Goal: Task Accomplishment & Management: Complete application form

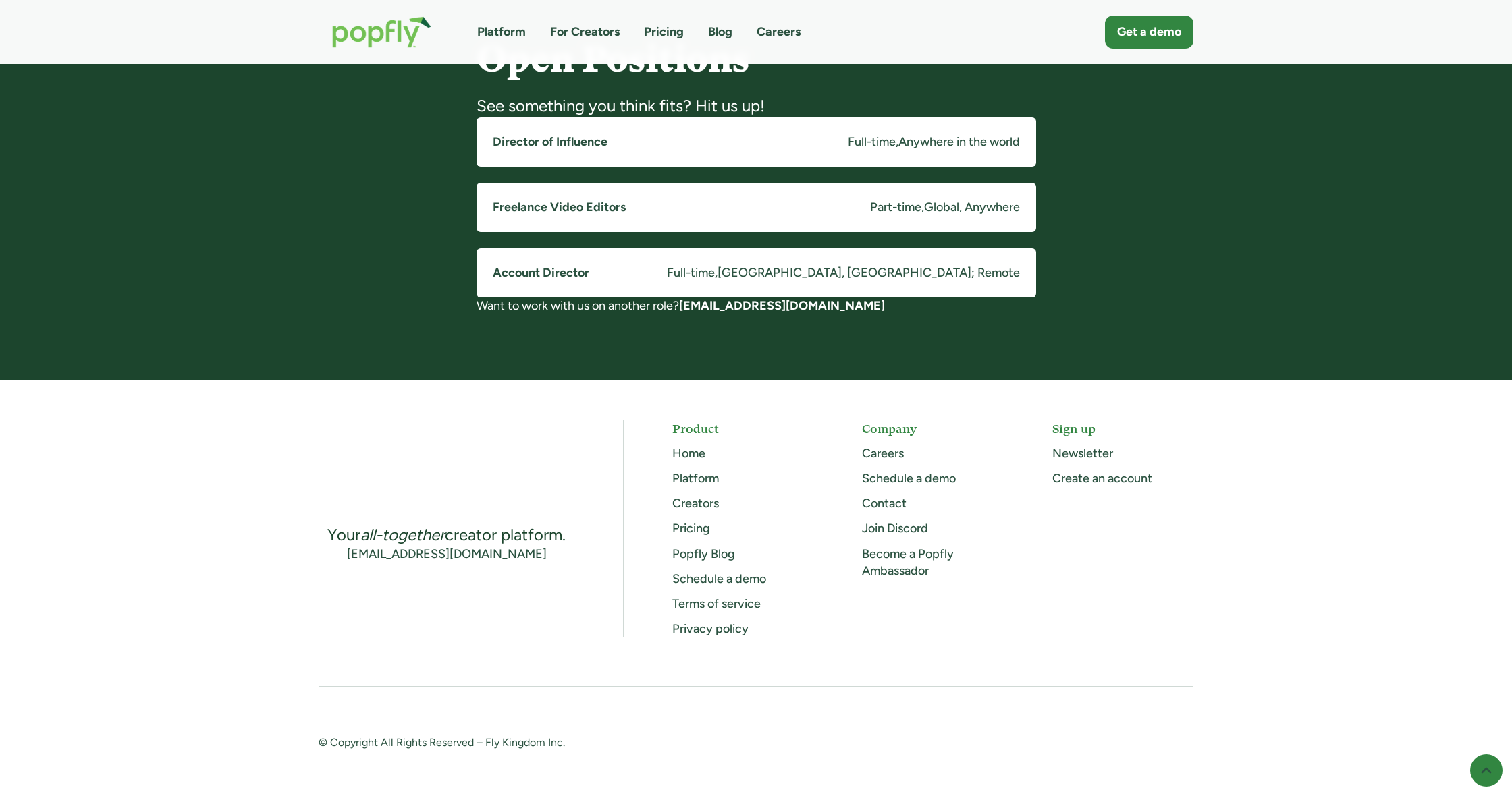
scroll to position [1074, 0]
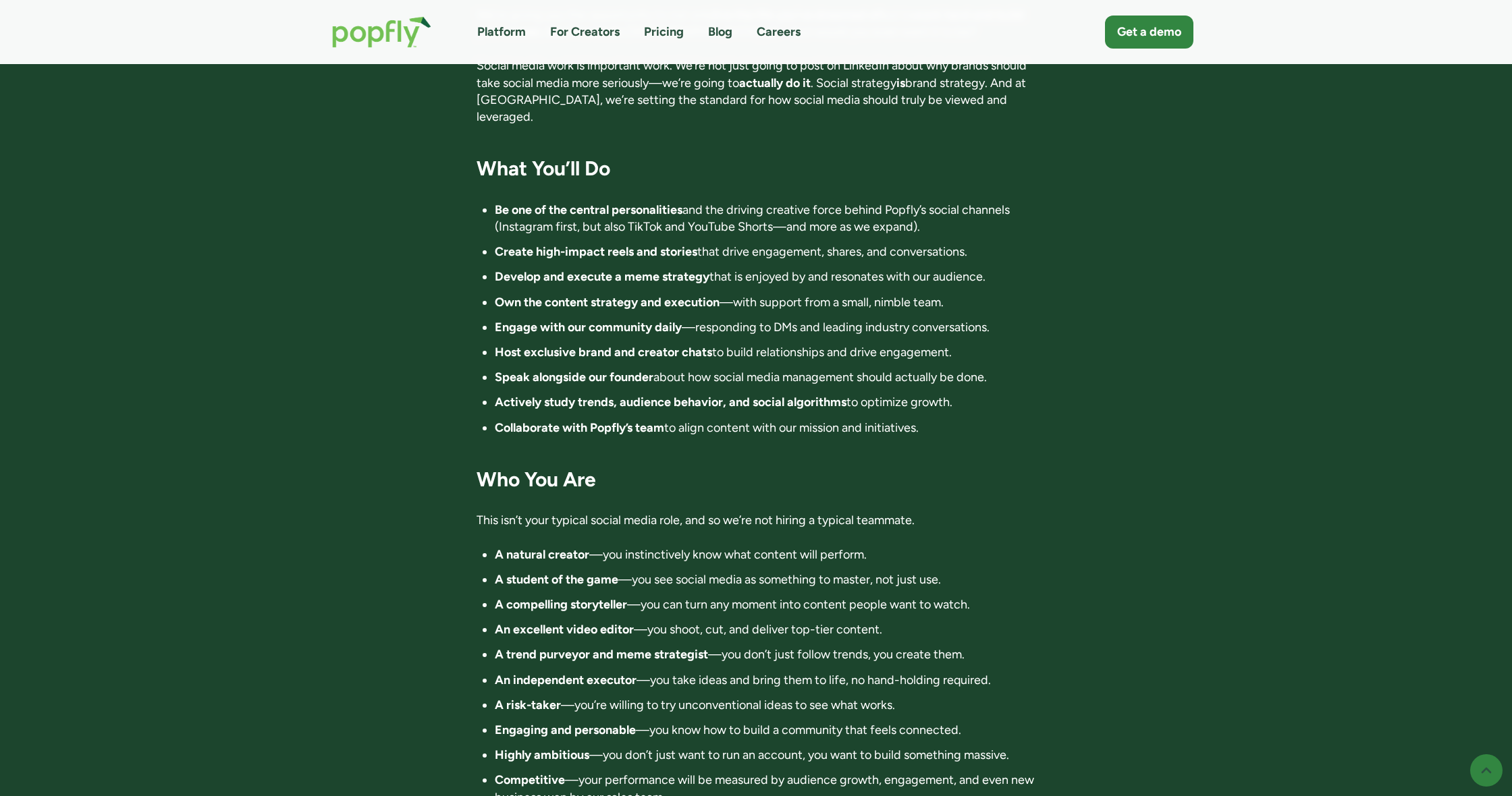
scroll to position [1136, 0]
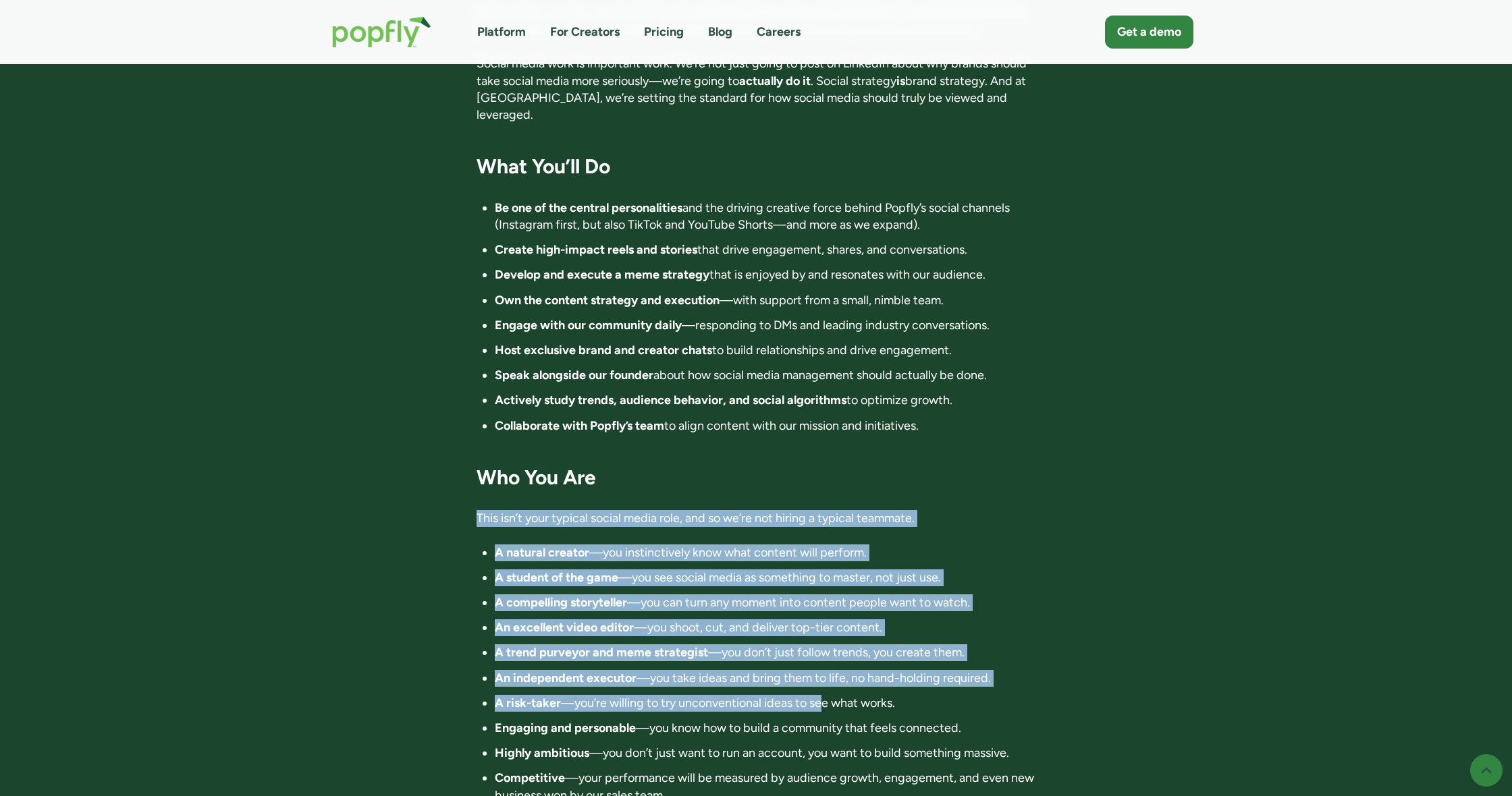
drag, startPoint x: 719, startPoint y: 465, endPoint x: 825, endPoint y: 655, distance: 217.6
click at [825, 655] on div "Director of Influence 📍 Location: Anywhere in the world. Fully remote 💰 Compens…" at bounding box center [756, 458] width 559 height 2568
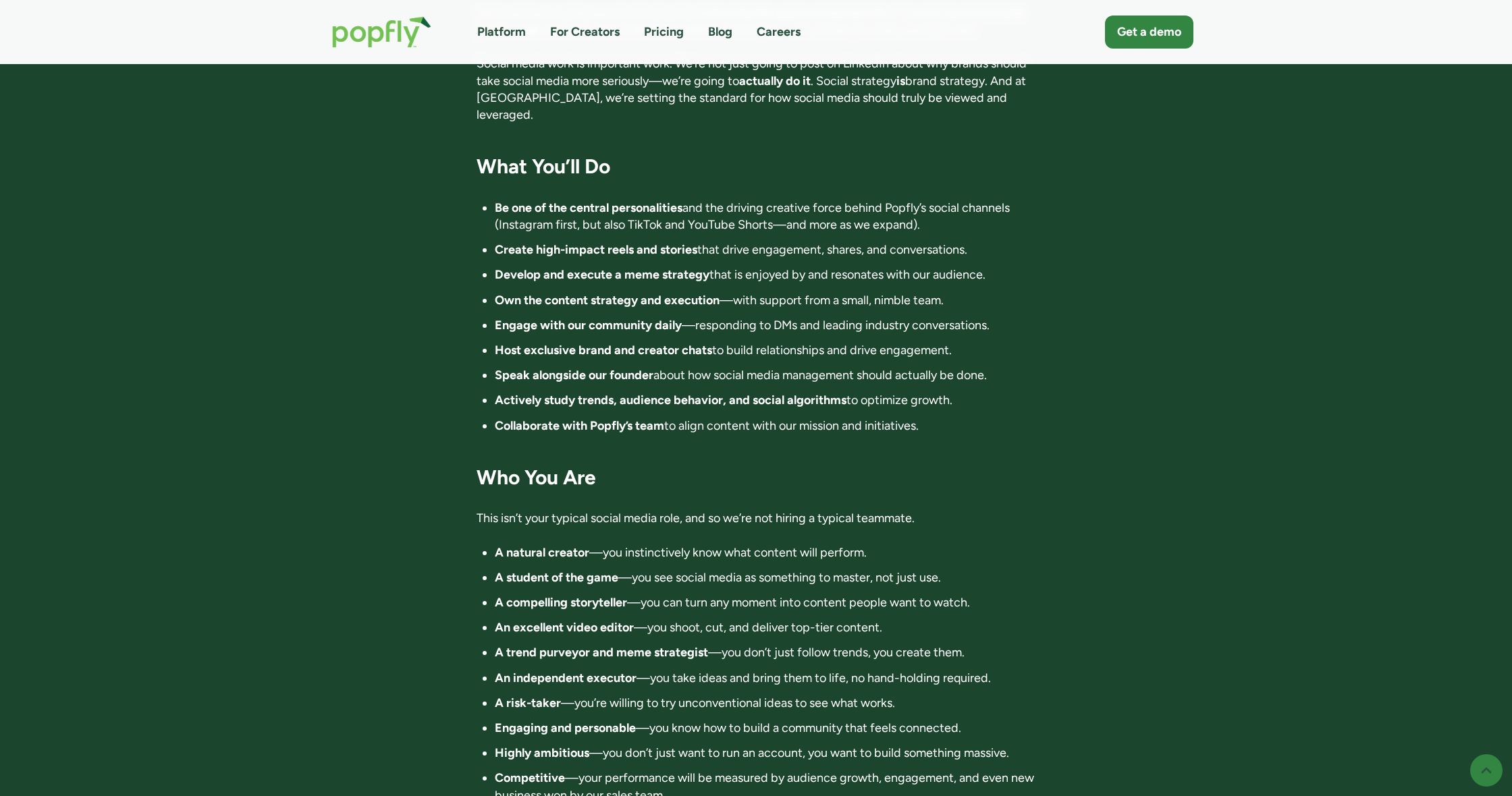
click at [826, 694] on li "A risk-taker —you’re willing to try unconventional ideas to see what works." at bounding box center [765, 703] width 541 height 17
click at [825, 694] on li "A risk-taker —you’re willing to try unconventional ideas to see what works." at bounding box center [765, 703] width 541 height 17
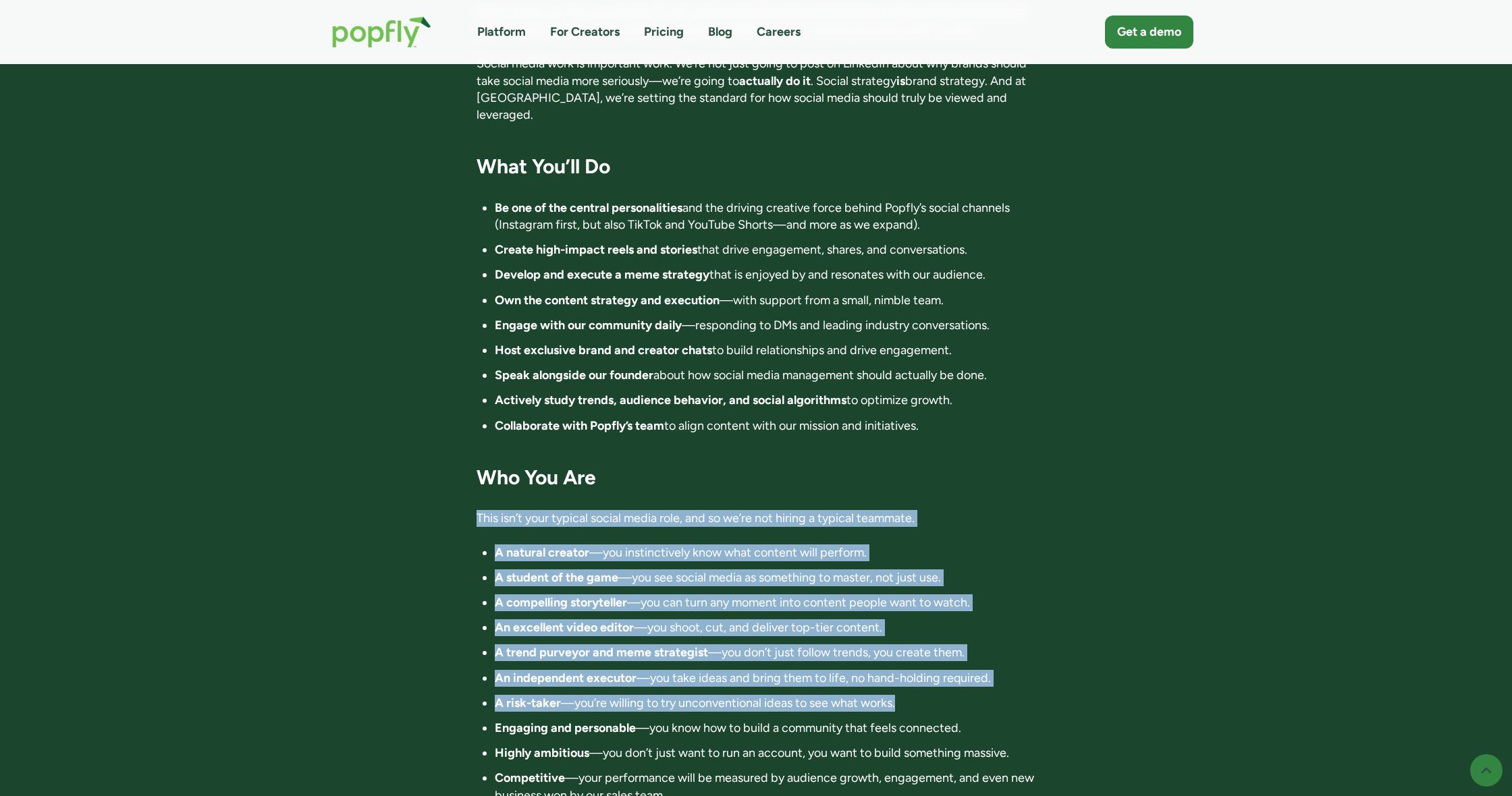
drag, startPoint x: 825, startPoint y: 656, endPoint x: 799, endPoint y: 456, distance: 201.7
click at [799, 456] on div "Director of Influence 📍 Location: Anywhere in the world. Fully remote 💰 Compens…" at bounding box center [756, 458] width 559 height 2568
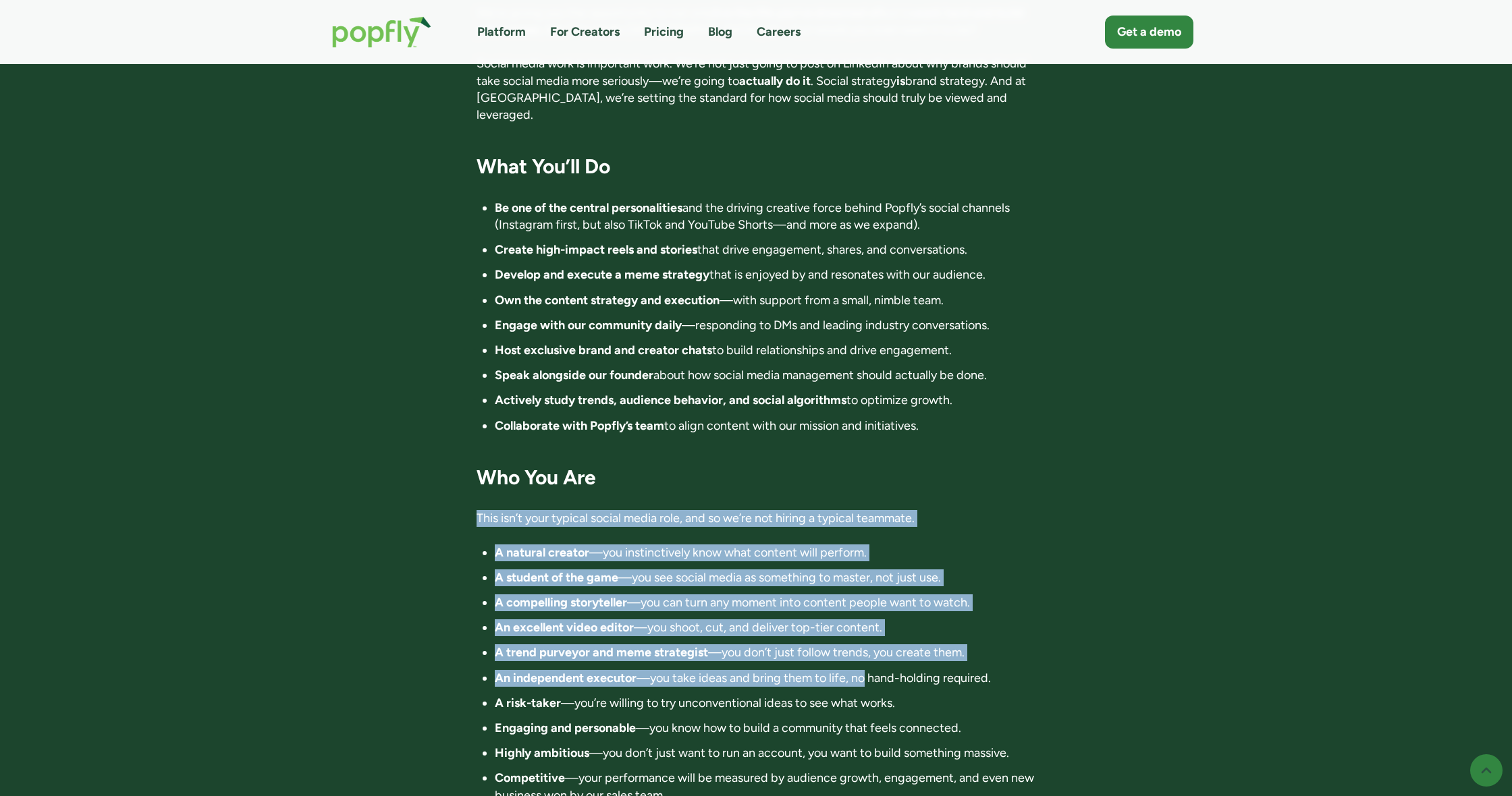
drag, startPoint x: 799, startPoint y: 456, endPoint x: 853, endPoint y: 644, distance: 195.6
click at [853, 644] on div "Director of Influence 📍 Location: Anywhere in the world. Fully remote 💰 Compens…" at bounding box center [756, 458] width 559 height 2568
click at [853, 670] on li "An independent executor —you take ideas and bring them to life, no hand-holding…" at bounding box center [765, 678] width 541 height 17
drag, startPoint x: 853, startPoint y: 644, endPoint x: 671, endPoint y: 449, distance: 266.7
click at [675, 449] on div "Director of Influence 📍 Location: Anywhere in the world. Fully remote 💰 Compens…" at bounding box center [756, 458] width 559 height 2568
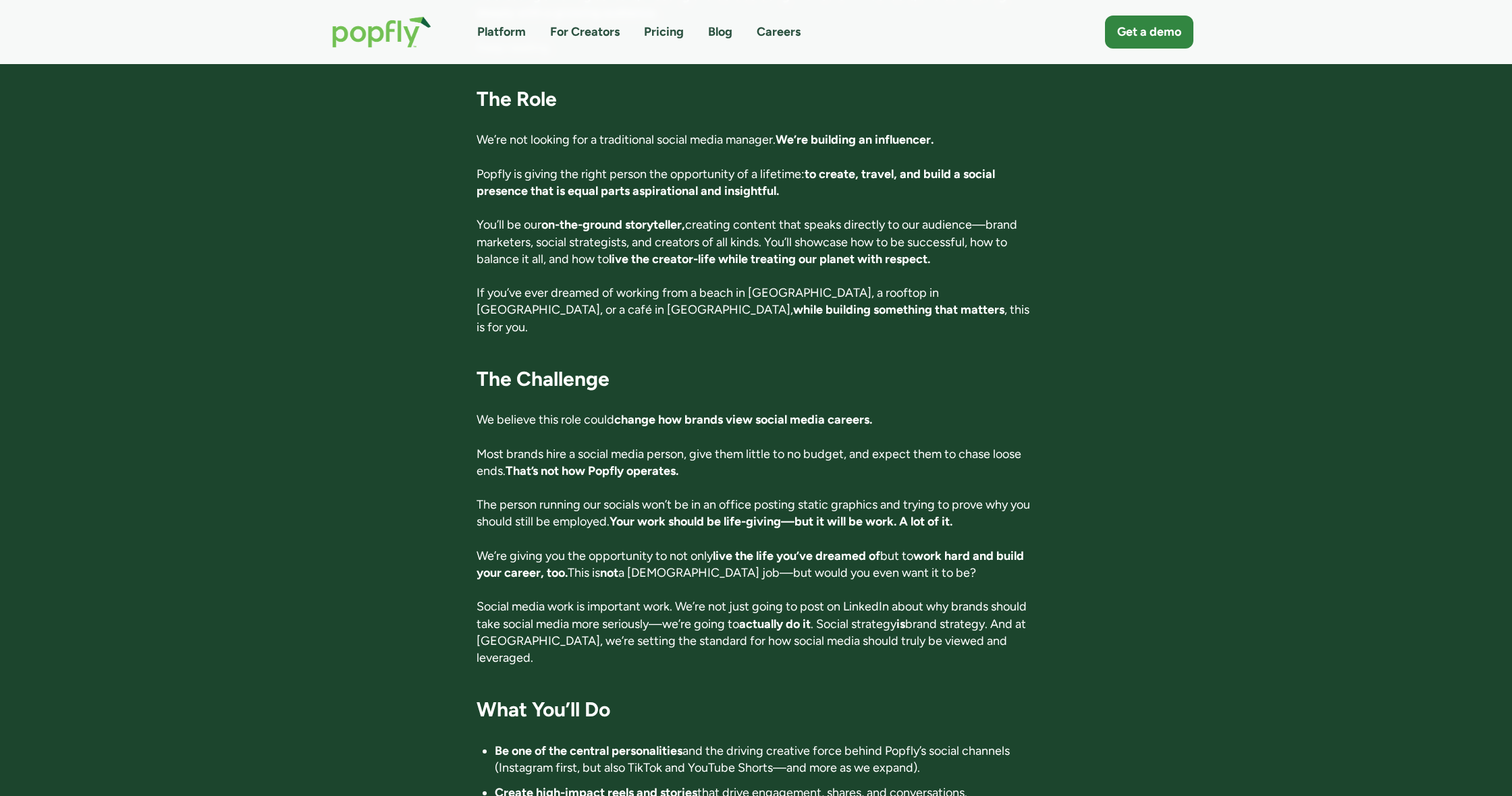
scroll to position [594, 0]
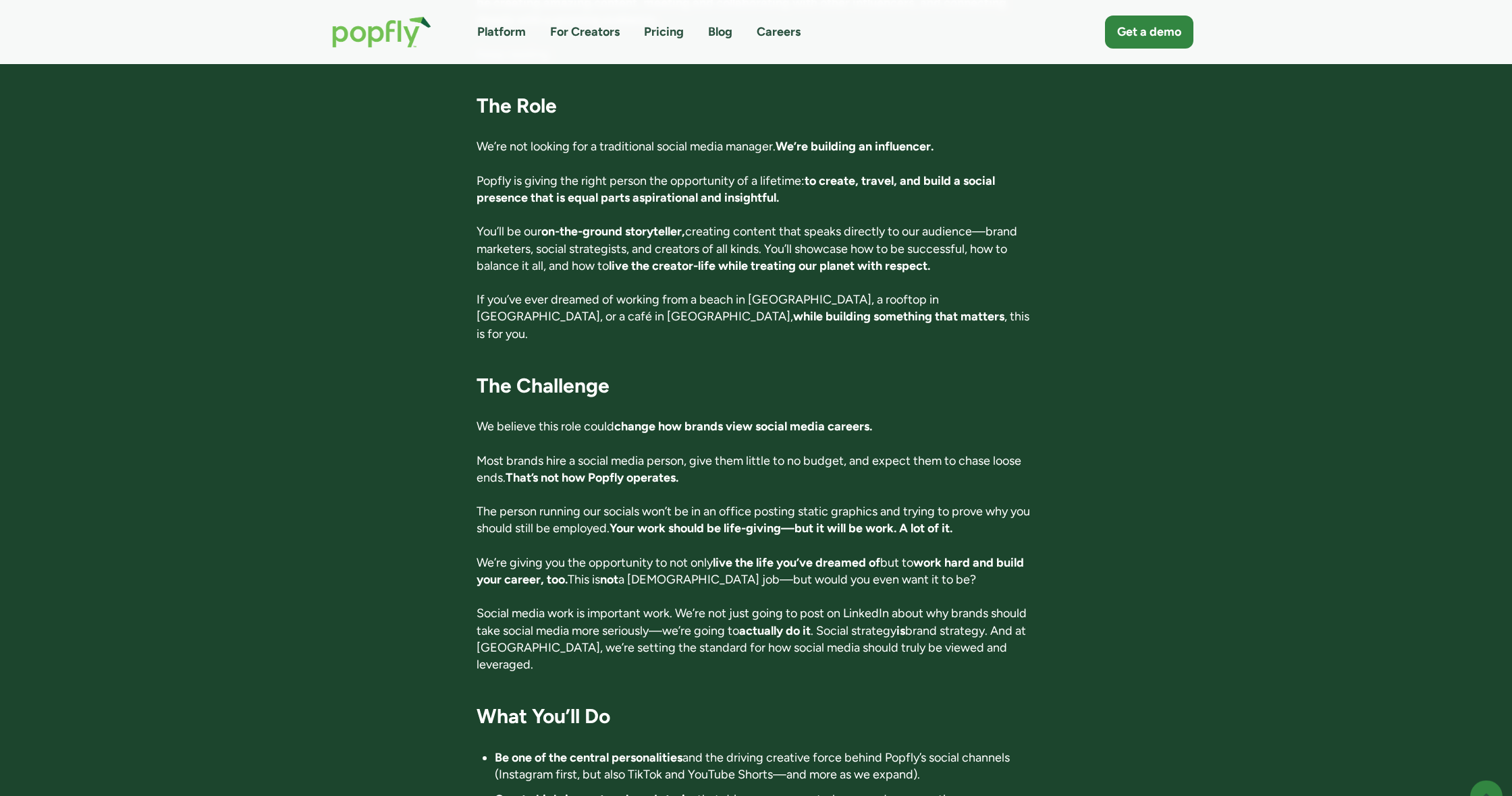
scroll to position [614, 0]
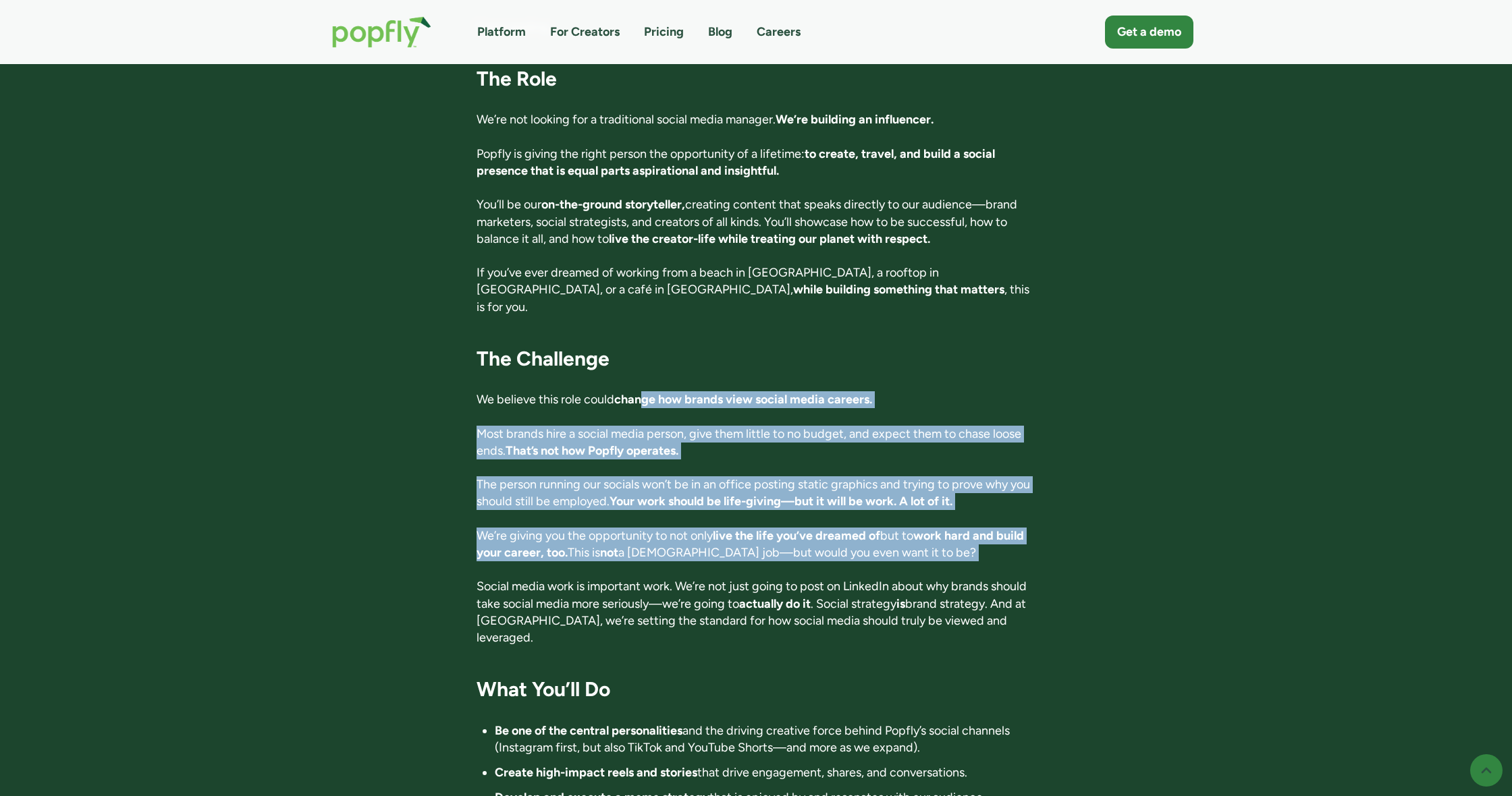
drag, startPoint x: 789, startPoint y: 495, endPoint x: 835, endPoint y: 541, distance: 65.1
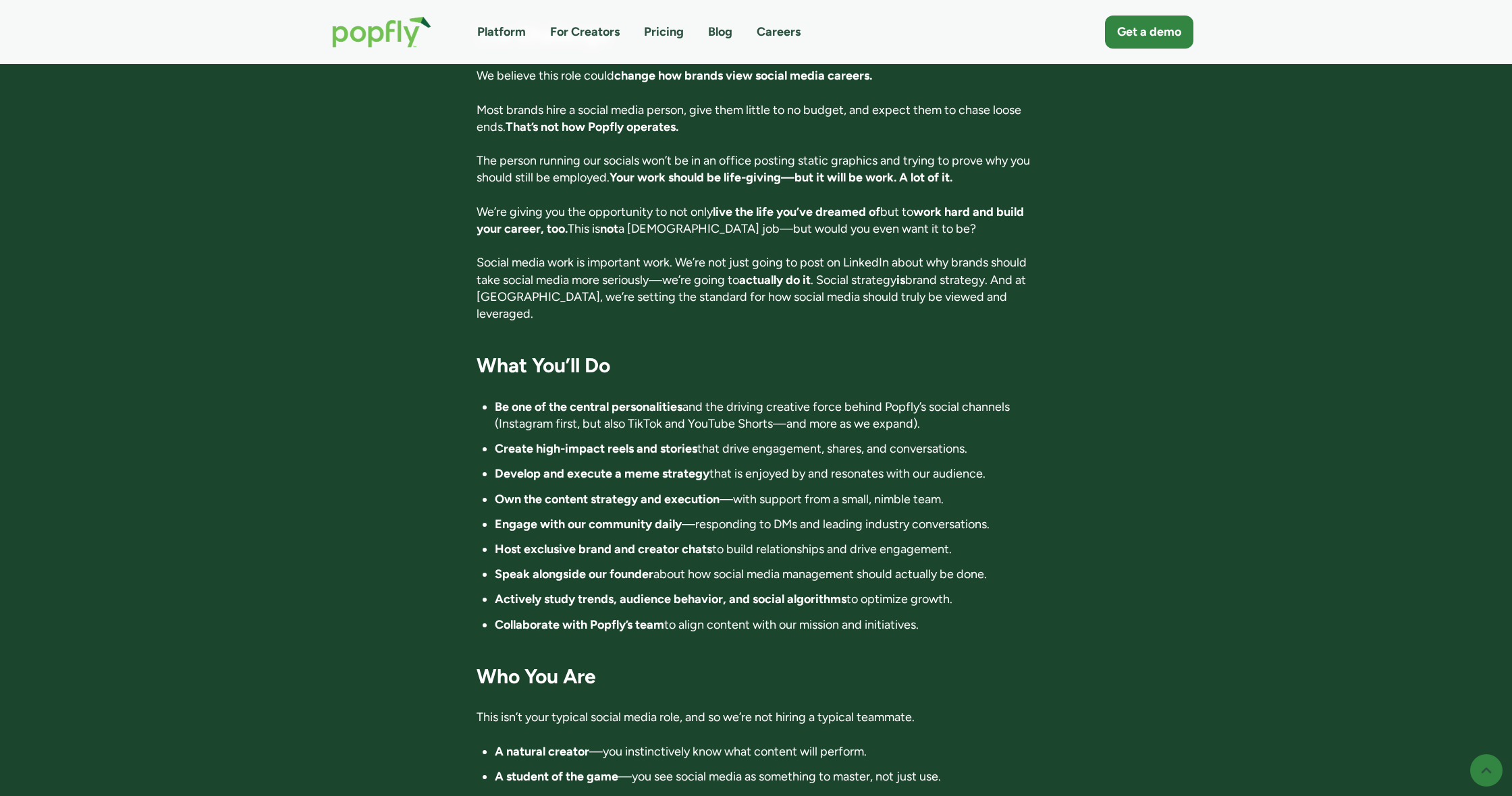
scroll to position [938, 0]
click at [643, 398] on li "Be one of the central personalities and the driving creative force behind Popfl…" at bounding box center [765, 415] width 541 height 34
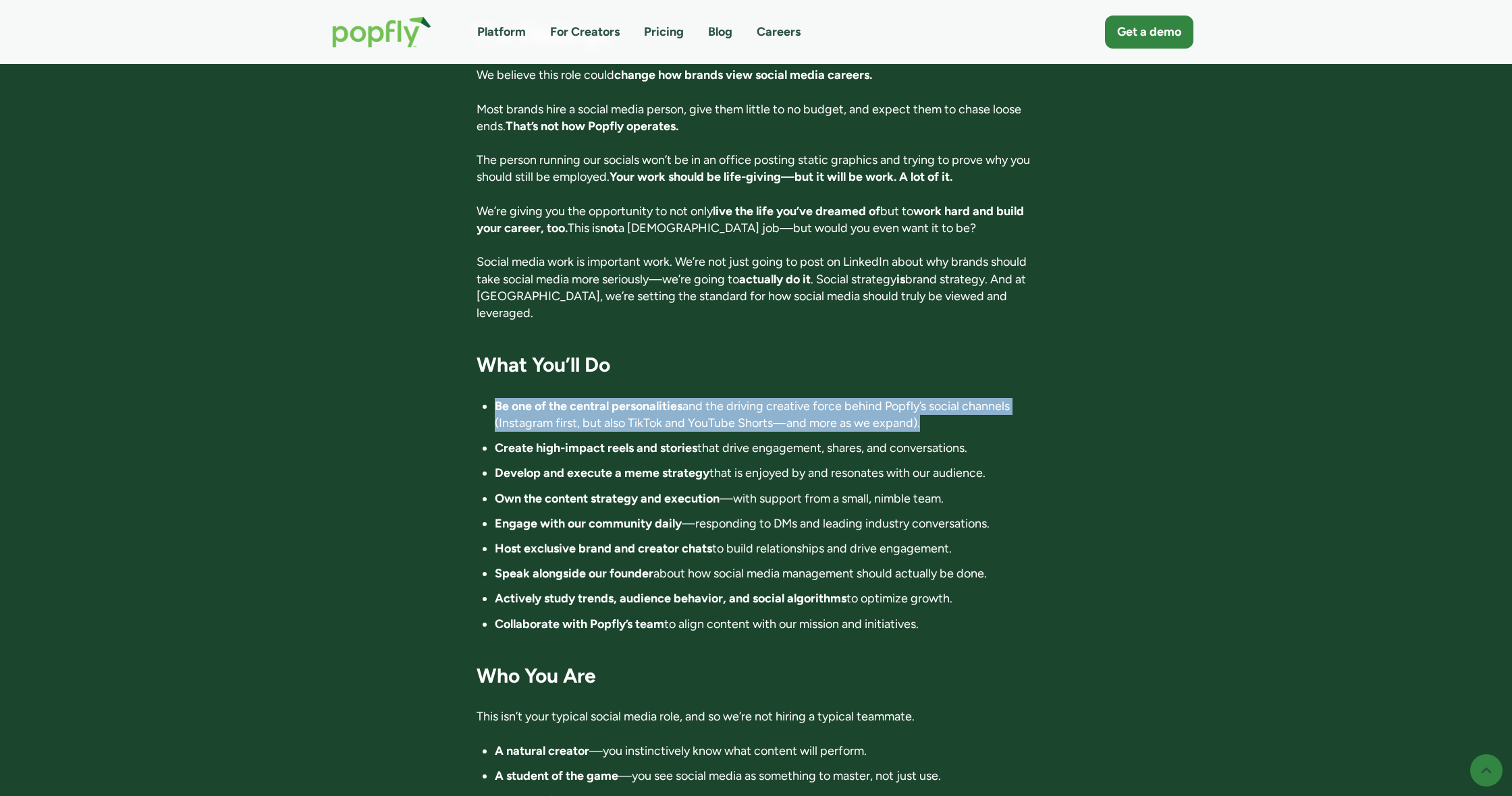
click at [643, 398] on li "Be one of the central personalities and the driving creative force behind Popfl…" at bounding box center [765, 415] width 541 height 34
click at [713, 342] on div "Director of Influence 📍 Location: Anywhere in the world. Fully remote 💰 Compens…" at bounding box center [756, 656] width 559 height 2568
click at [713, 342] on div "Director of Influence 📍 Location: Anywhere in the world. Fully remote 💰 Compens…" at bounding box center [756, 655] width 559 height 2568
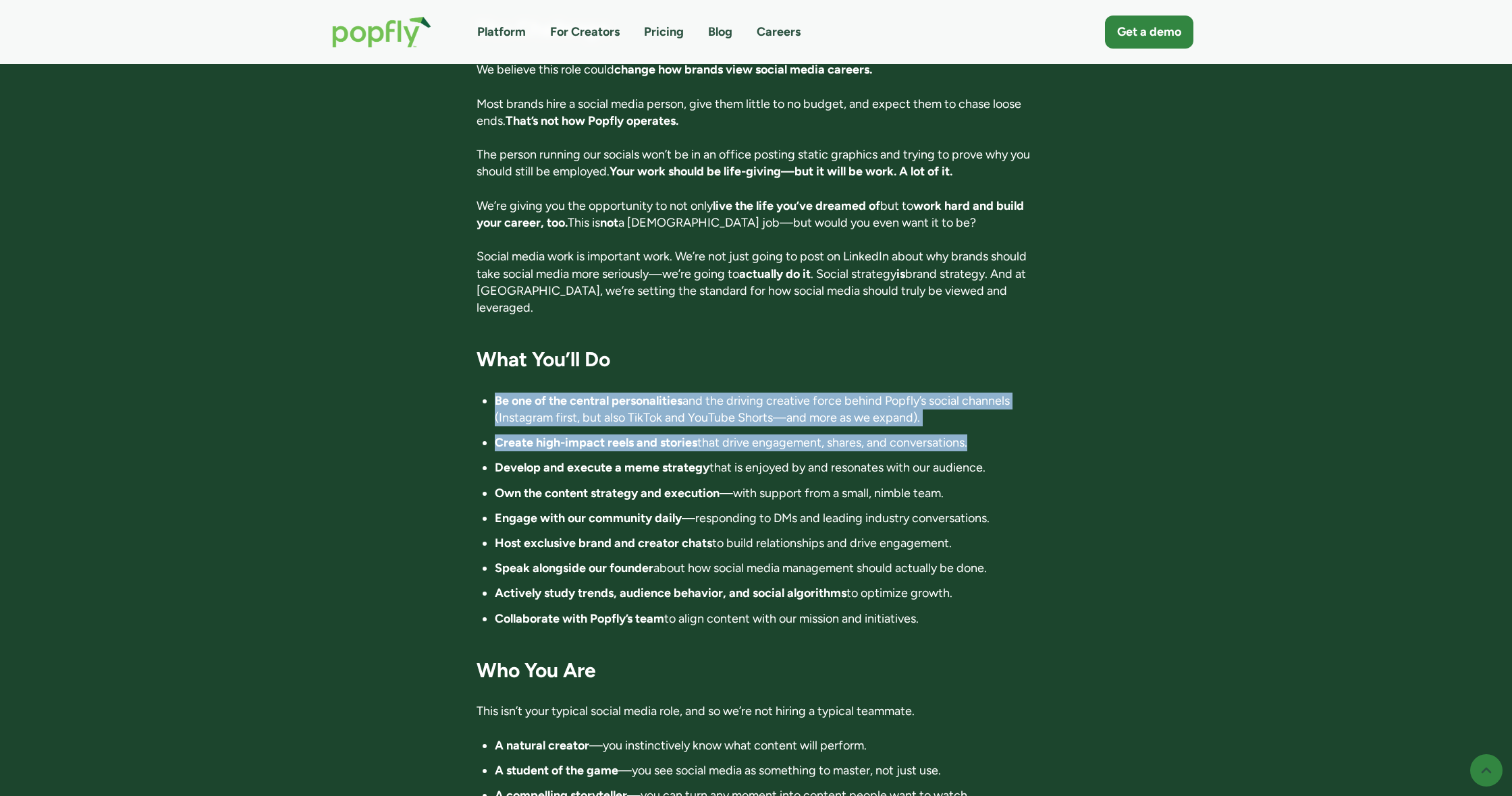
drag, startPoint x: 713, startPoint y: 342, endPoint x: 722, endPoint y: 399, distance: 57.7
click at [727, 397] on div "Director of Influence 📍 Location: Anywhere in the world. Fully remote 💰 Compens…" at bounding box center [756, 651] width 559 height 2568
click at [722, 435] on li "Create high-impact reels and stories that drive engagement, shares, and convers…" at bounding box center [765, 443] width 541 height 17
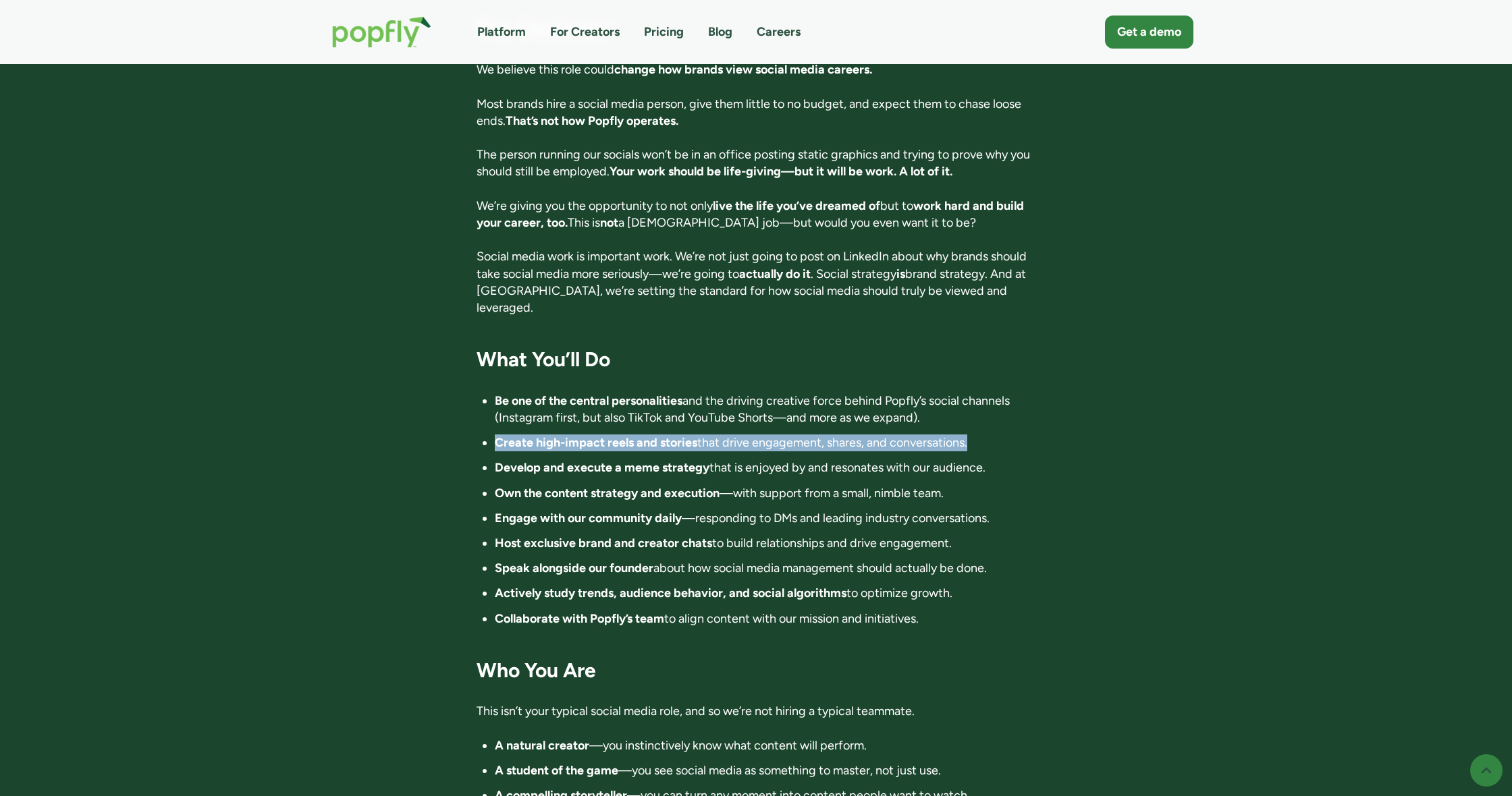
click at [722, 435] on li "Create high-impact reels and stories that drive engagement, shares, and convers…" at bounding box center [765, 443] width 541 height 17
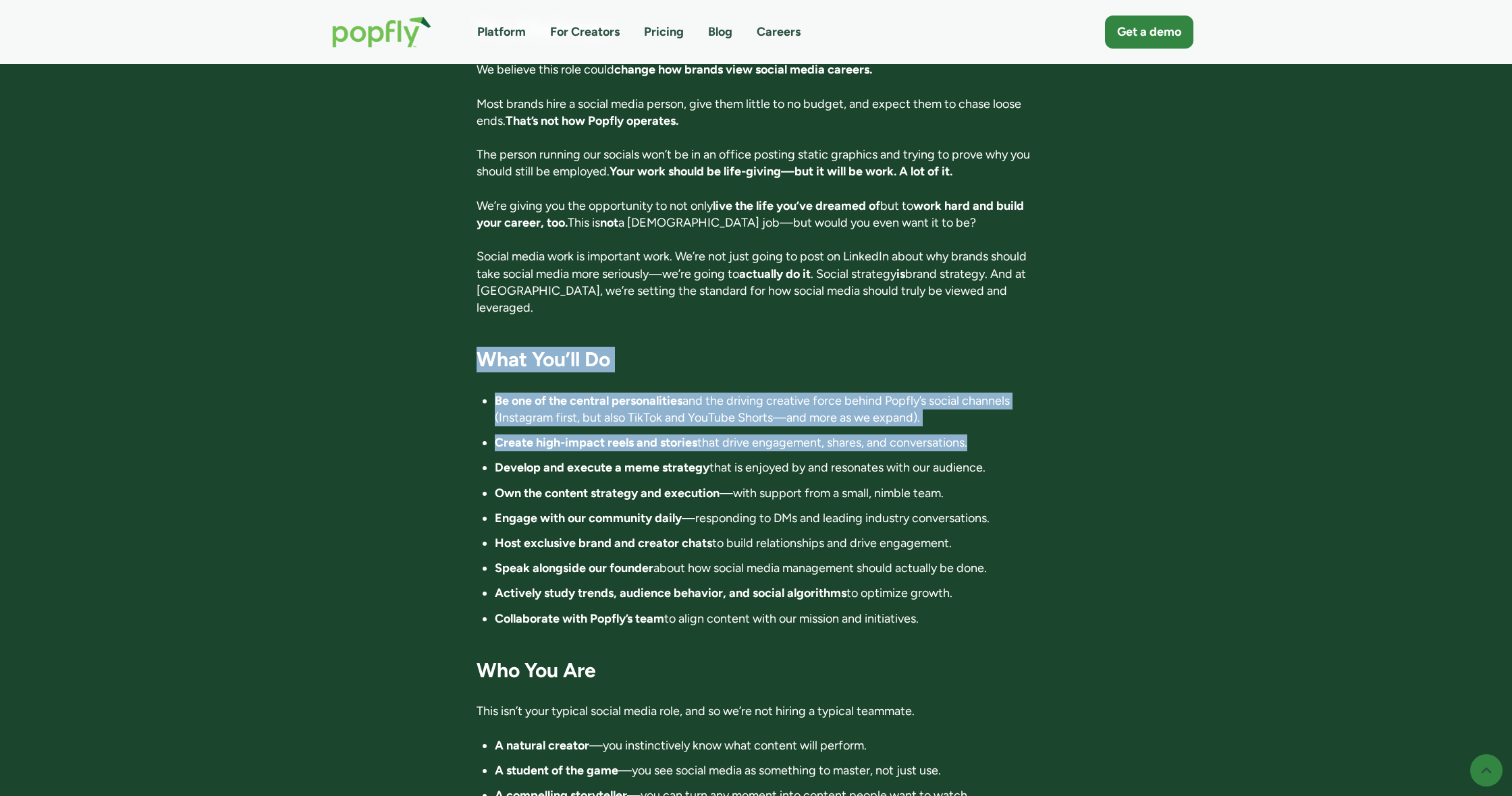
drag, startPoint x: 722, startPoint y: 399, endPoint x: 680, endPoint y: 313, distance: 95.7
click at [680, 313] on div "Director of Influence 📍 Location: Anywhere in the world. Fully remote 💰 Compens…" at bounding box center [756, 651] width 559 height 2568
click at [681, 347] on h3 "What You’ll Do" at bounding box center [756, 359] width 559 height 26
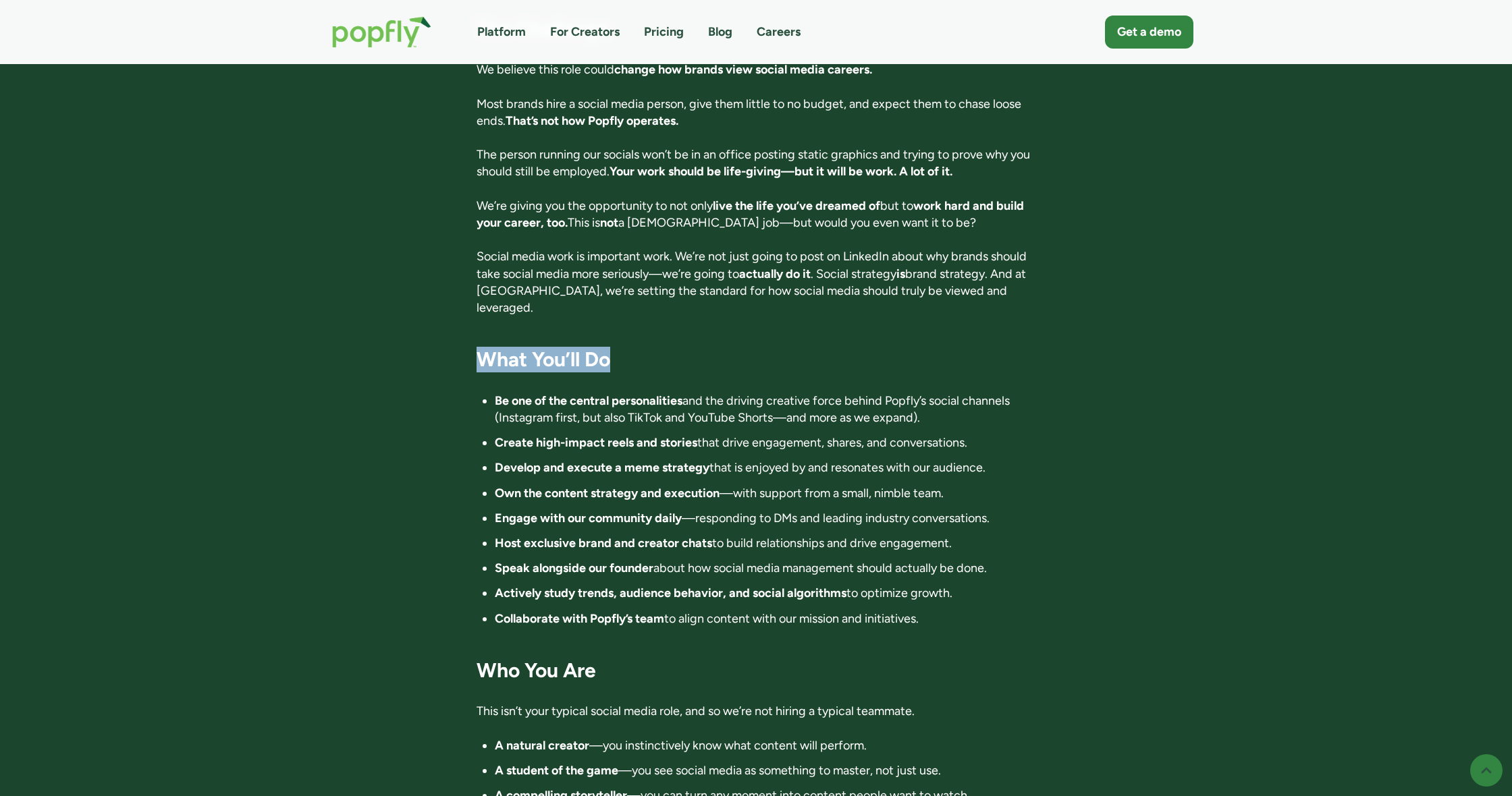
click at [681, 347] on h3 "What You’ll Do" at bounding box center [756, 359] width 559 height 26
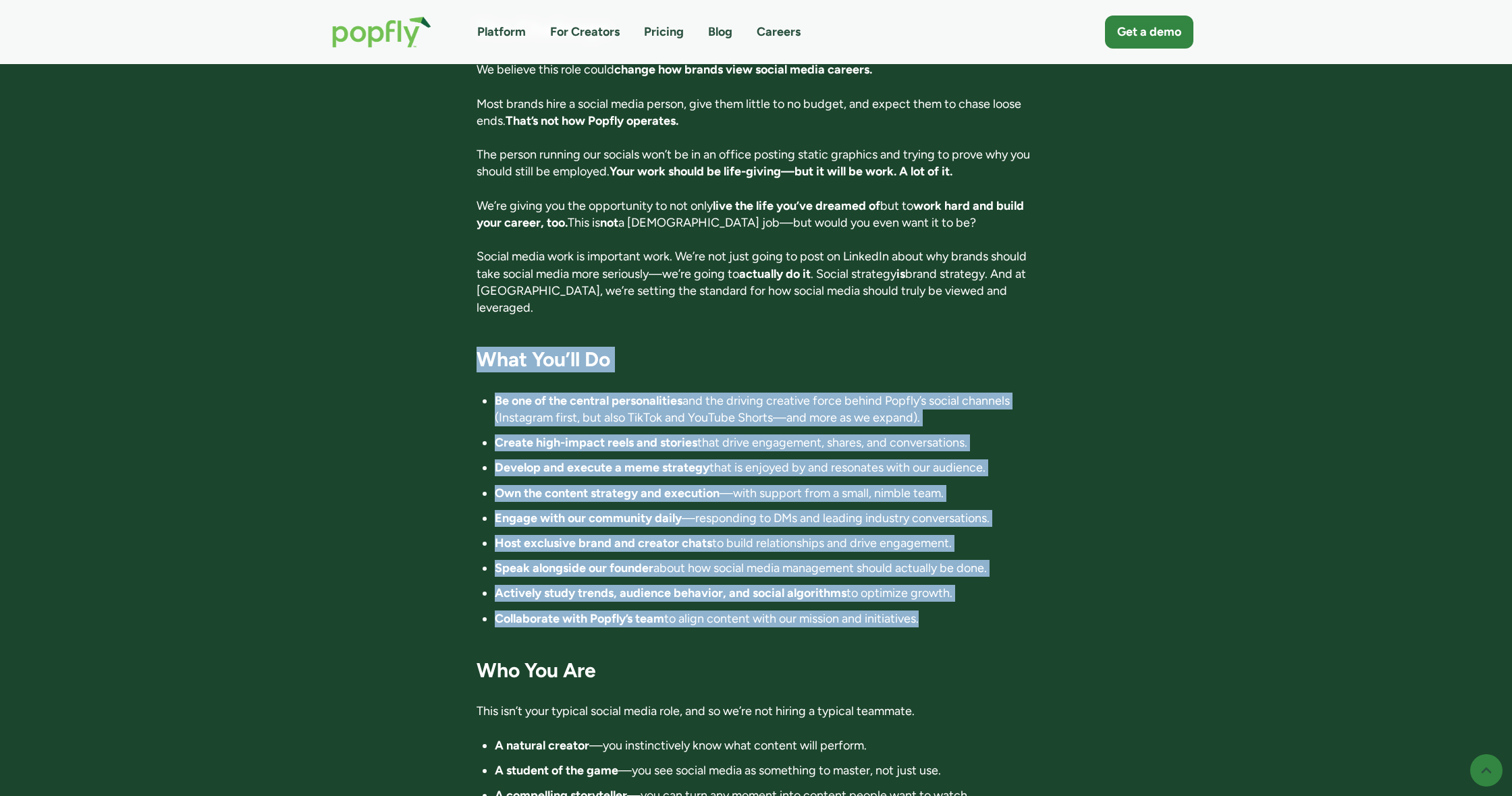
drag, startPoint x: 681, startPoint y: 313, endPoint x: 839, endPoint y: 576, distance: 306.8
click at [842, 577] on div "Director of Influence 📍 Location: Anywhere in the world. Fully remote 💰 Compens…" at bounding box center [756, 651] width 559 height 2568
click at [839, 611] on li "Collaborate with Popfly’s team to align content with our mission and initiative…" at bounding box center [765, 619] width 541 height 17
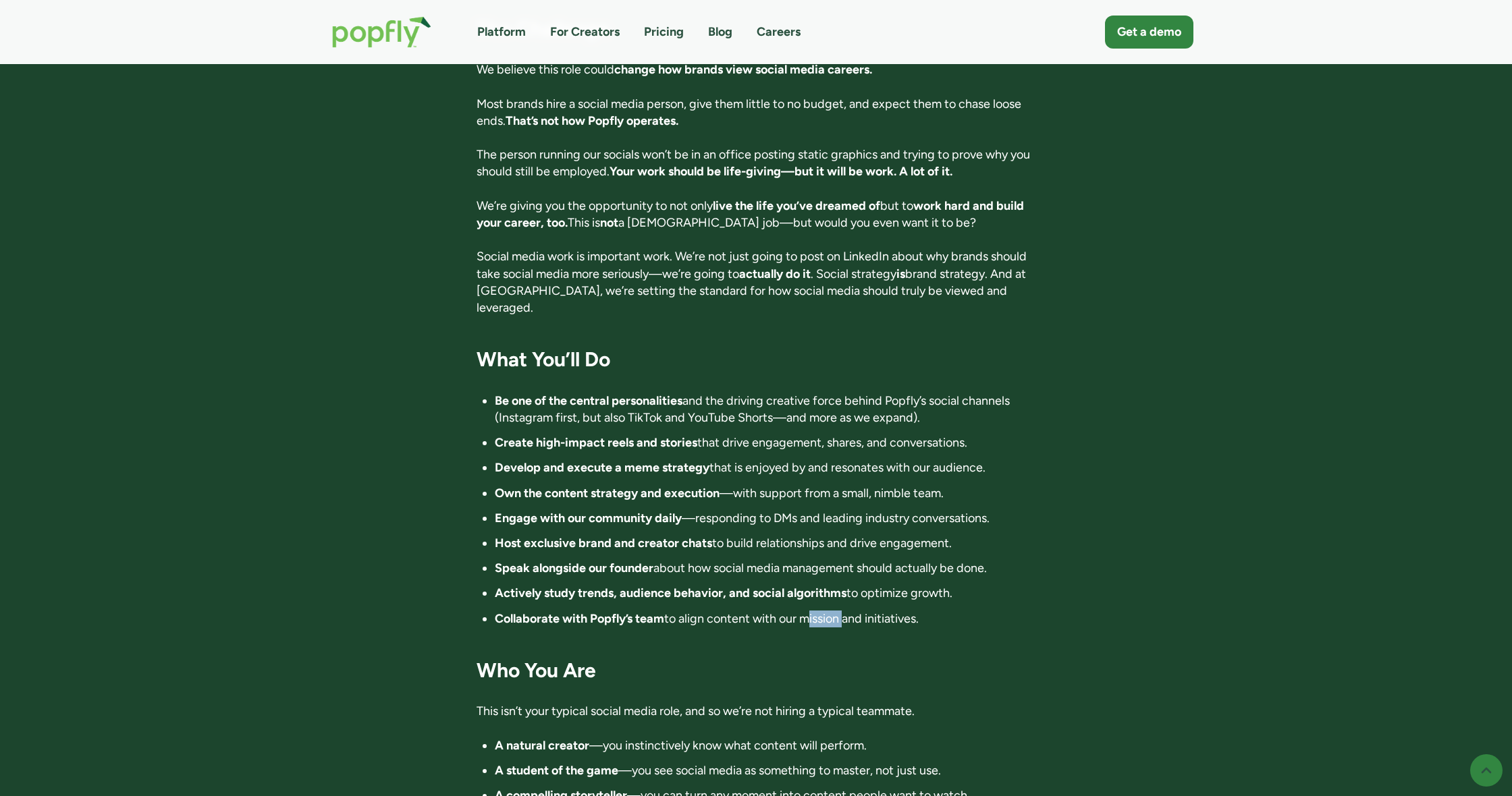
click at [839, 611] on li "Collaborate with Popfly’s team to align content with our mission and initiative…" at bounding box center [765, 619] width 541 height 17
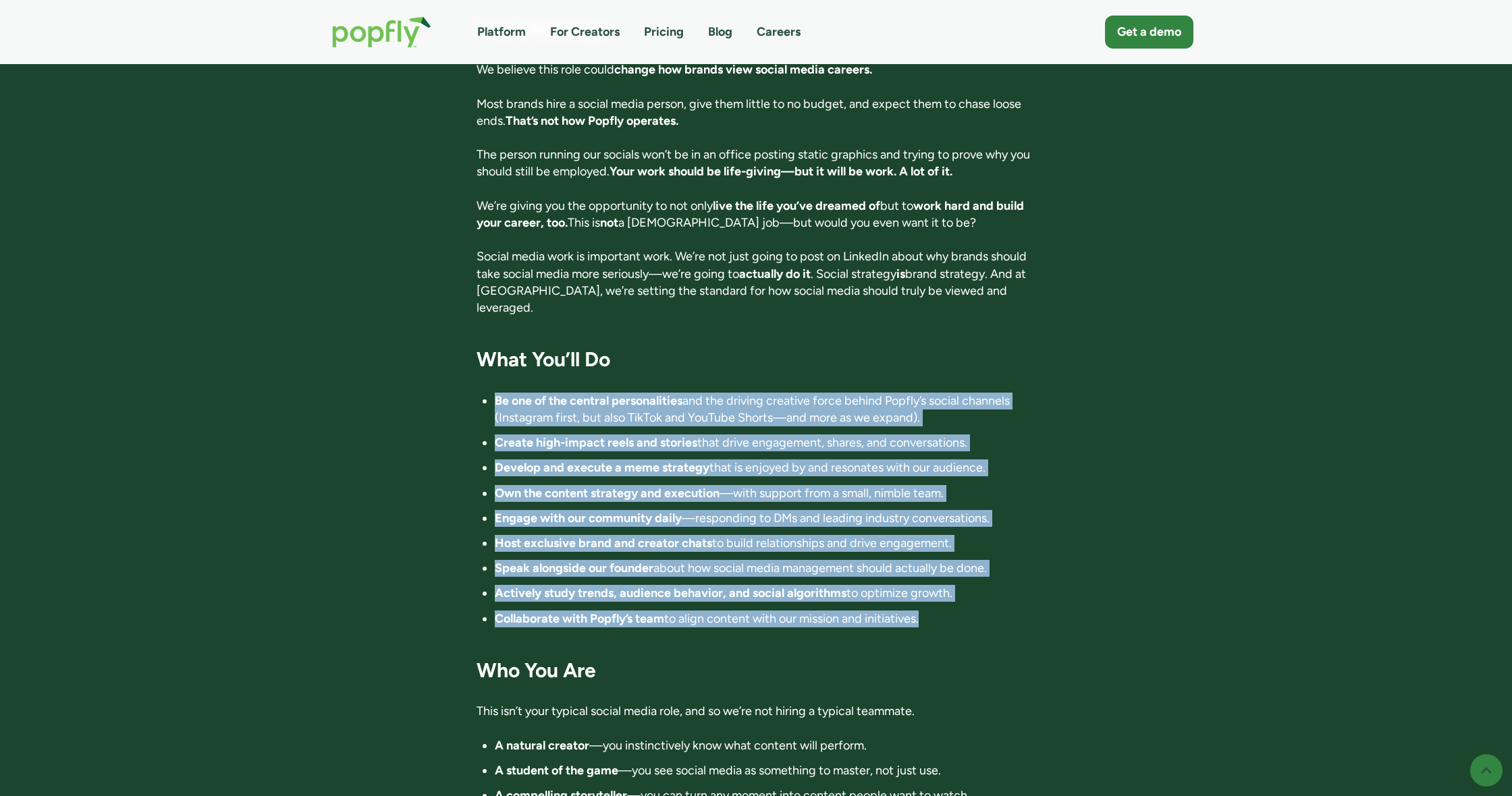
drag, startPoint x: 839, startPoint y: 576, endPoint x: 651, endPoint y: 347, distance: 296.3
click at [653, 347] on div "Director of Influence 📍 Location: Anywhere in the world. Fully remote 💰 Compens…" at bounding box center [756, 651] width 559 height 2568
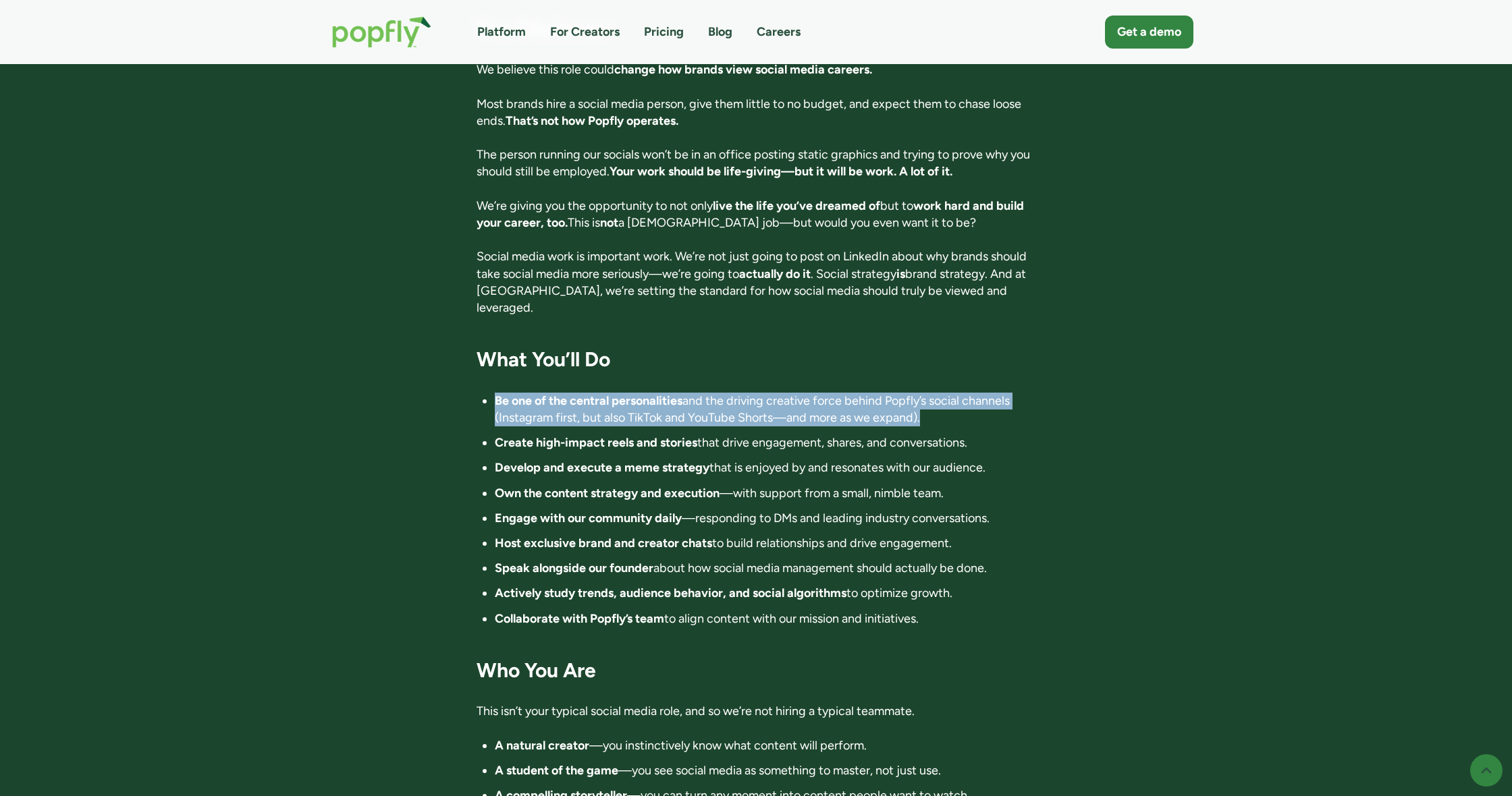
click at [651, 347] on div "Director of Influence 📍 Location: Anywhere in the world. Fully remote 💰 Compens…" at bounding box center [756, 651] width 559 height 2568
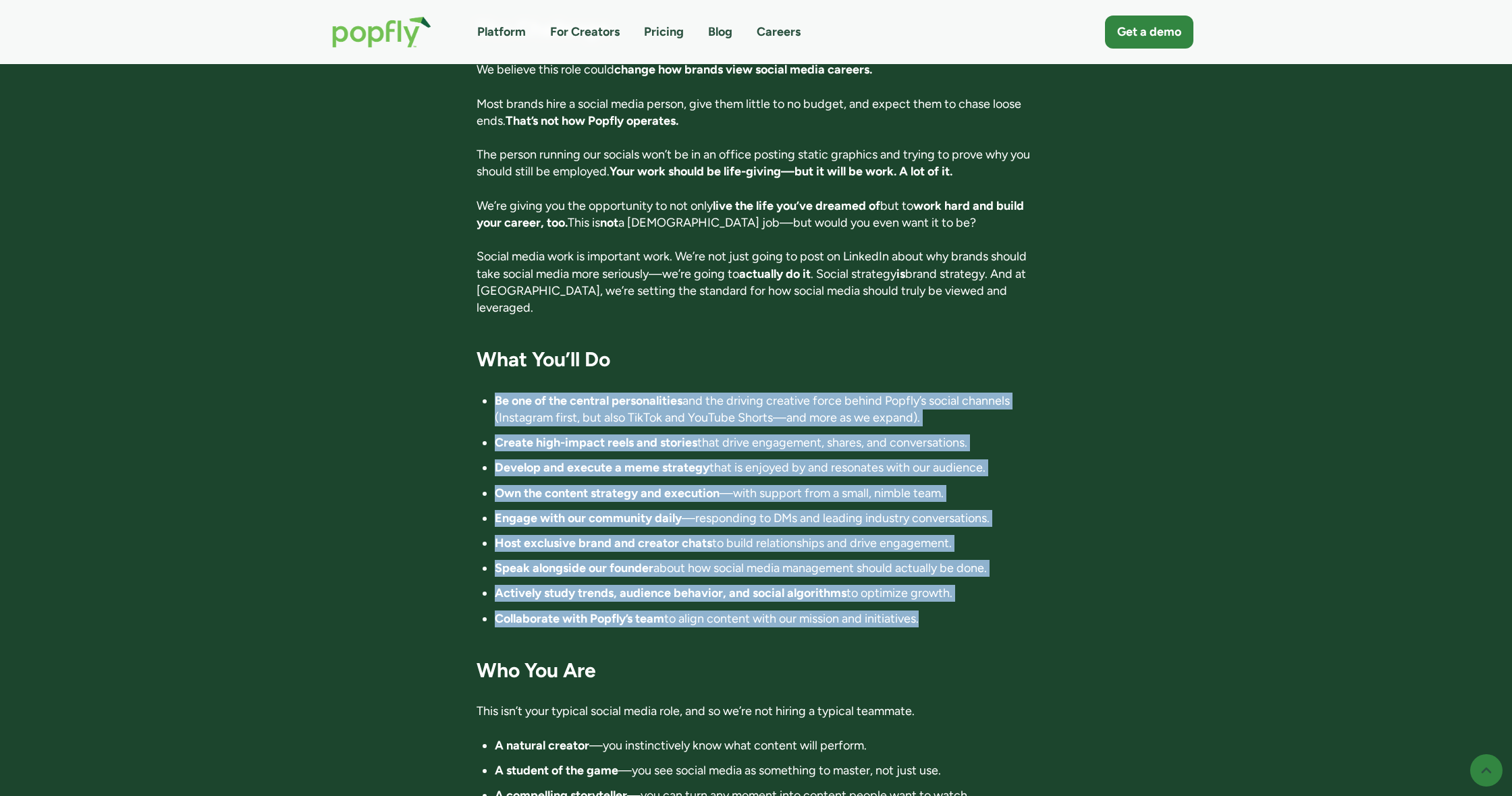
drag, startPoint x: 658, startPoint y: 354, endPoint x: 900, endPoint y: 581, distance: 331.8
click at [900, 581] on div "Director of Influence 📍 Location: Anywhere in the world. Fully remote 💰 Compens…" at bounding box center [756, 651] width 559 height 2568
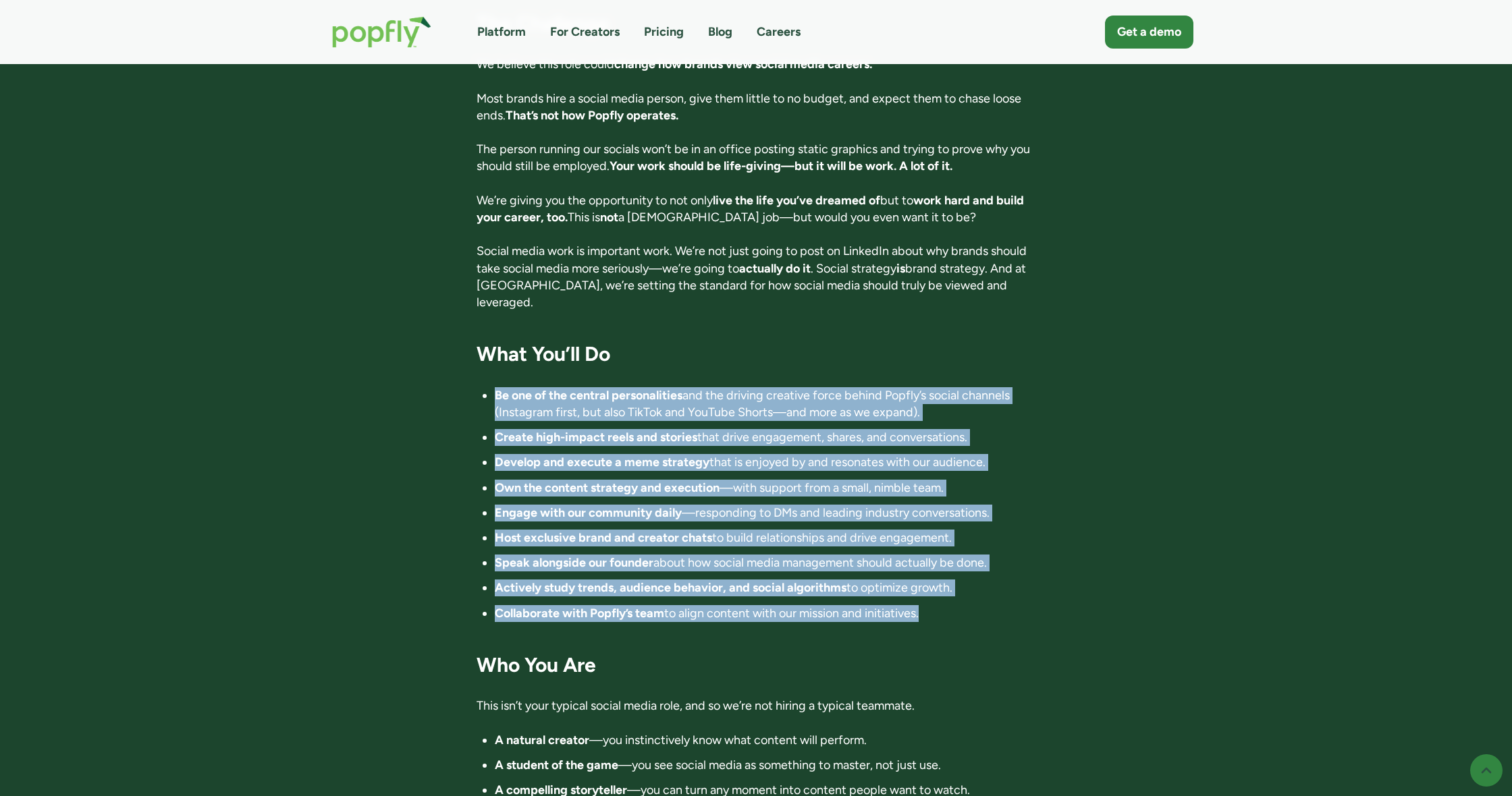
click at [900, 605] on li "Collaborate with Popfly’s team to align content with our mission and initiative…" at bounding box center [765, 614] width 541 height 17
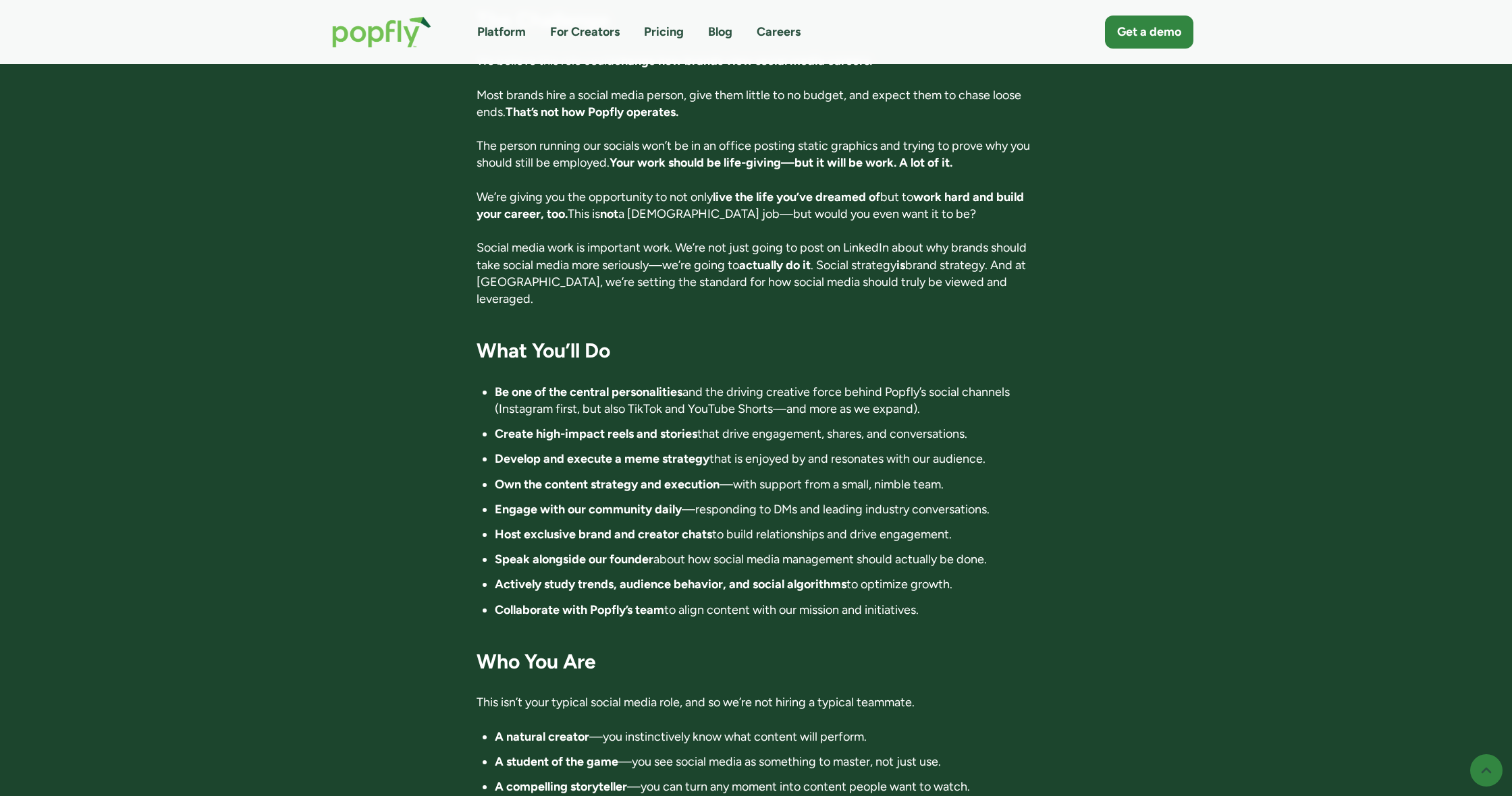
scroll to position [954, 0]
click at [903, 600] on li "Collaborate with Popfly’s team to align content with our mission and initiative…" at bounding box center [765, 608] width 541 height 17
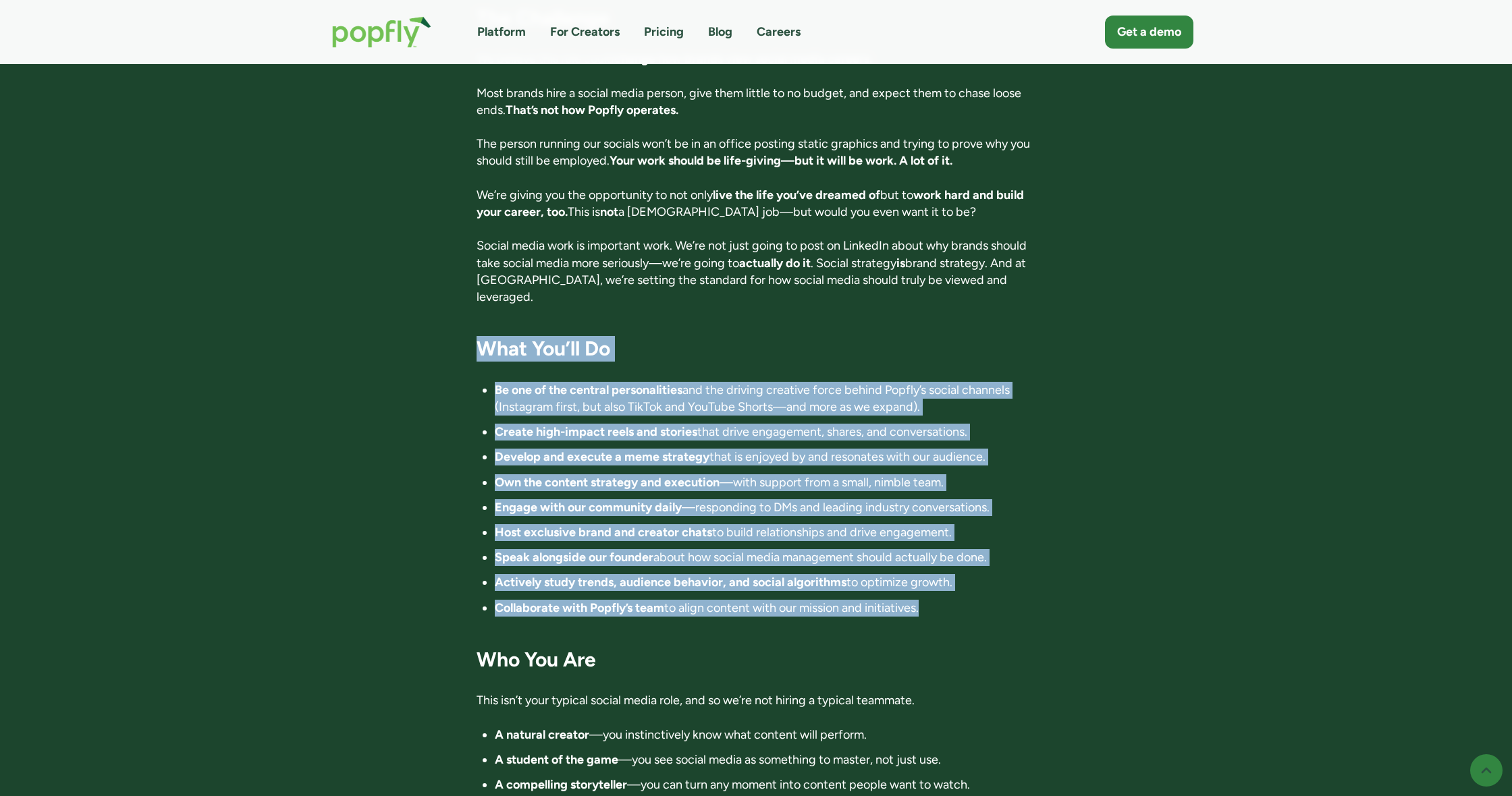
drag, startPoint x: 903, startPoint y: 561, endPoint x: 711, endPoint y: 305, distance: 320.0
click at [711, 305] on div "Director of Influence 📍 Location: Anywhere in the world. Fully remote 💰 Compens…" at bounding box center [756, 640] width 559 height 2568
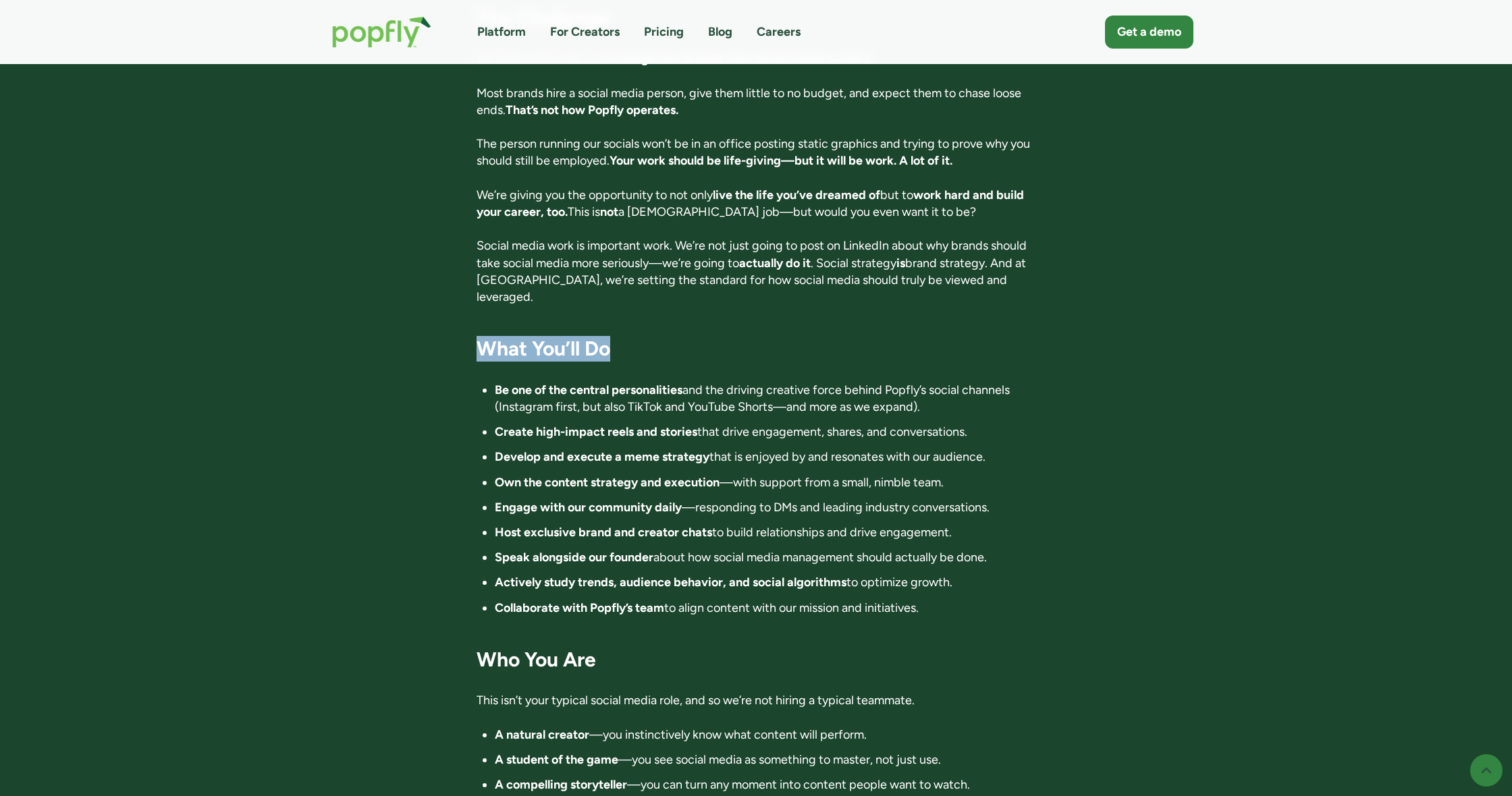
click at [711, 336] on h3 "What You’ll Do" at bounding box center [756, 349] width 559 height 26
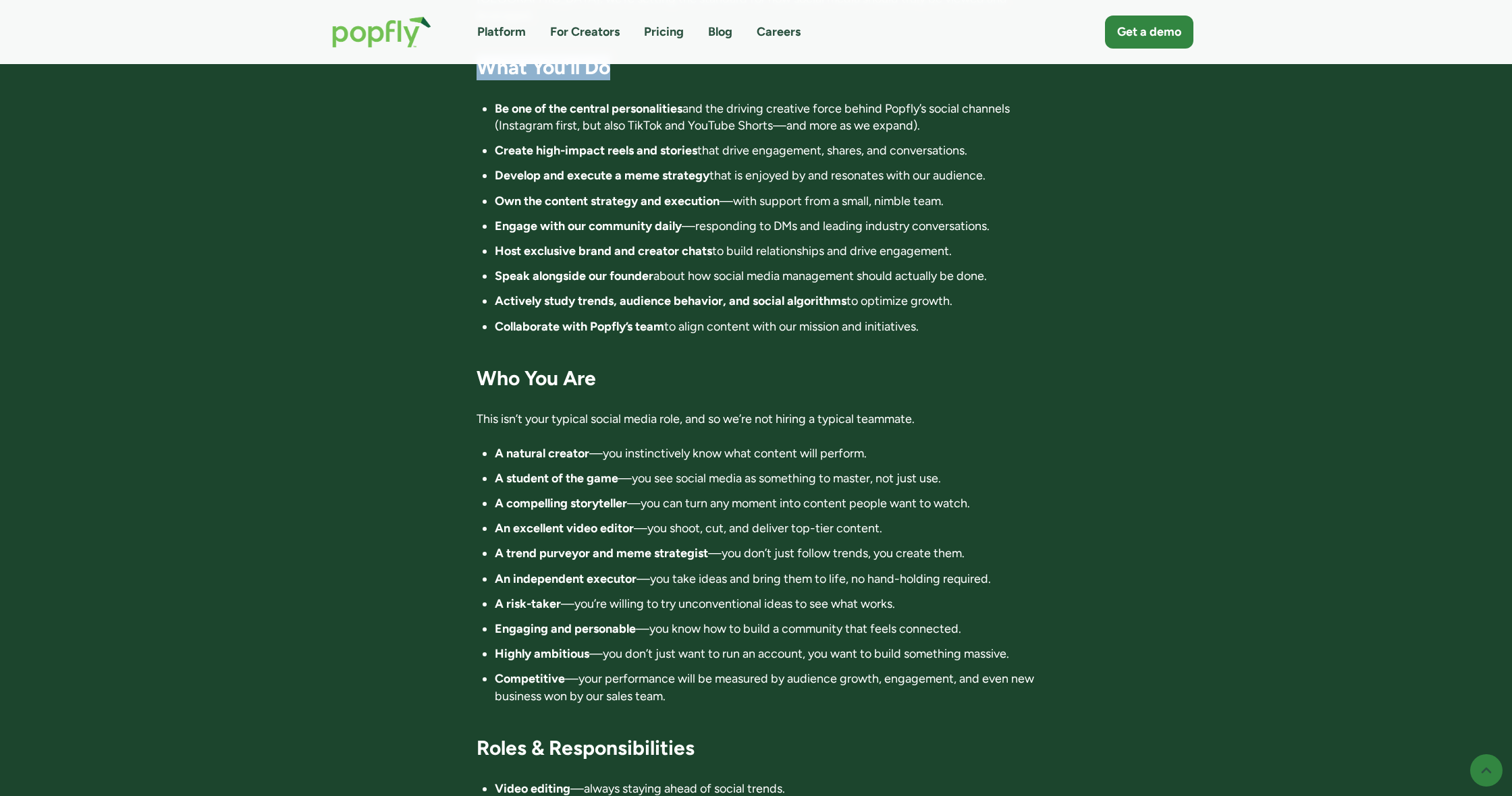
scroll to position [1235, 1]
click at [711, 305] on div "Director of Influence 📍 Location: Anywhere in the world. Fully remote 💰 Compens…" at bounding box center [756, 359] width 559 height 2568
click at [686, 411] on p "This isn’t your typical social media role, and so we’re not hiring a typical te…" at bounding box center [756, 419] width 559 height 17
click at [704, 445] on li "A natural creator —you instinctively know what content will perform." at bounding box center [765, 453] width 541 height 17
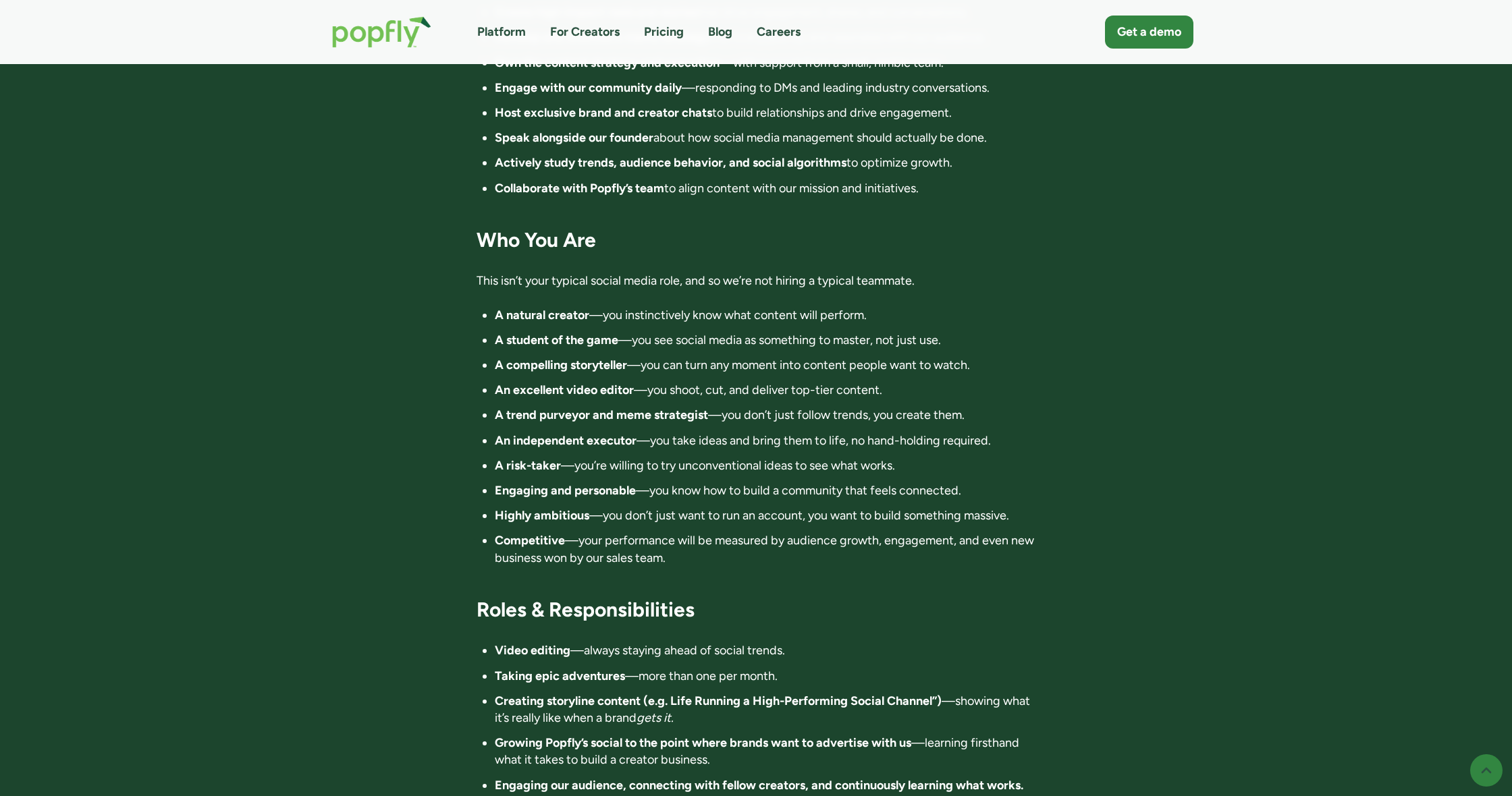
scroll to position [1374, 0]
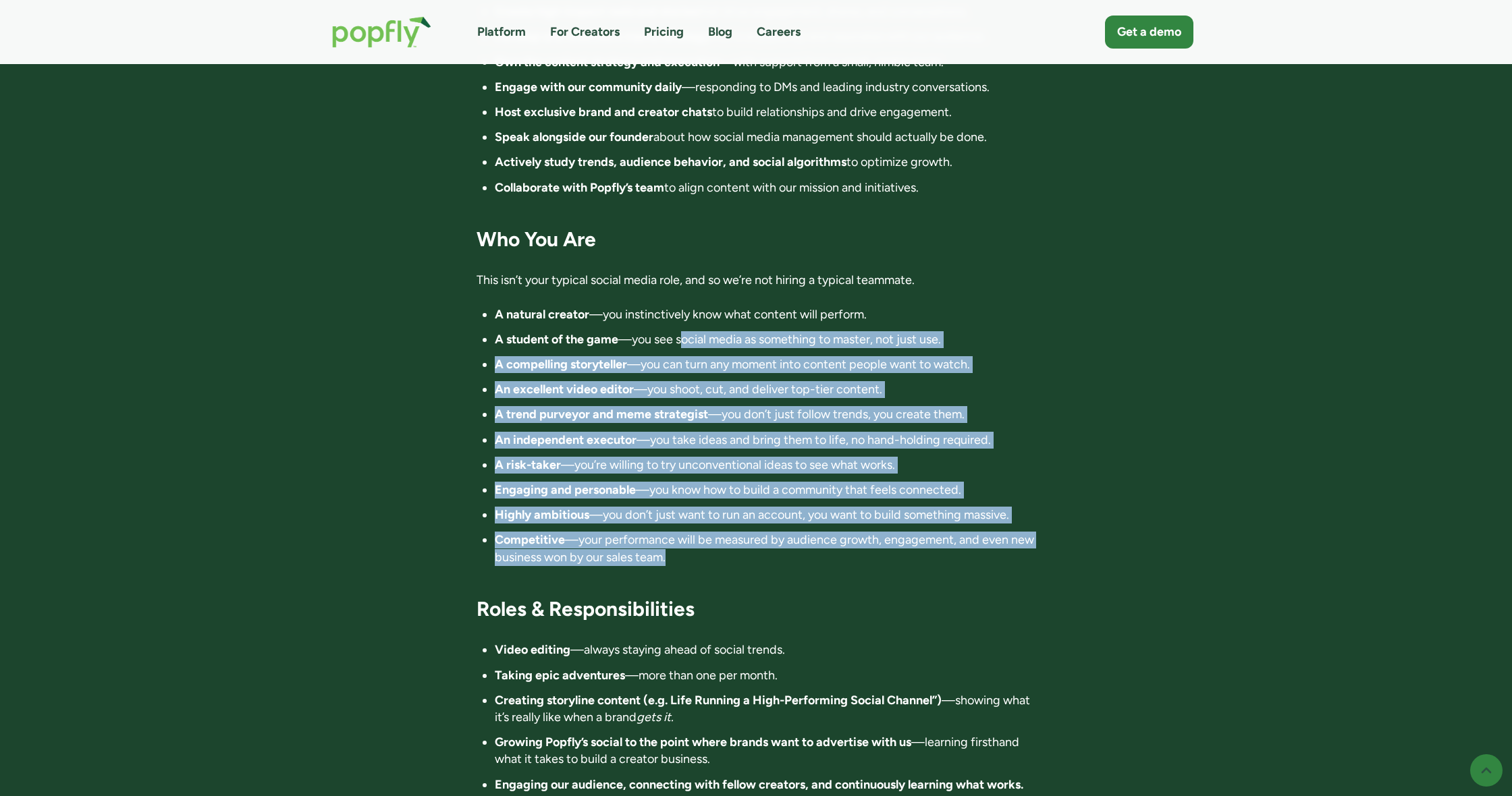
drag, startPoint x: 805, startPoint y: 520, endPoint x: 684, endPoint y: 294, distance: 256.4
click at [683, 306] on ul "A natural creator —you instinctively know what content will perform. A student …" at bounding box center [756, 436] width 559 height 260
click at [684, 331] on li "A student of the game —you see social media as something to master, not just us…" at bounding box center [765, 339] width 541 height 17
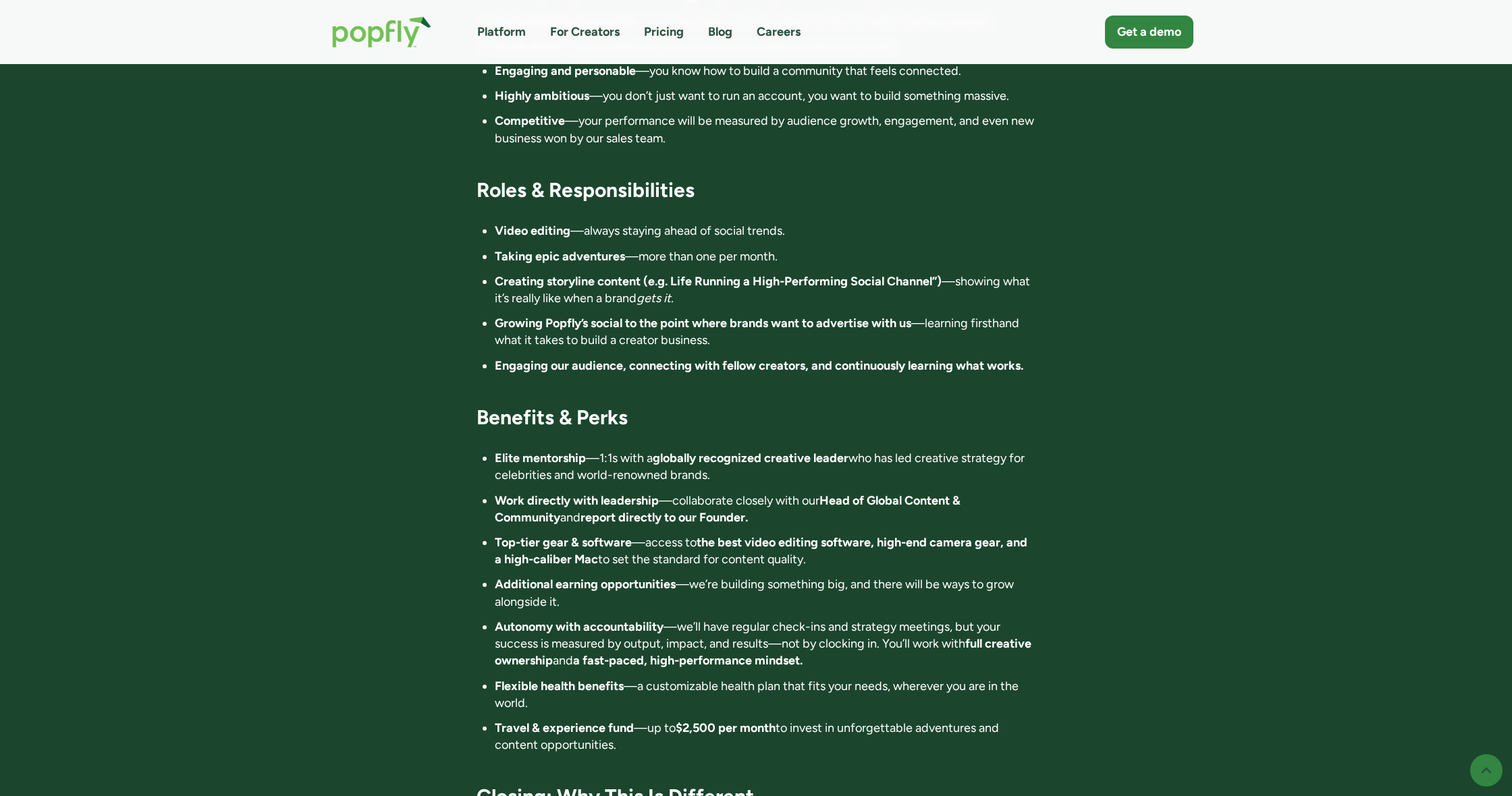
scroll to position [1794, 0]
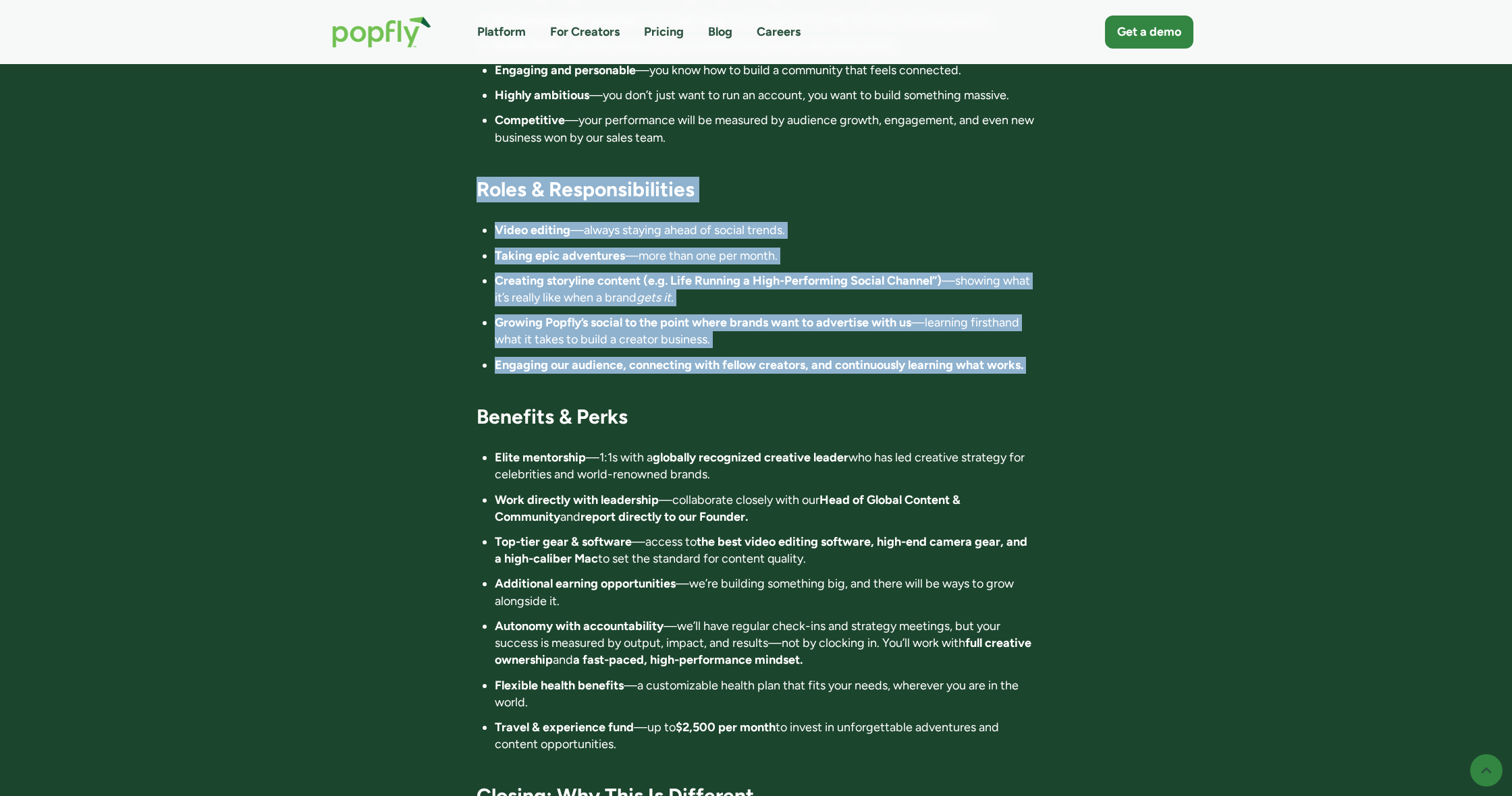
drag, startPoint x: 1131, startPoint y: 335, endPoint x: 500, endPoint y: 116, distance: 667.9
click at [504, 177] on strong "Roles & Responsibilities" at bounding box center [585, 189] width 218 height 25
drag, startPoint x: 504, startPoint y: 142, endPoint x: 1155, endPoint y: 372, distance: 690.4
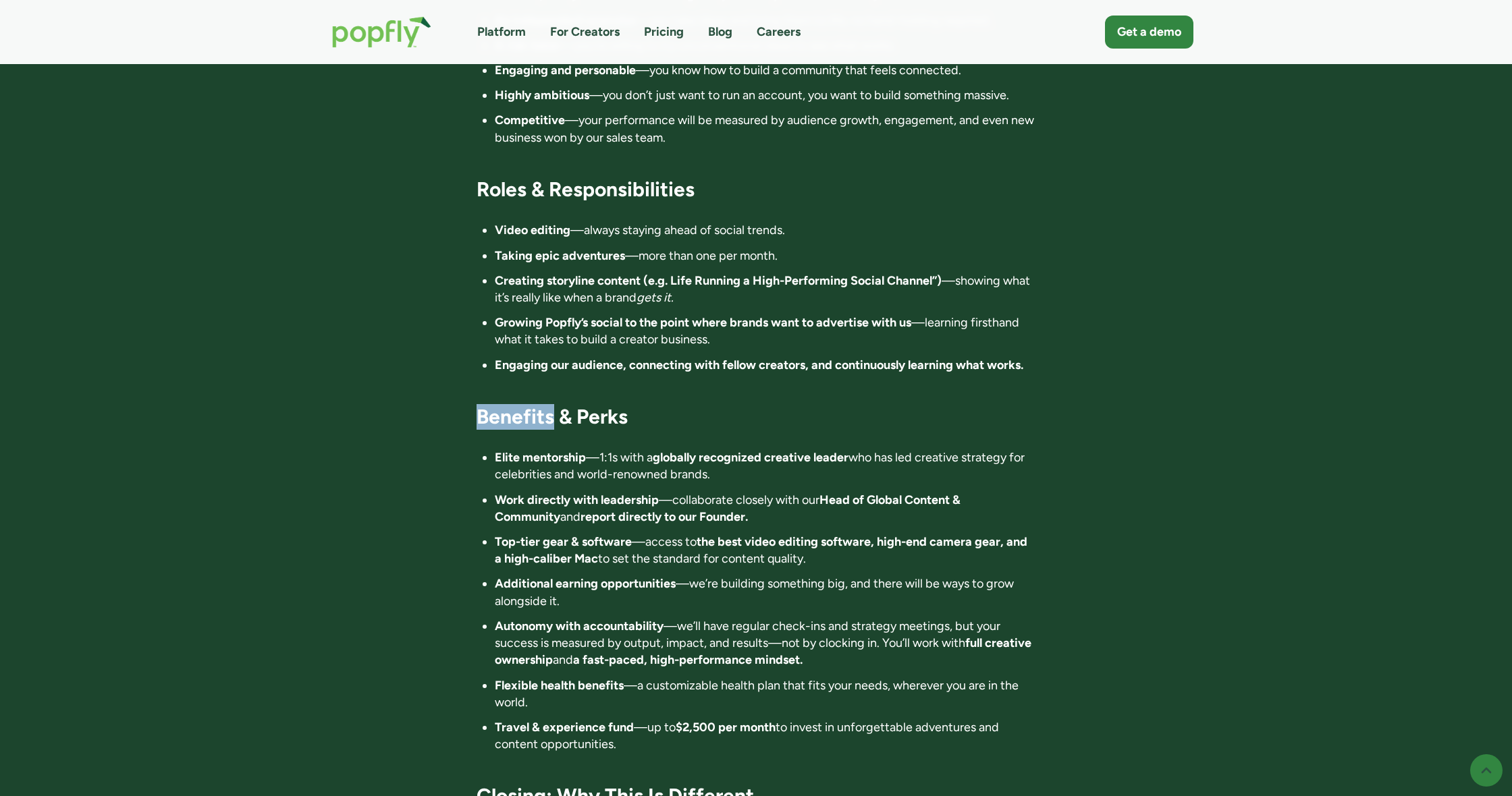
drag, startPoint x: 1103, startPoint y: 340, endPoint x: 1092, endPoint y: 333, distance: 13.0
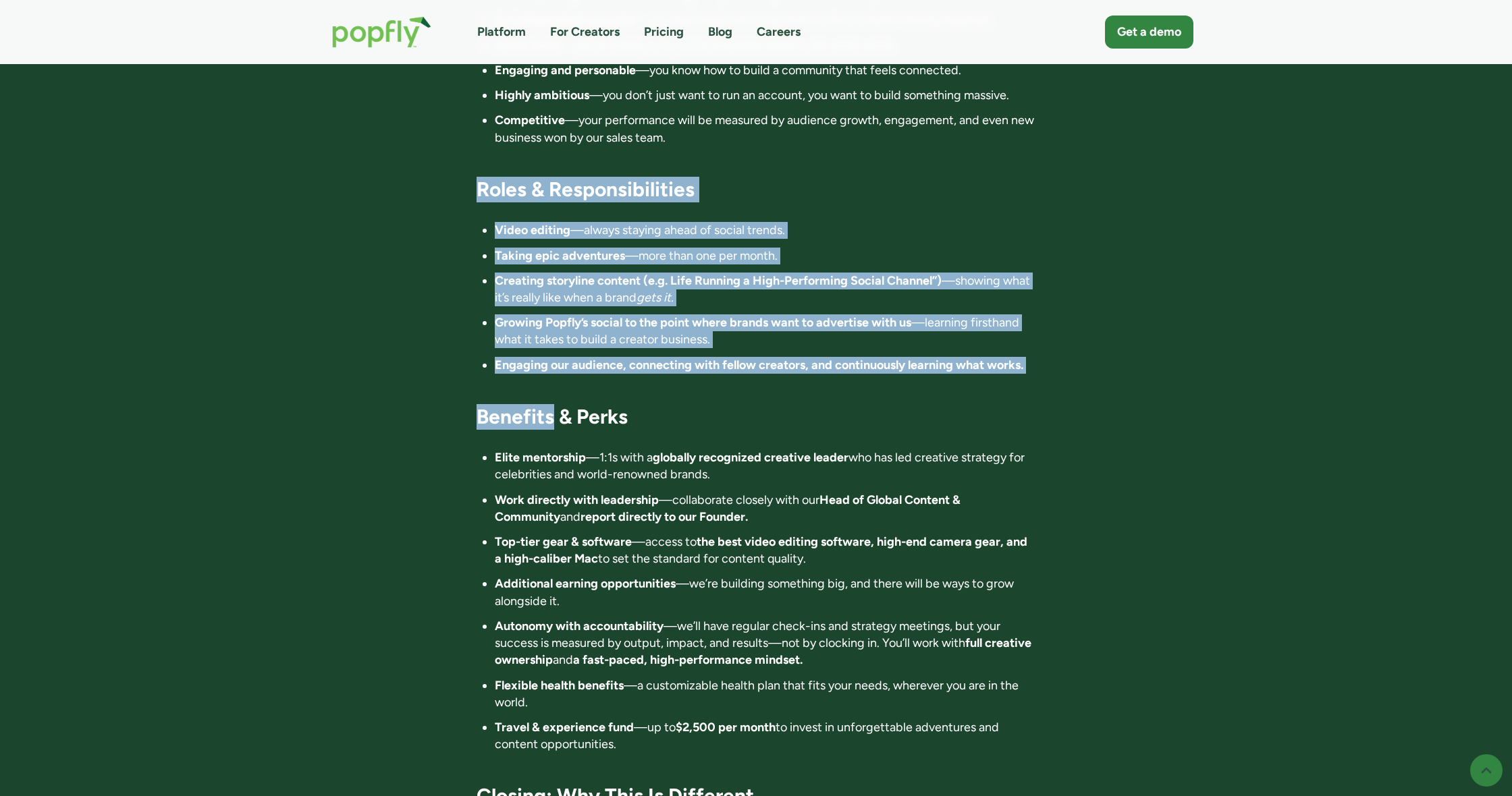
drag, startPoint x: 1092, startPoint y: 333, endPoint x: 578, endPoint y: 110, distance: 560.3
click at [548, 223] on strong "Video editing" at bounding box center [532, 230] width 76 height 15
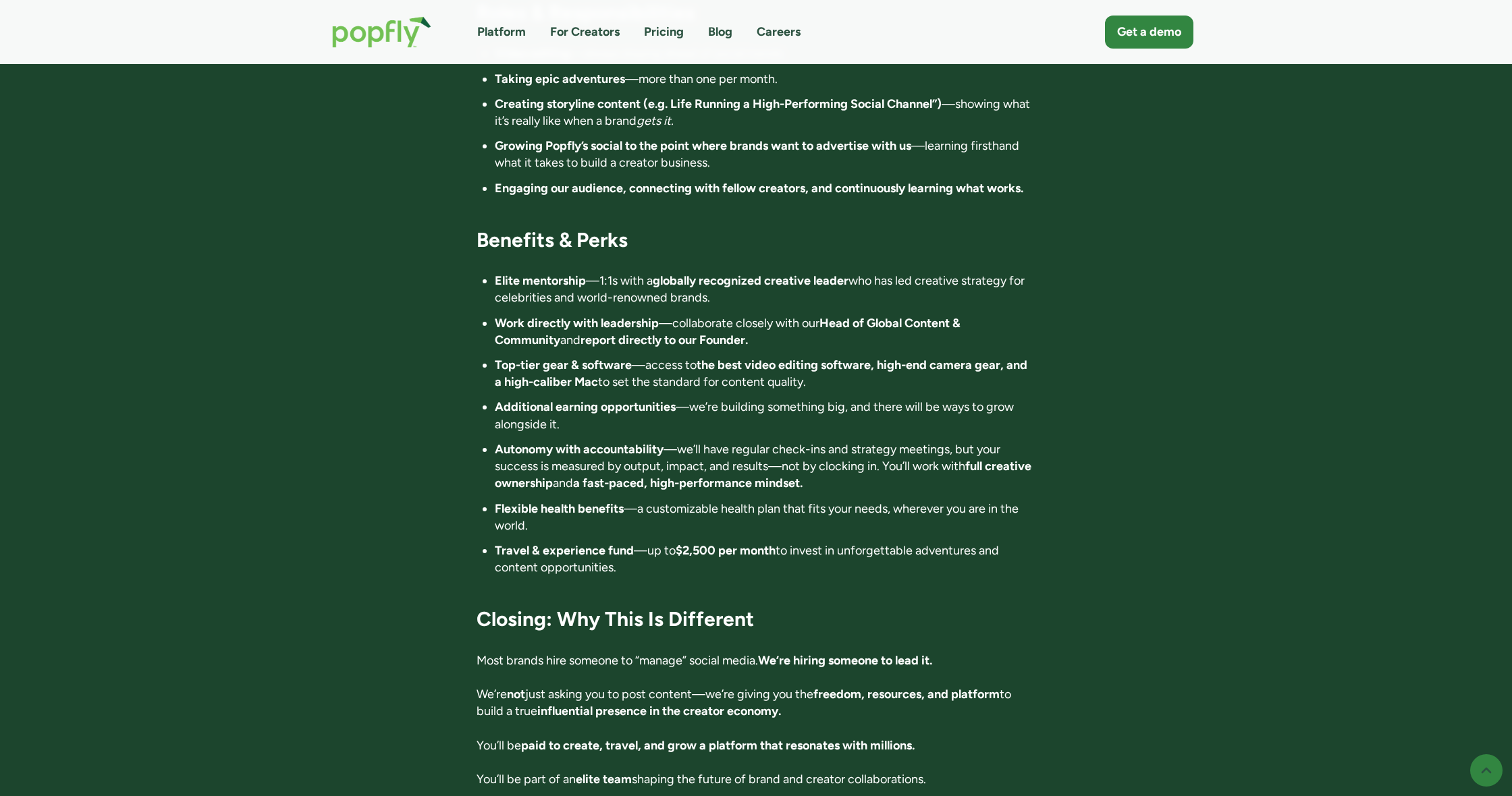
scroll to position [1970, 0]
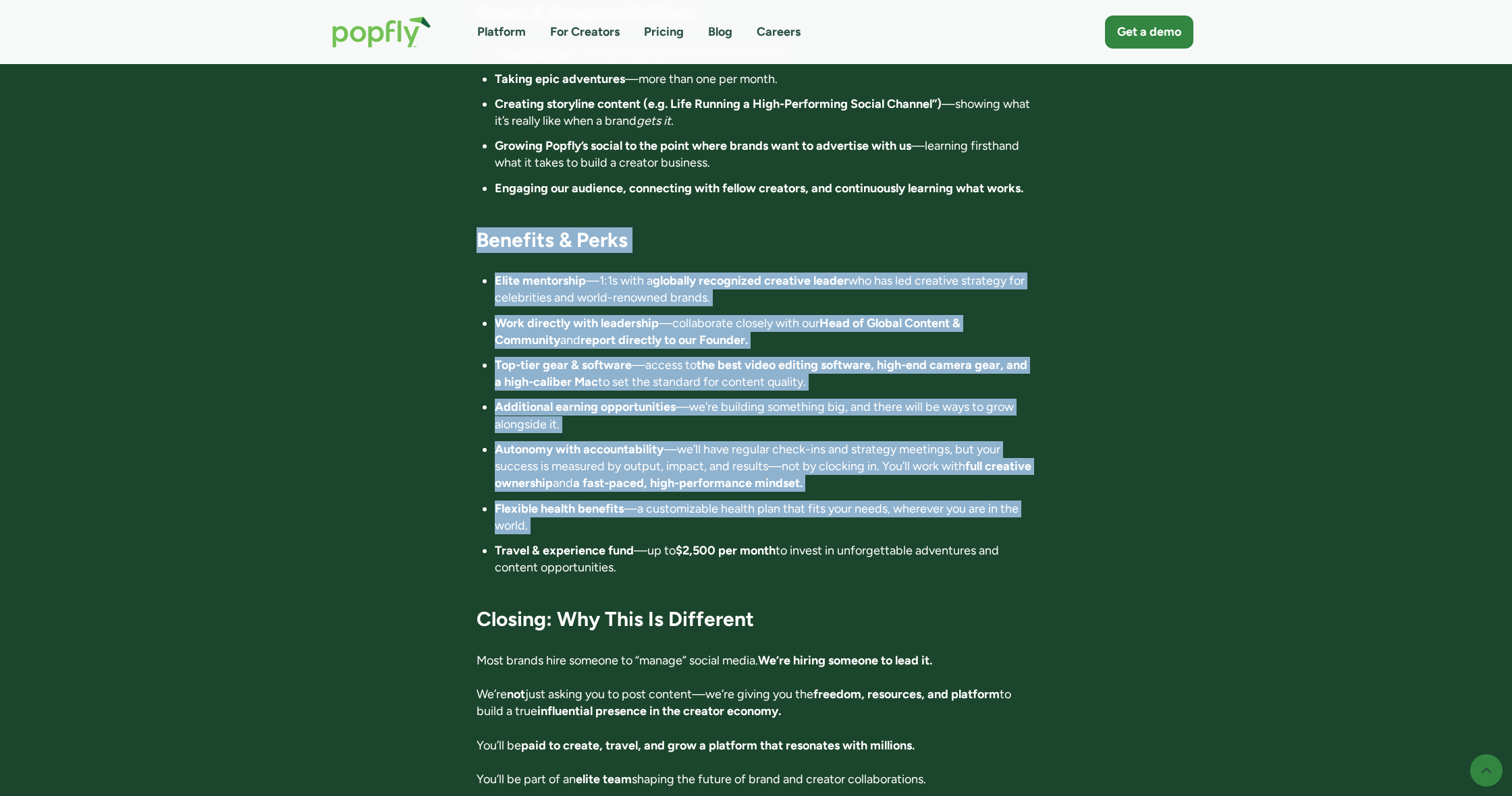
drag, startPoint x: 566, startPoint y: 182, endPoint x: 894, endPoint y: 492, distance: 451.3
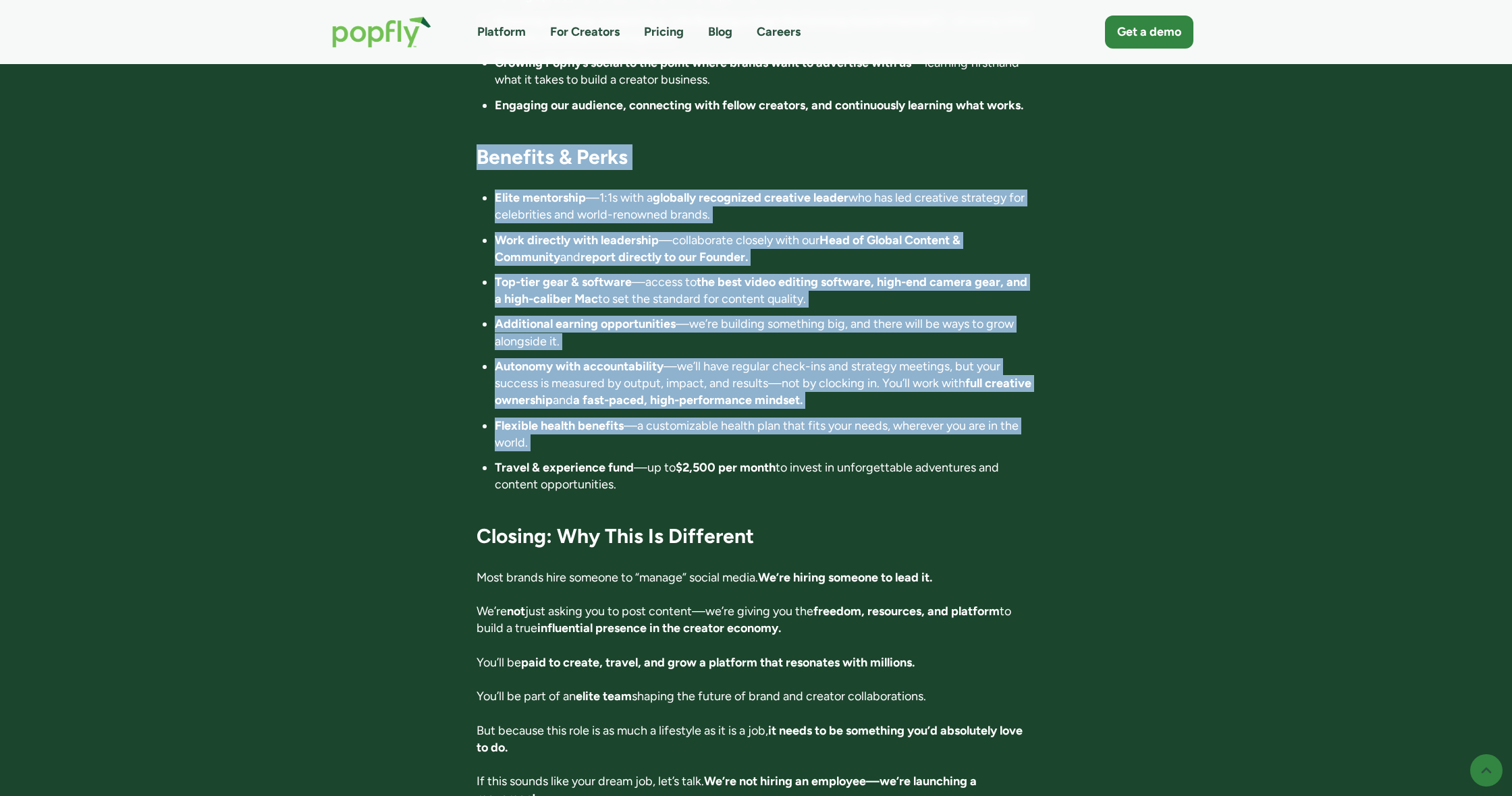
scroll to position [2078, 0]
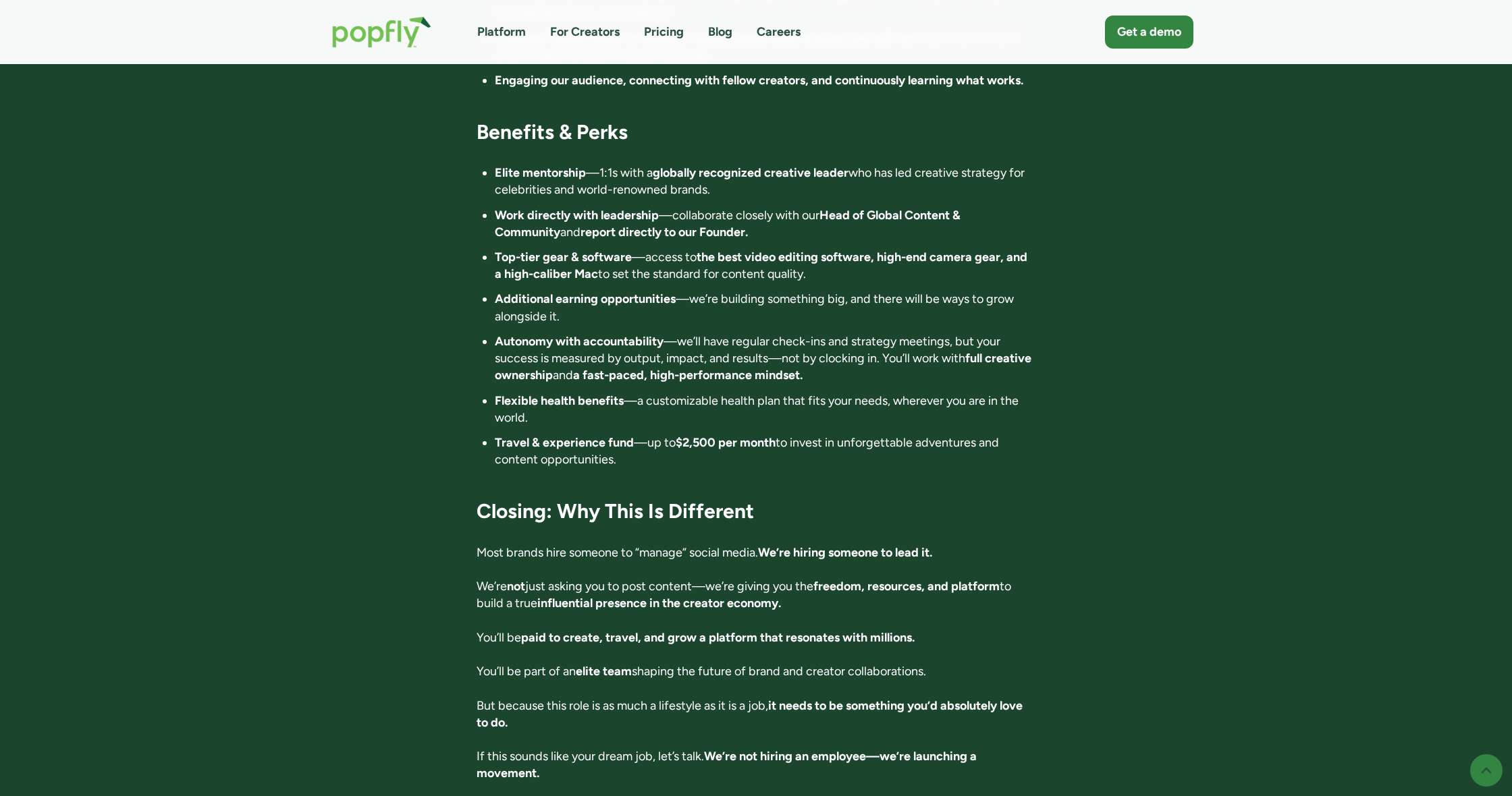
click at [877, 499] on h3 "Closing: Why This Is Different" at bounding box center [756, 511] width 559 height 26
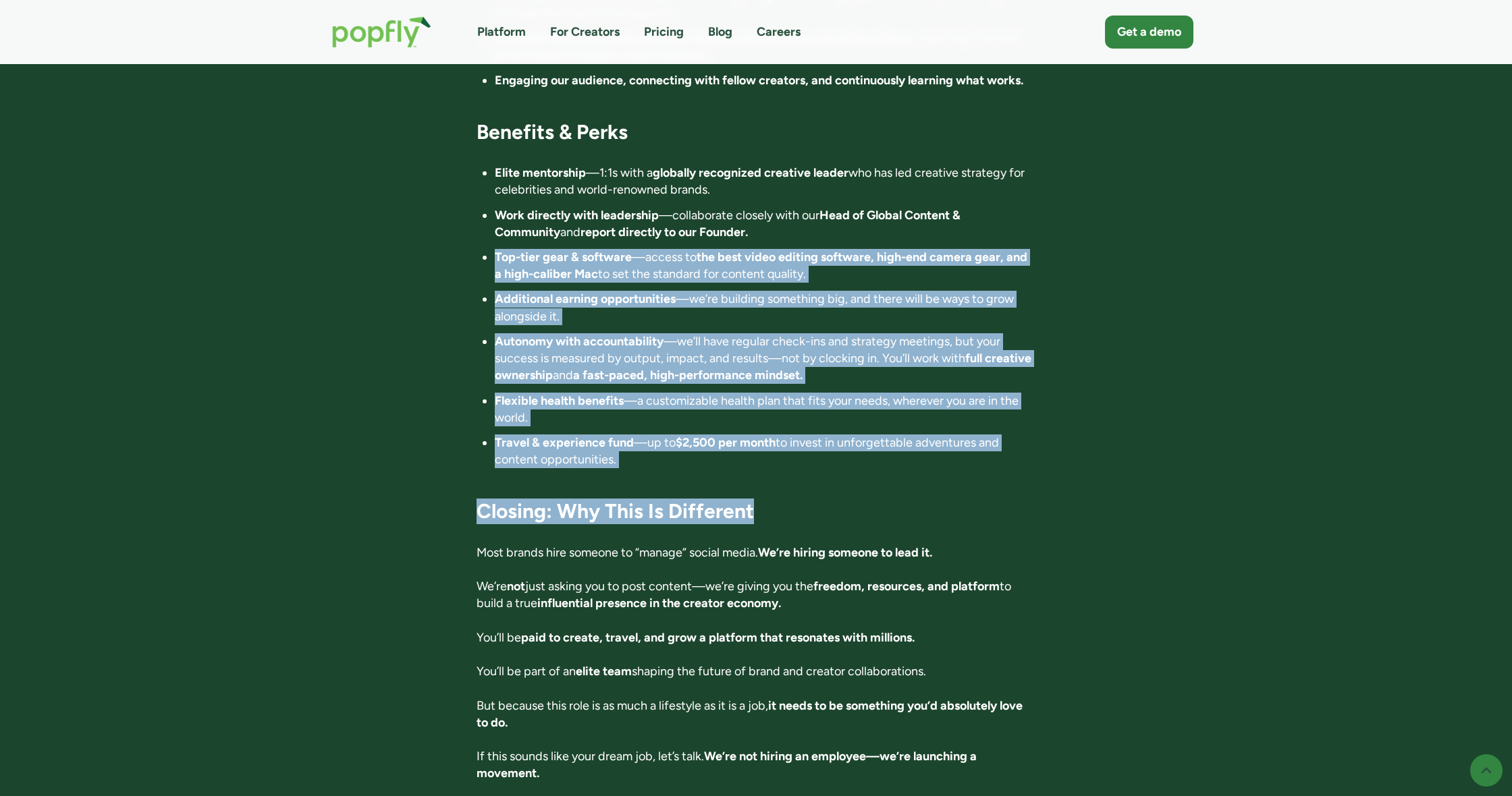
drag, startPoint x: 875, startPoint y: 466, endPoint x: 759, endPoint y: 193, distance: 296.6
click at [759, 207] on li "Work directly with leadership —collaborate closely with our Head of Global Cont…" at bounding box center [765, 224] width 541 height 34
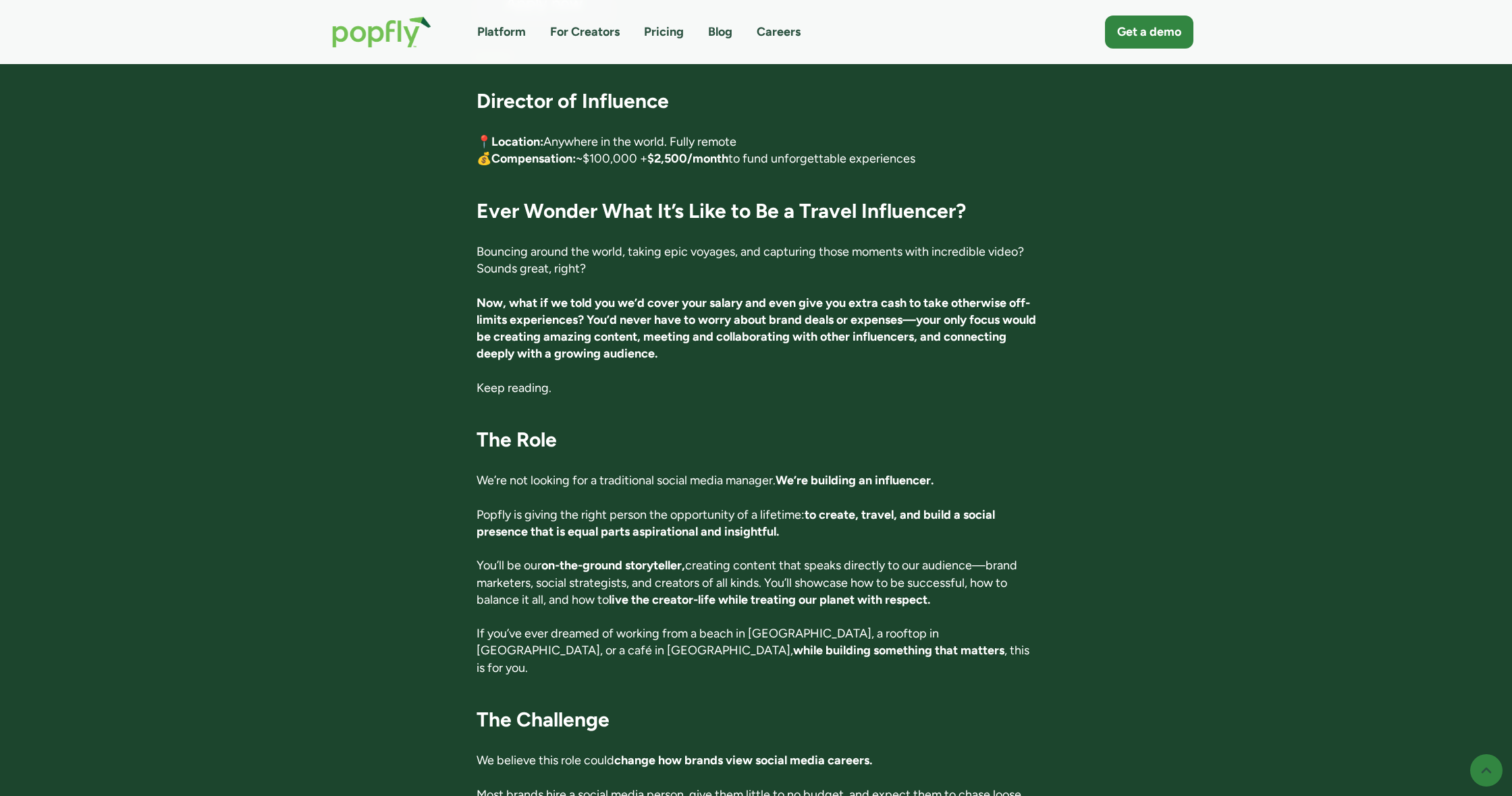
scroll to position [253, 0]
click at [743, 243] on p "Bouncing around the world, taking epic voyages, and capturing those moments wit…" at bounding box center [756, 260] width 559 height 34
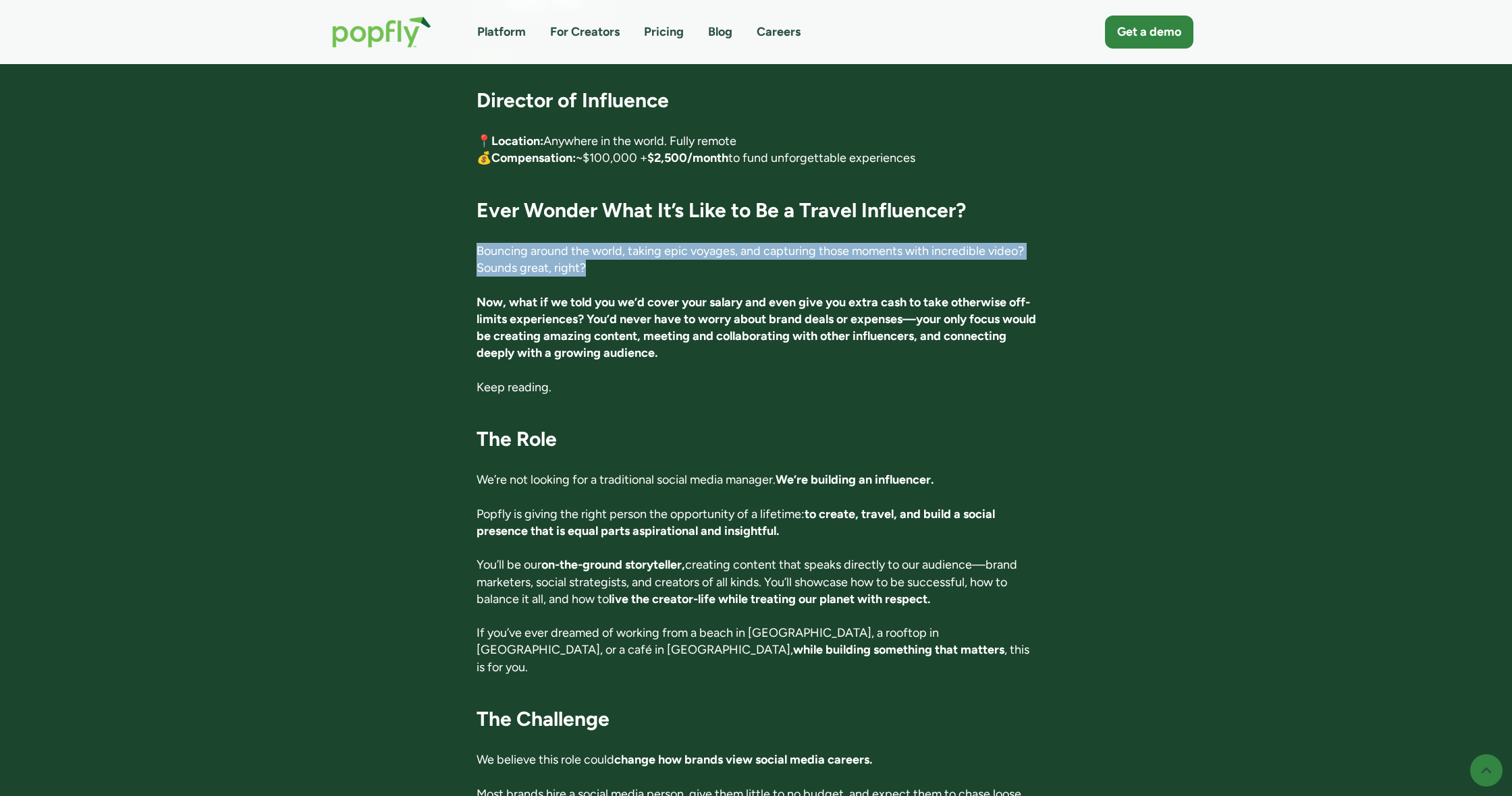
click at [743, 243] on p "Bouncing around the world, taking epic voyages, and capturing those moments wit…" at bounding box center [756, 260] width 559 height 34
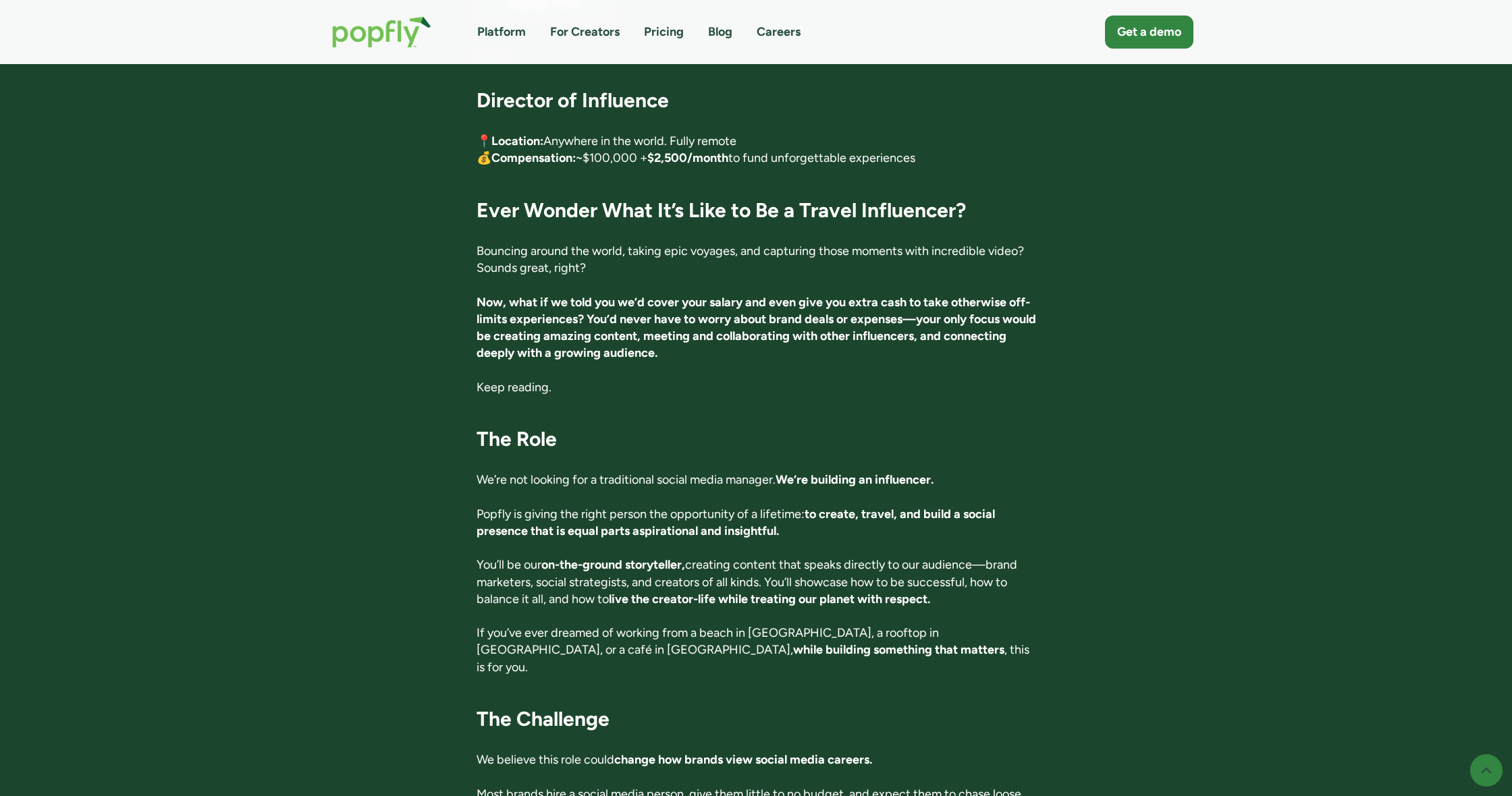
click at [753, 335] on strong "Now, what if we told you we’d cover your salary and even give you extra cash to…" at bounding box center [756, 328] width 559 height 66
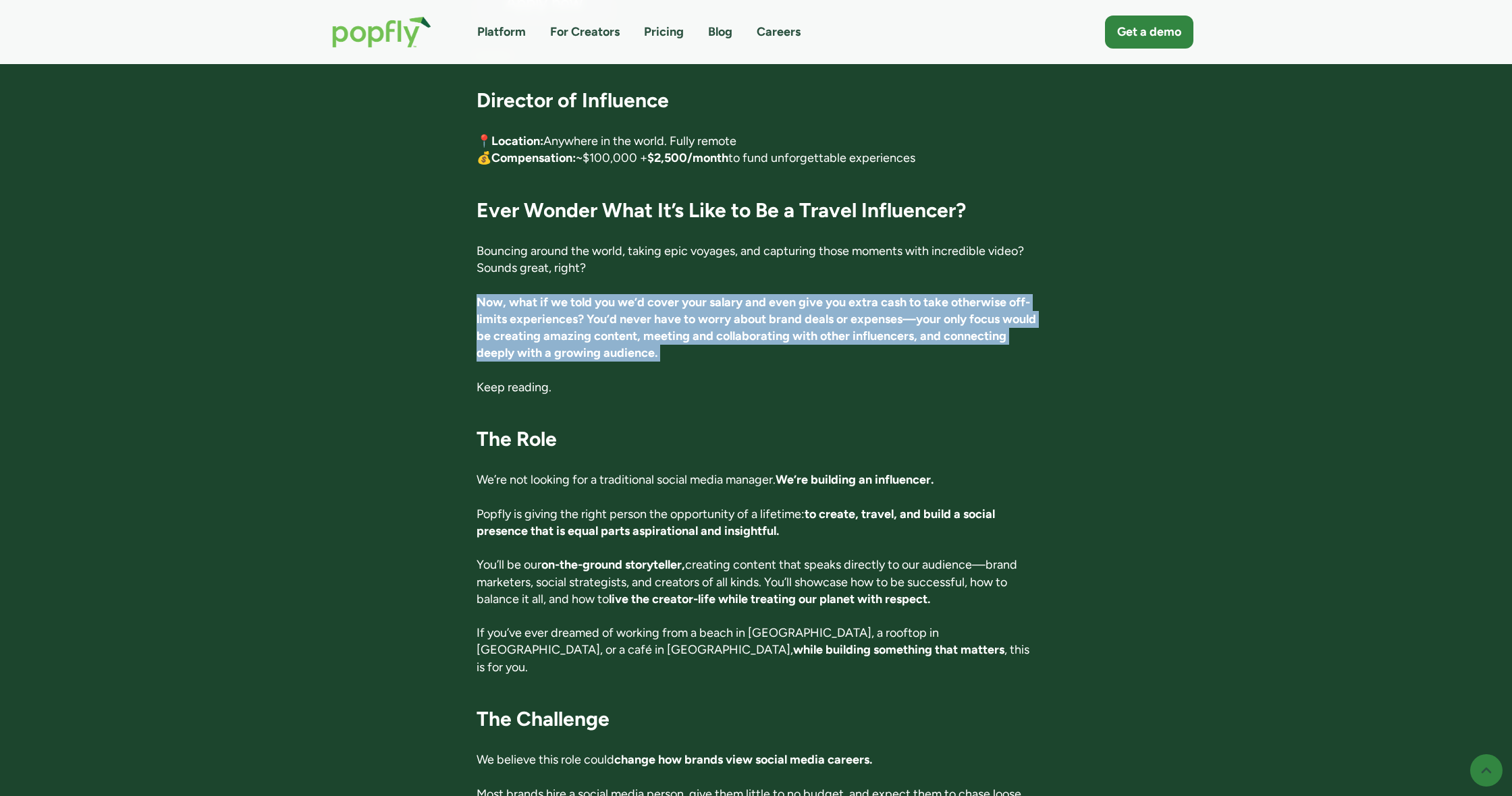
click at [753, 335] on strong "Now, what if we told you we’d cover your salary and even give you extra cash to…" at bounding box center [756, 328] width 559 height 66
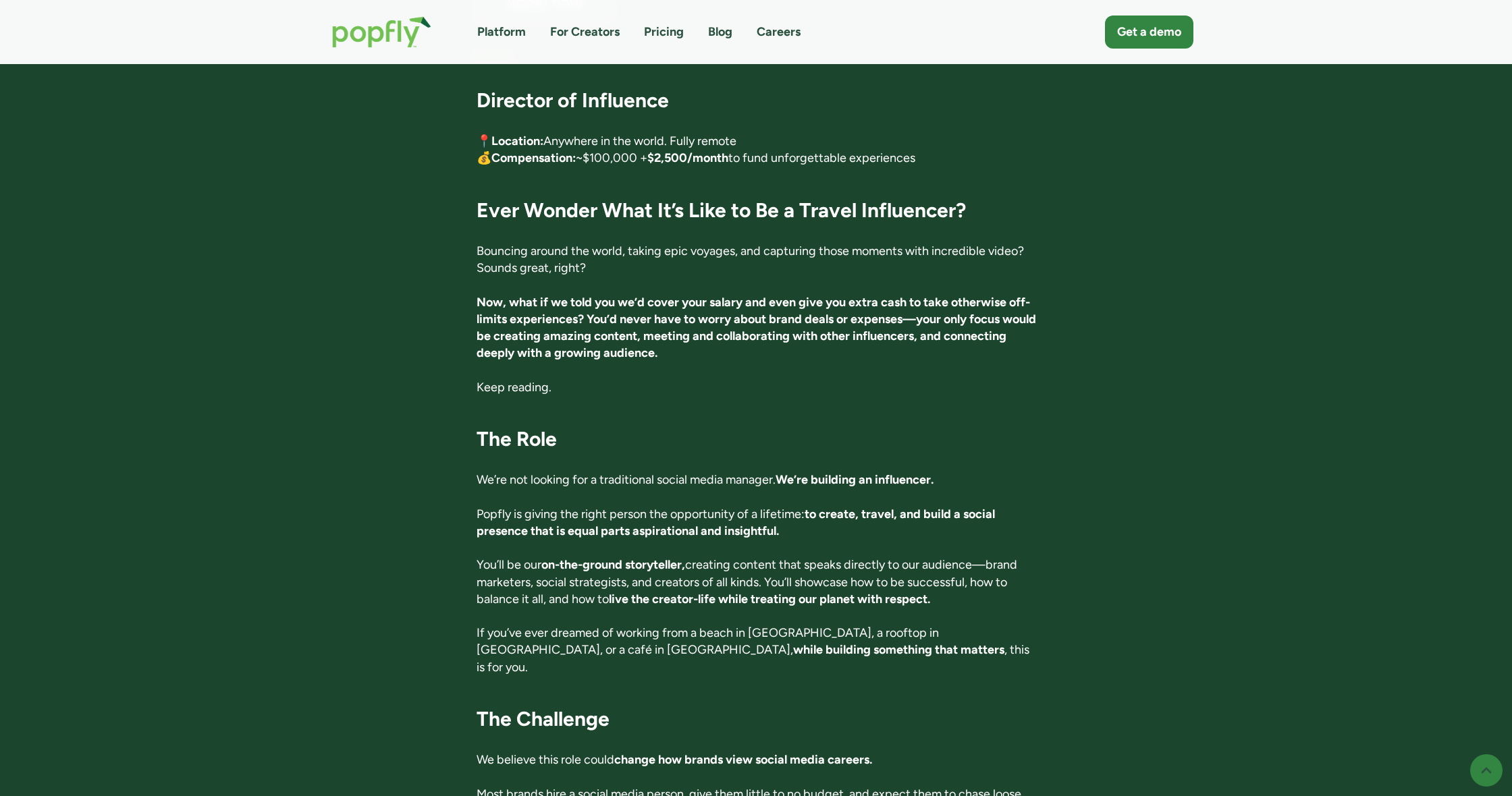
click at [743, 249] on p "Bouncing around the world, taking epic voyages, and capturing those moments wit…" at bounding box center [756, 260] width 559 height 34
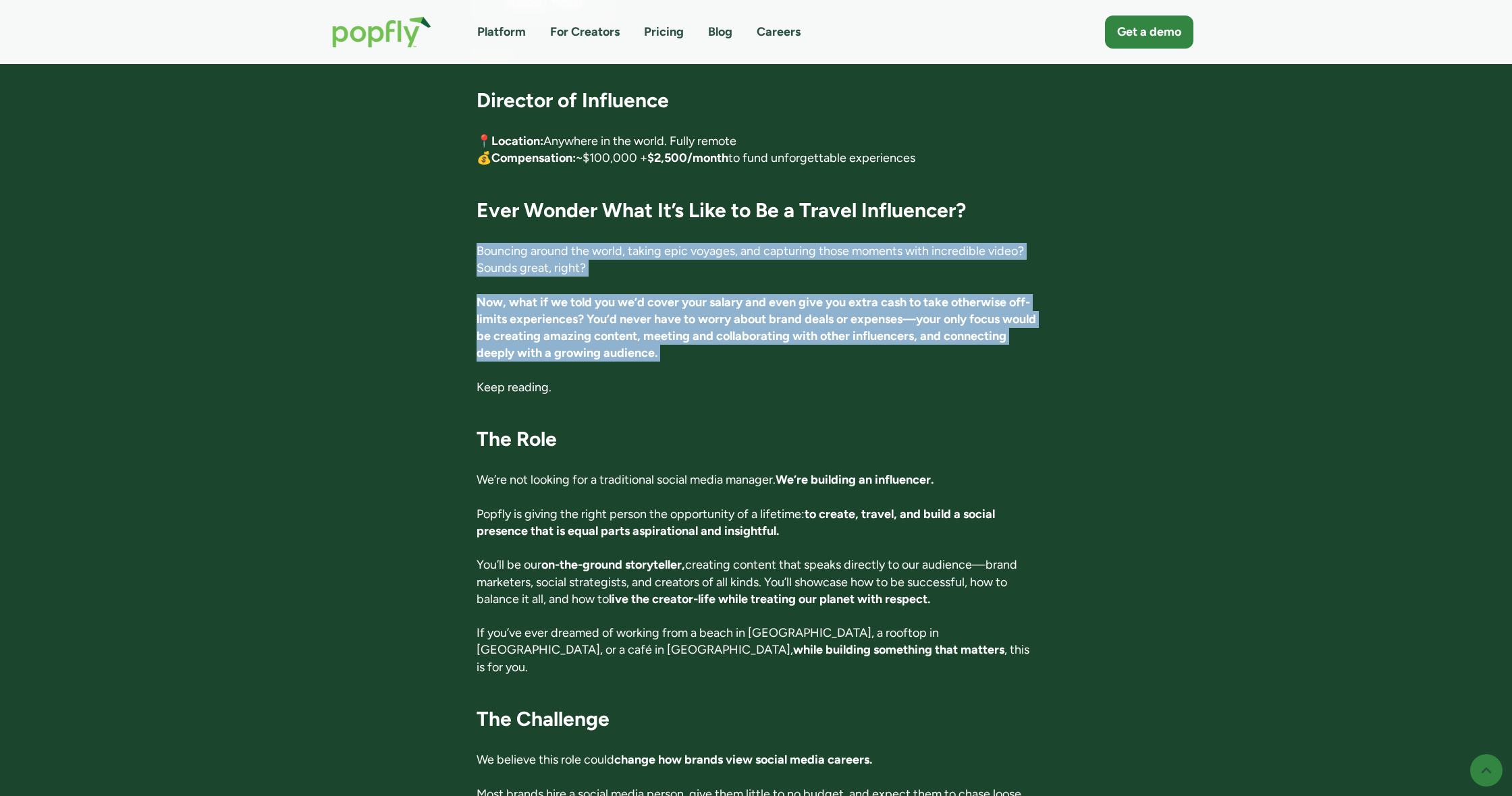
drag, startPoint x: 743, startPoint y: 249, endPoint x: 753, endPoint y: 312, distance: 63.8
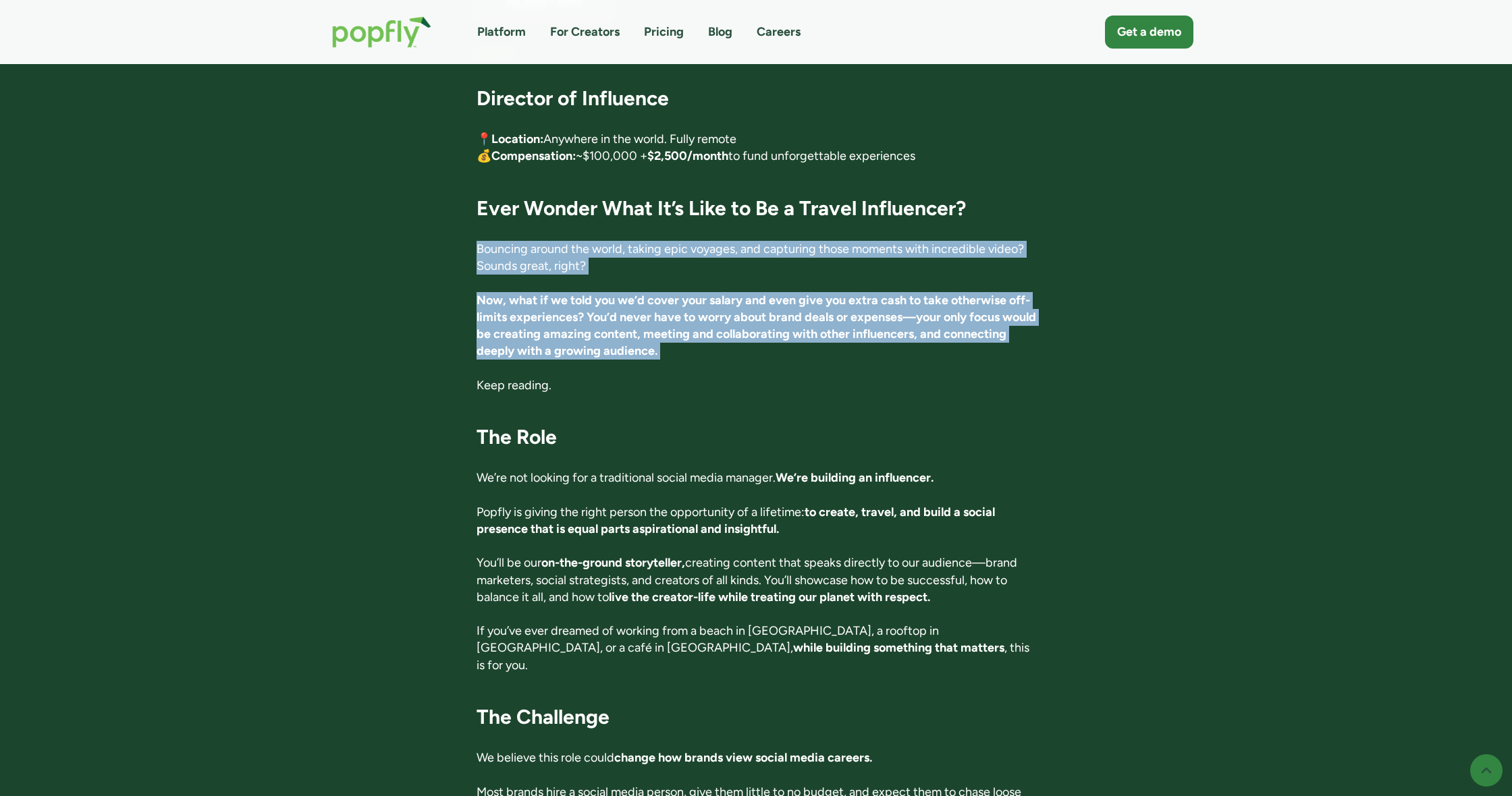
click at [753, 312] on strong "Now, what if we told you we’d cover your salary and even give you extra cash to…" at bounding box center [756, 326] width 559 height 66
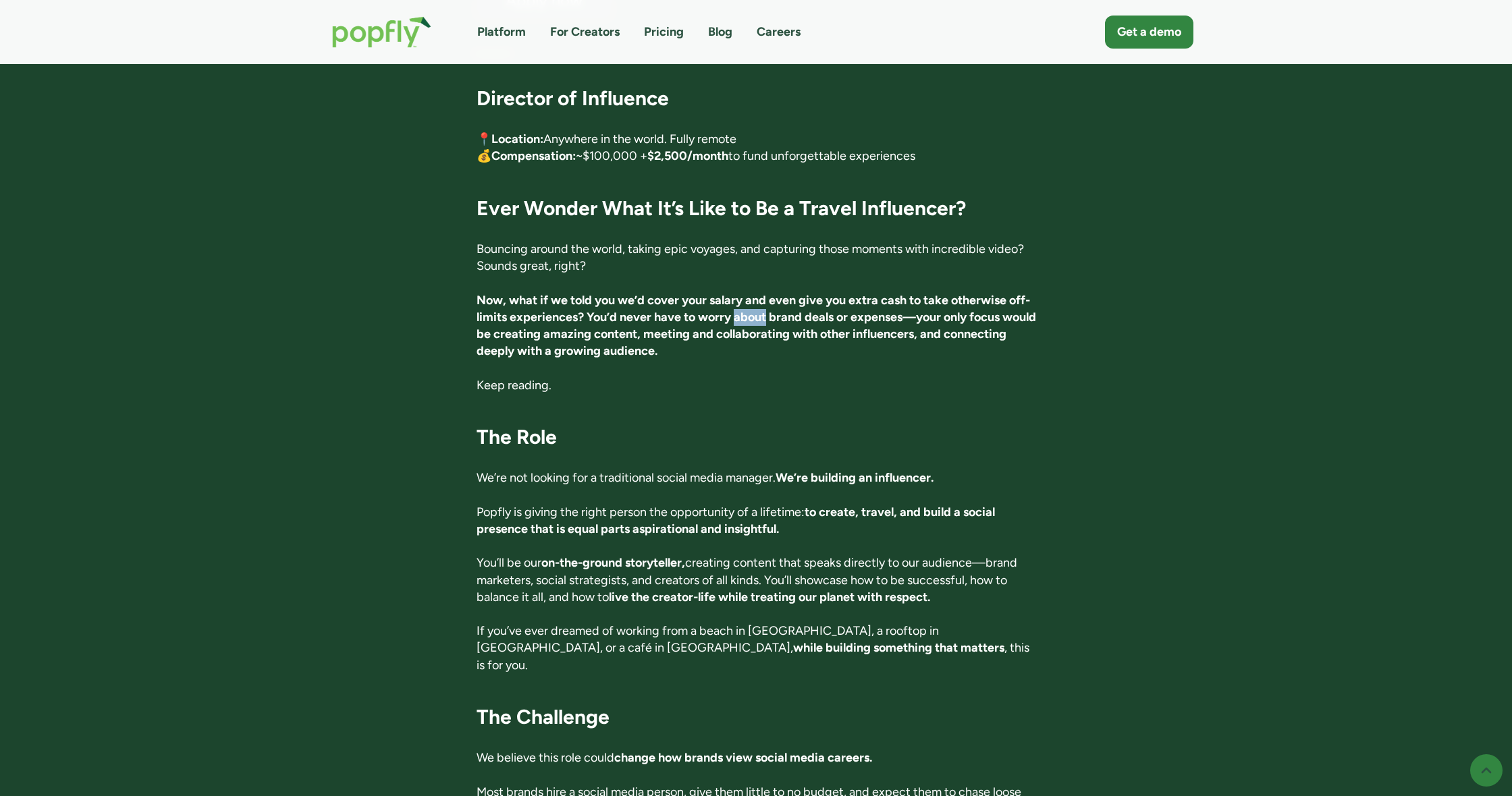
click at [753, 312] on strong "Now, what if we told you we’d cover your salary and even give you extra cash to…" at bounding box center [756, 326] width 559 height 66
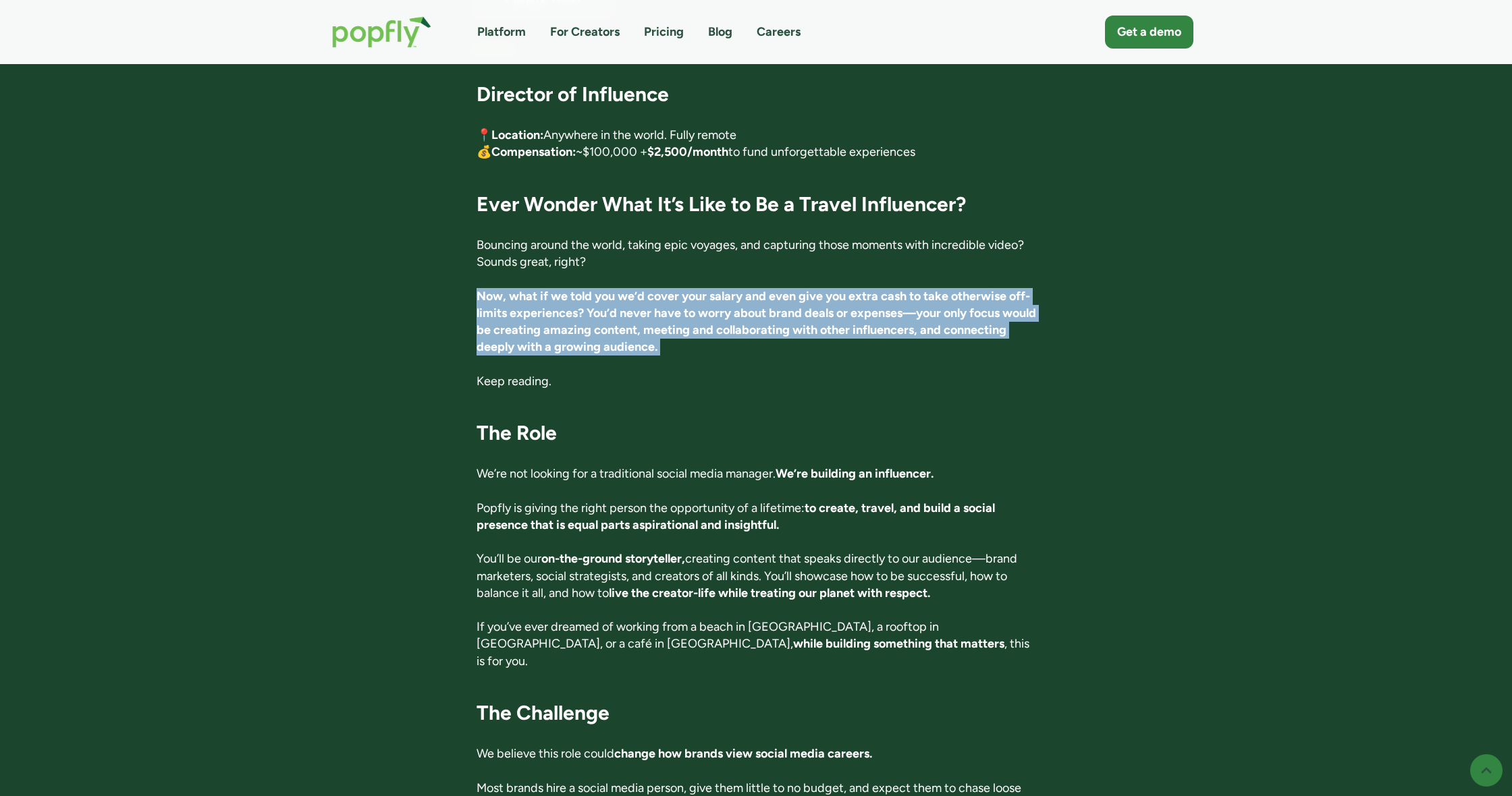
click at [753, 312] on strong "Now, what if we told you we’d cover your salary and even give you extra cash to…" at bounding box center [756, 321] width 559 height 66
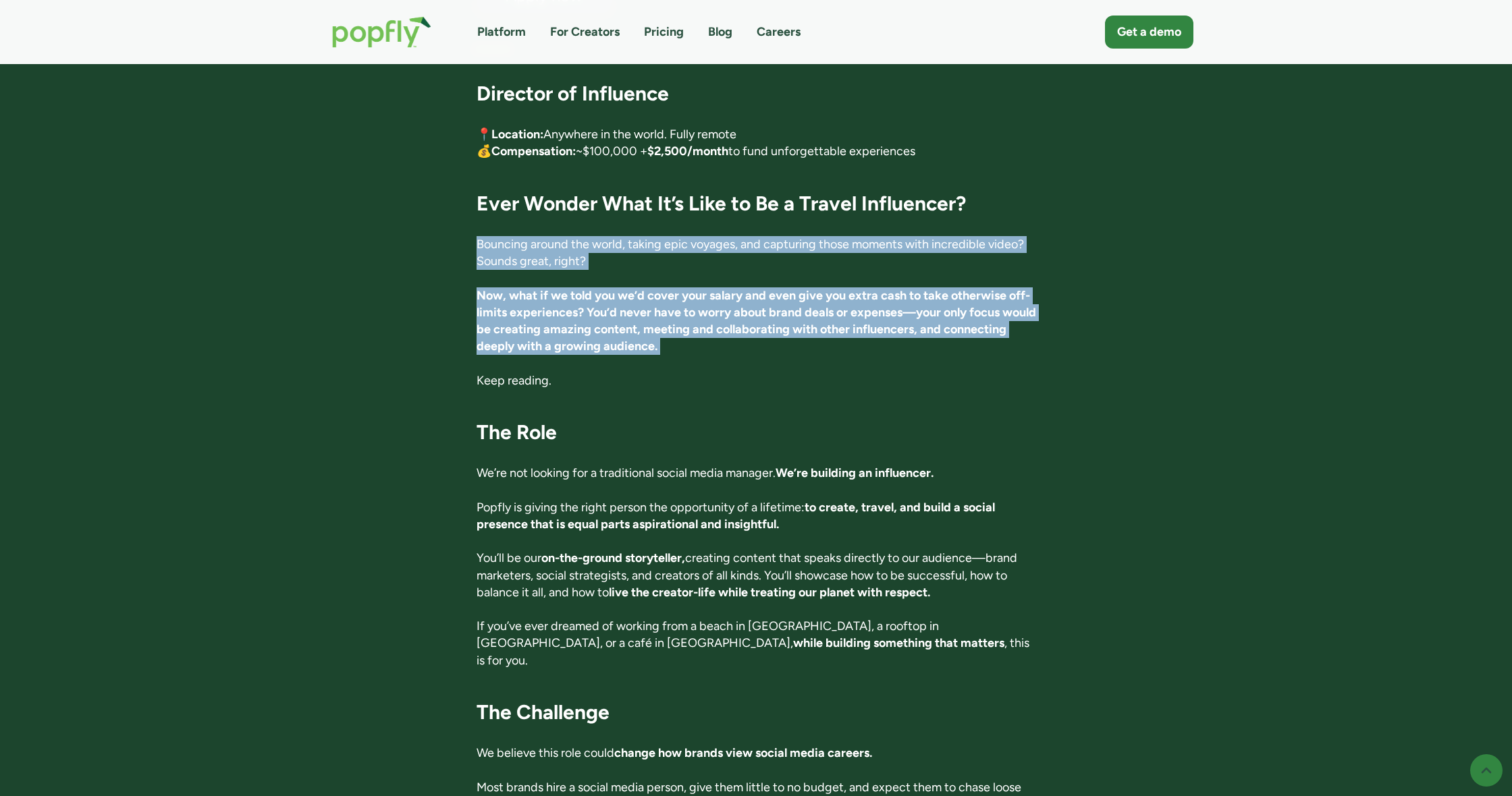
drag, startPoint x: 753, startPoint y: 312, endPoint x: 721, endPoint y: 222, distance: 95.5
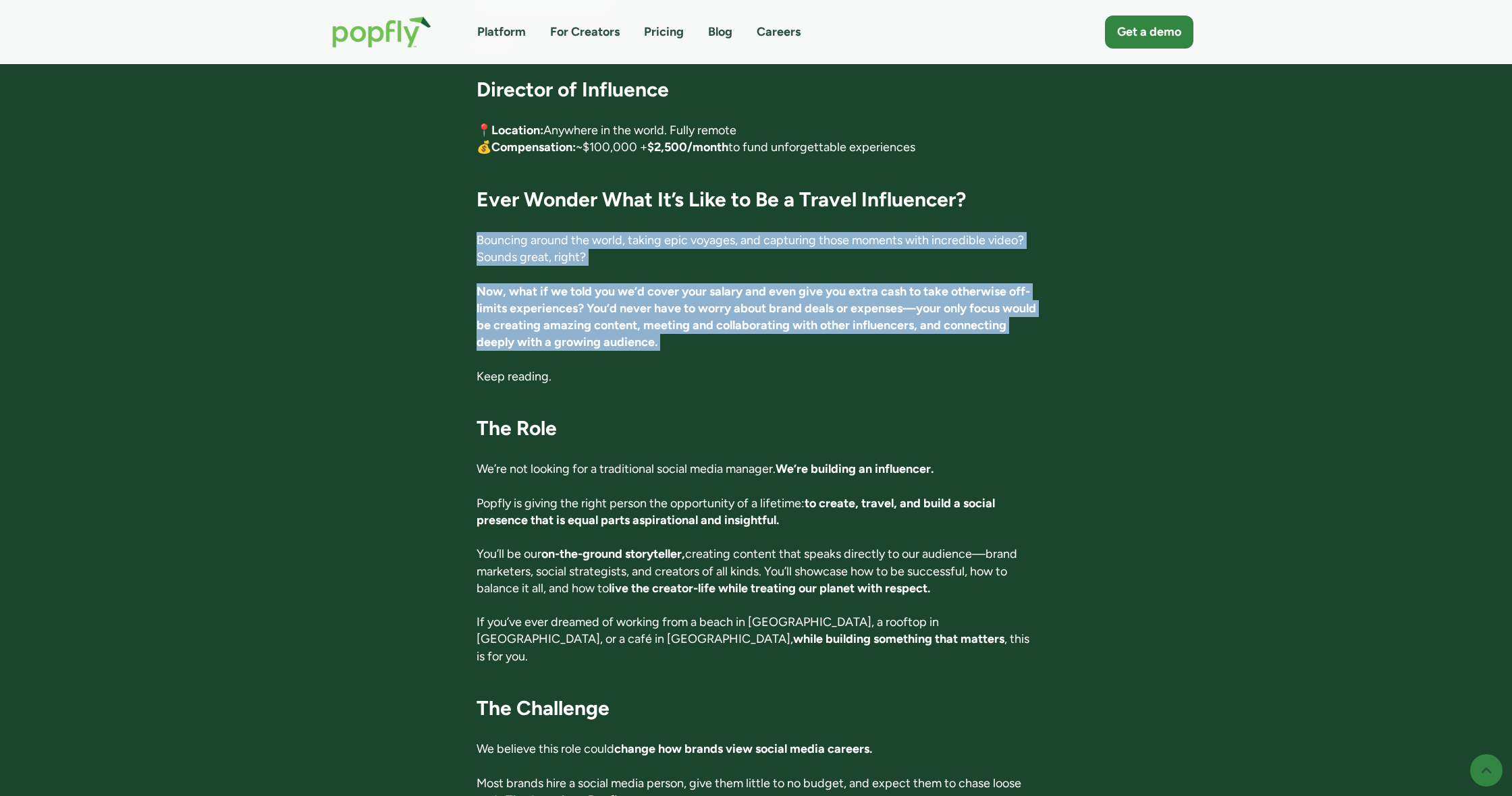
drag, startPoint x: 721, startPoint y: 222, endPoint x: 740, endPoint y: 310, distance: 90.0
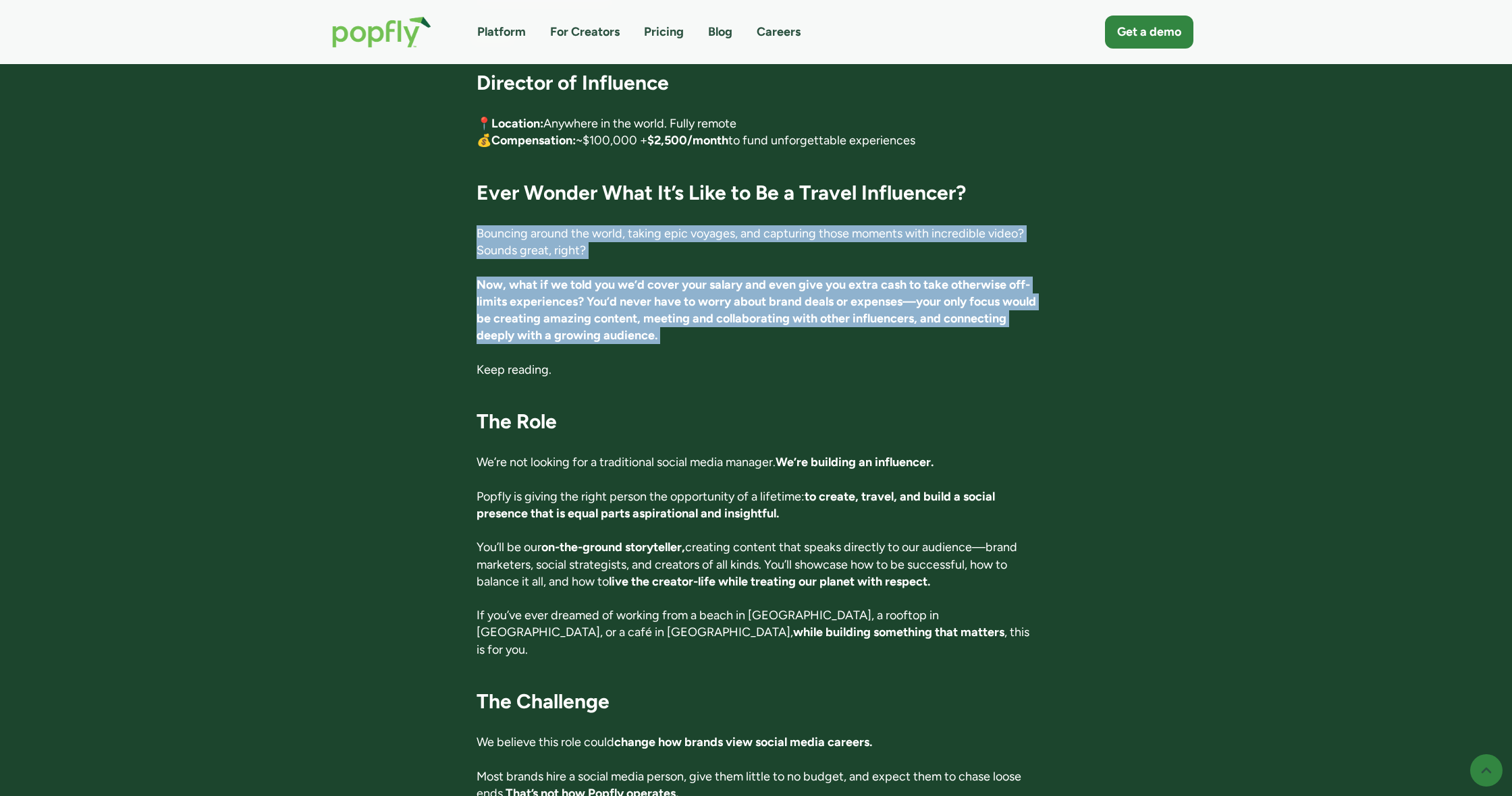
click at [740, 310] on p "Now, what if we told you we’d cover your salary and even give you extra cash to…" at bounding box center [756, 310] width 559 height 68
click at [740, 310] on strong "Now, what if we told you we’d cover your salary and even give you extra cash to…" at bounding box center [756, 310] width 559 height 66
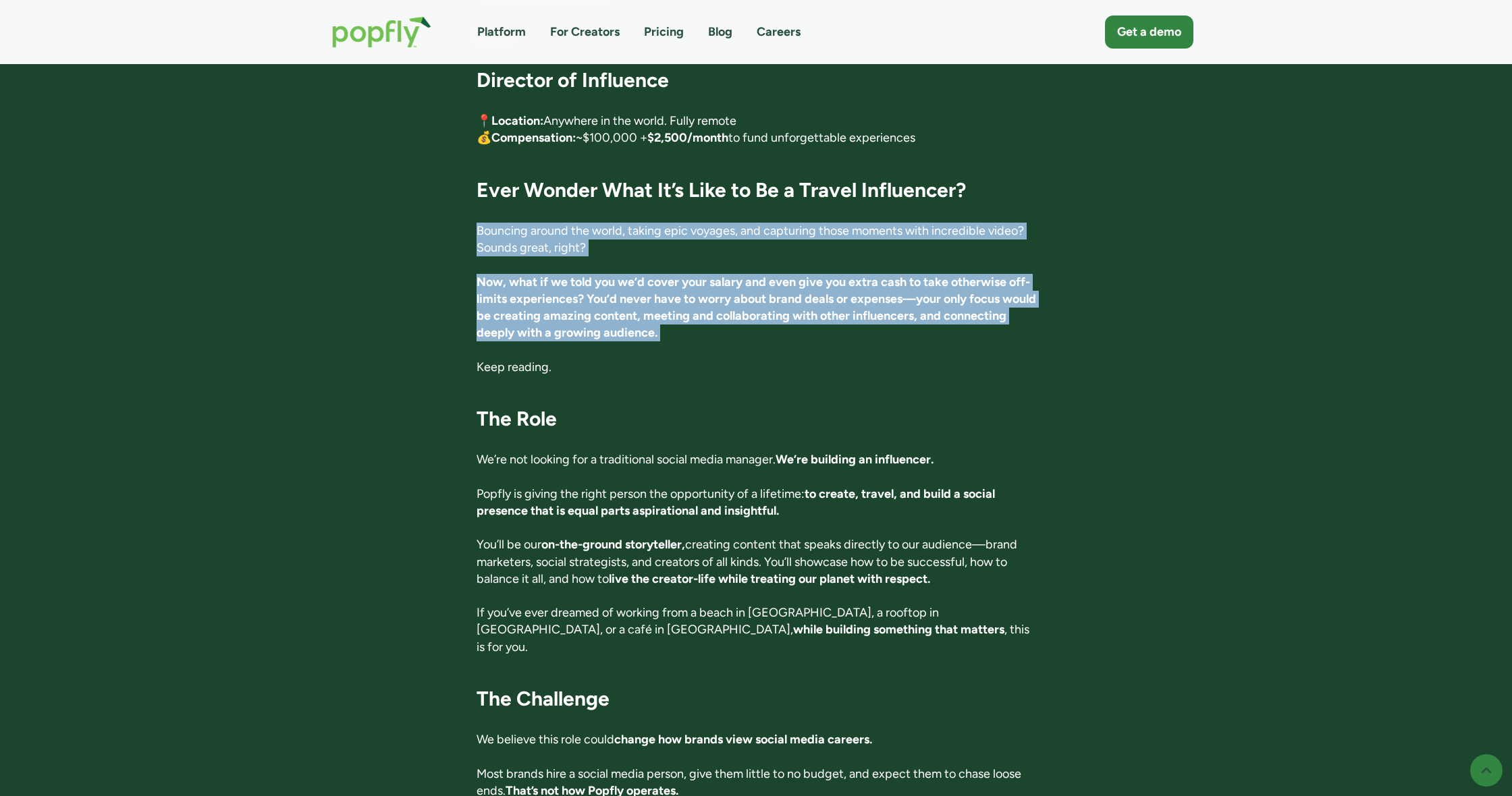
drag, startPoint x: 740, startPoint y: 310, endPoint x: 707, endPoint y: 205, distance: 110.1
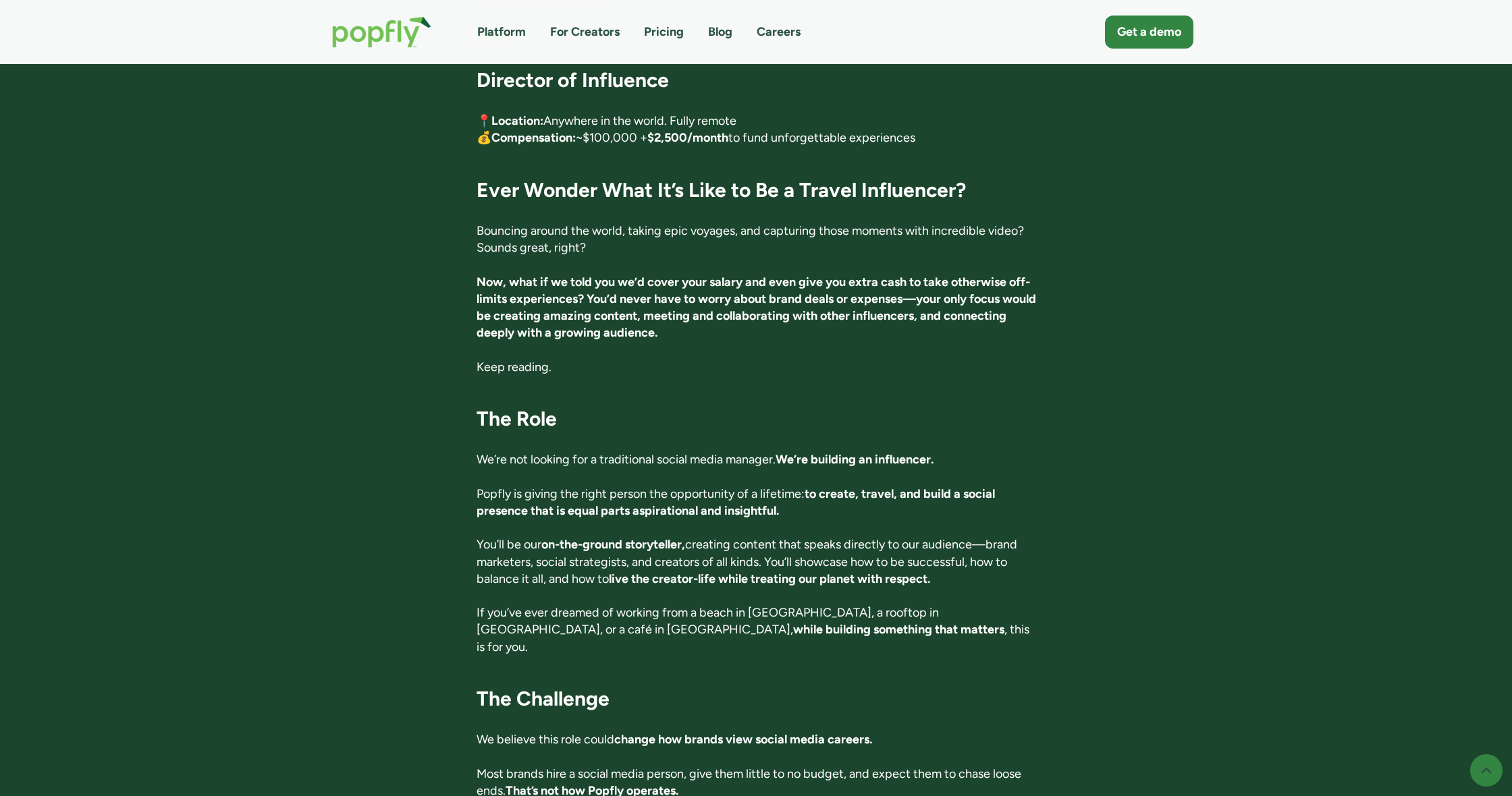
click at [690, 196] on strong "Ever Wonder What It’s Like to Be a Travel Influencer?" at bounding box center [721, 190] width 490 height 25
click at [695, 191] on strong "Ever Wonder What It’s Like to Be a Travel Influencer?" at bounding box center [721, 189] width 490 height 25
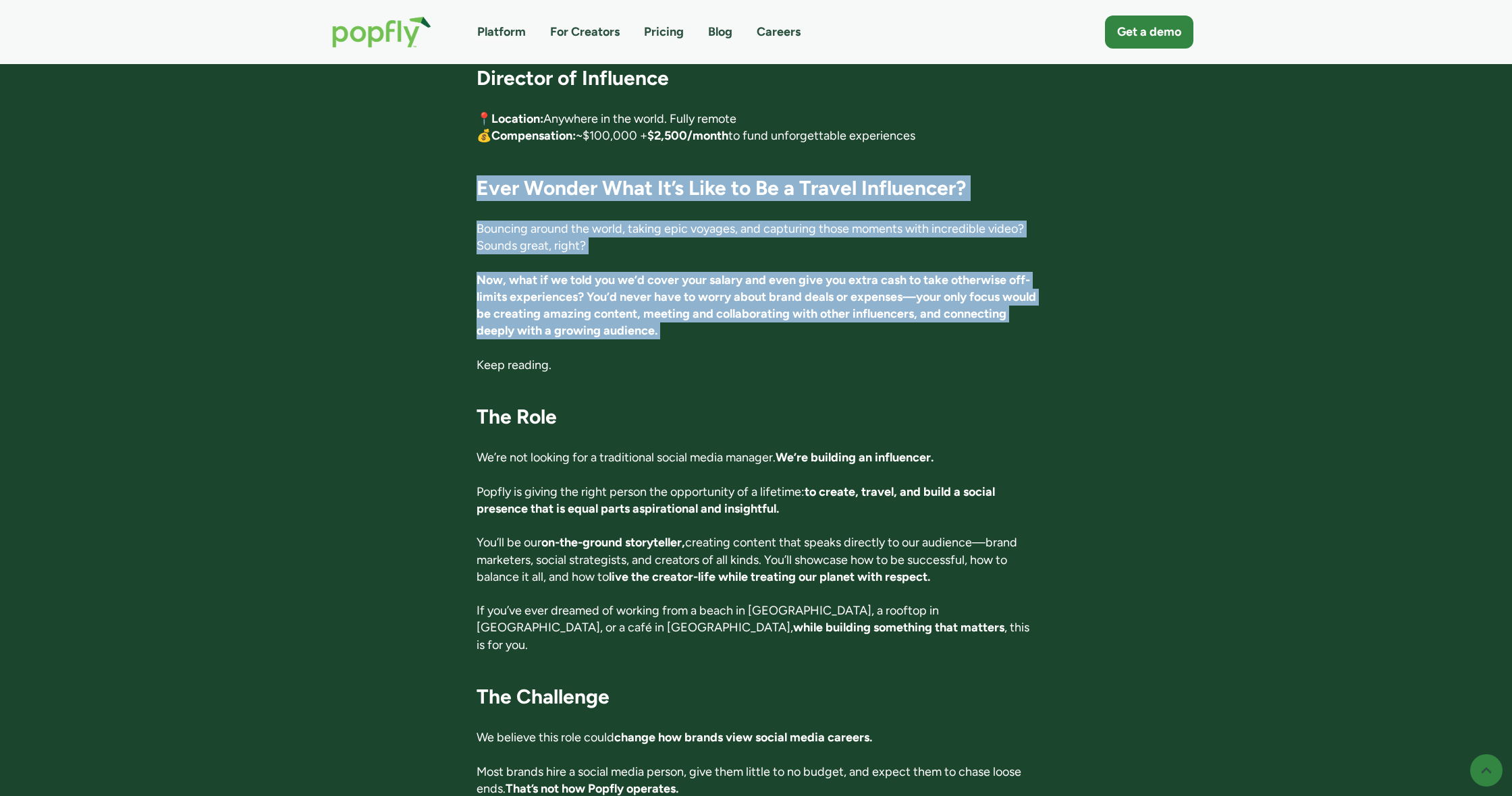
drag, startPoint x: 695, startPoint y: 191, endPoint x: 721, endPoint y: 287, distance: 99.5
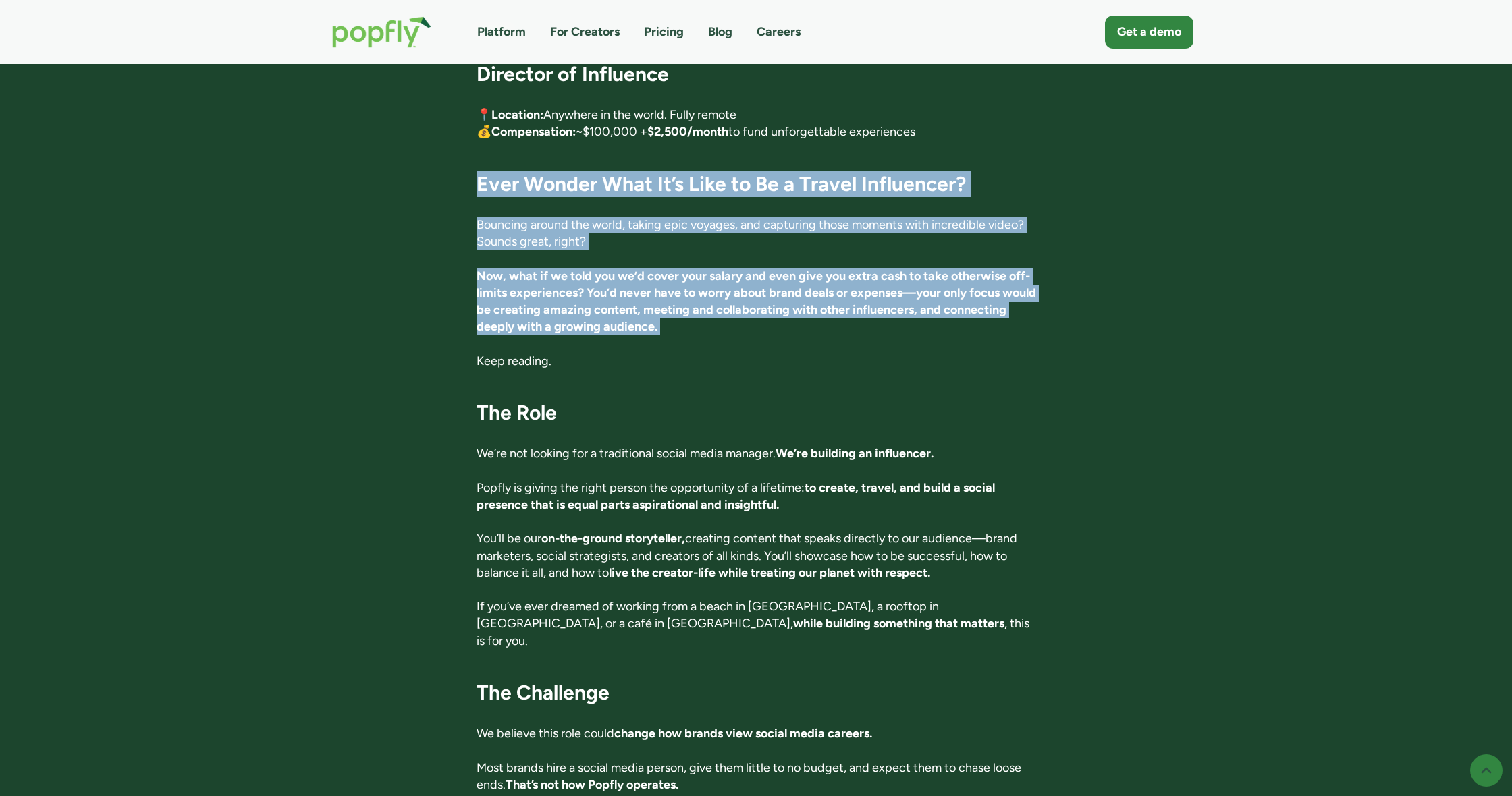
click at [721, 287] on strong "Now, what if we told you we’d cover your salary and even give you extra cash to…" at bounding box center [756, 302] width 559 height 66
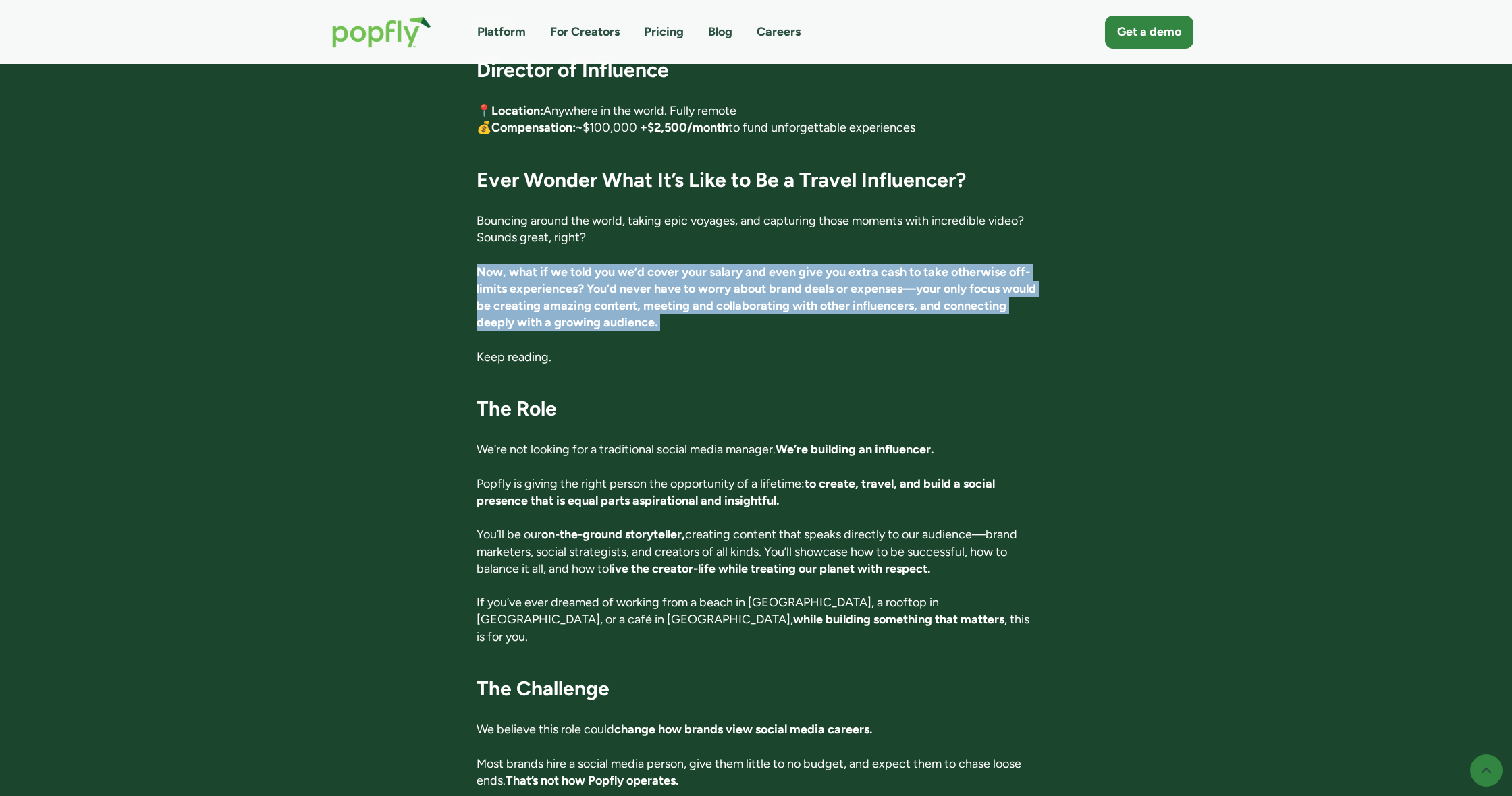
click at [722, 288] on strong "Now, what if we told you we’d cover your salary and even give you extra cash to…" at bounding box center [756, 297] width 559 height 66
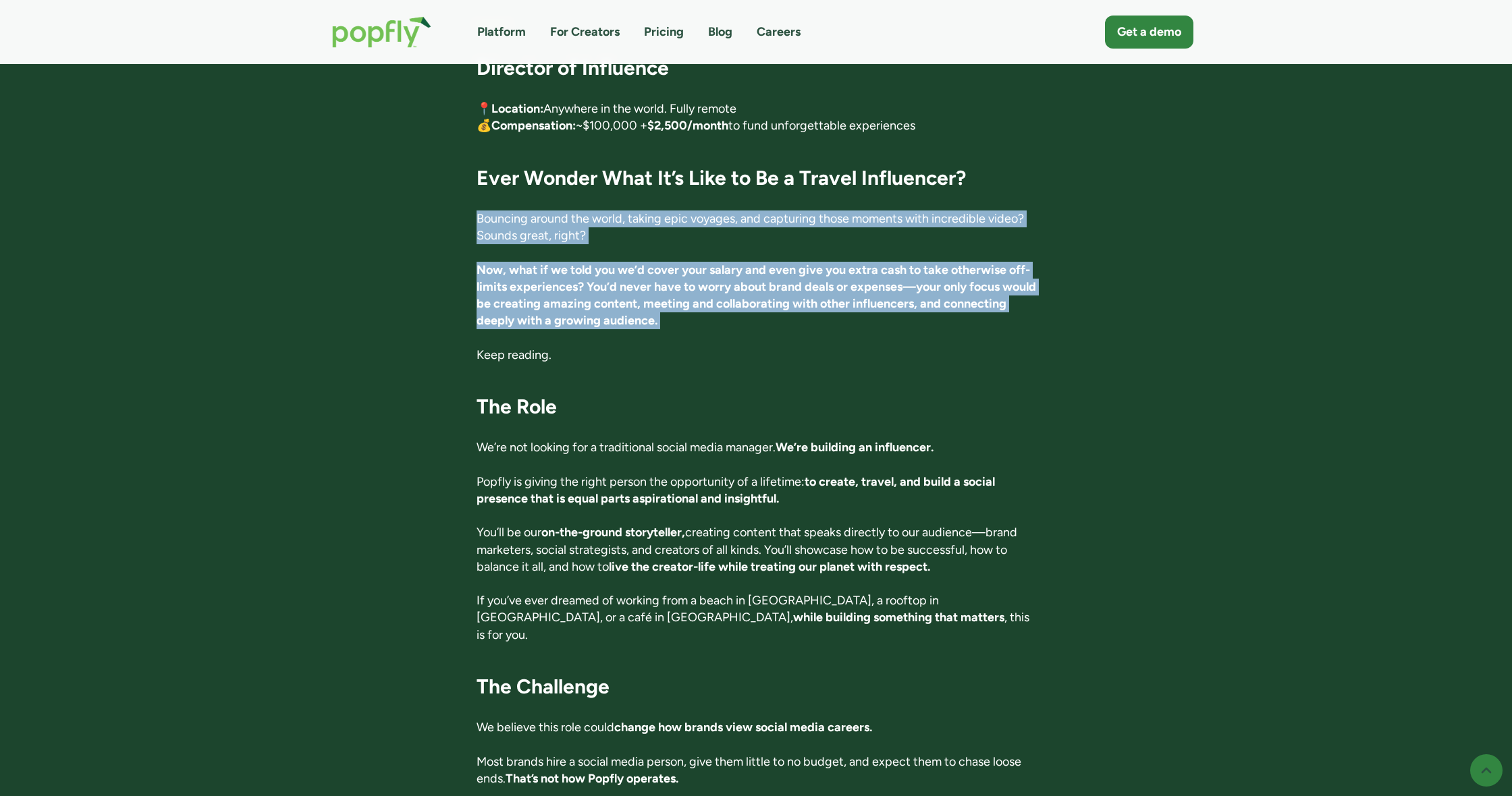
drag, startPoint x: 722, startPoint y: 288, endPoint x: 714, endPoint y: 186, distance: 102.3
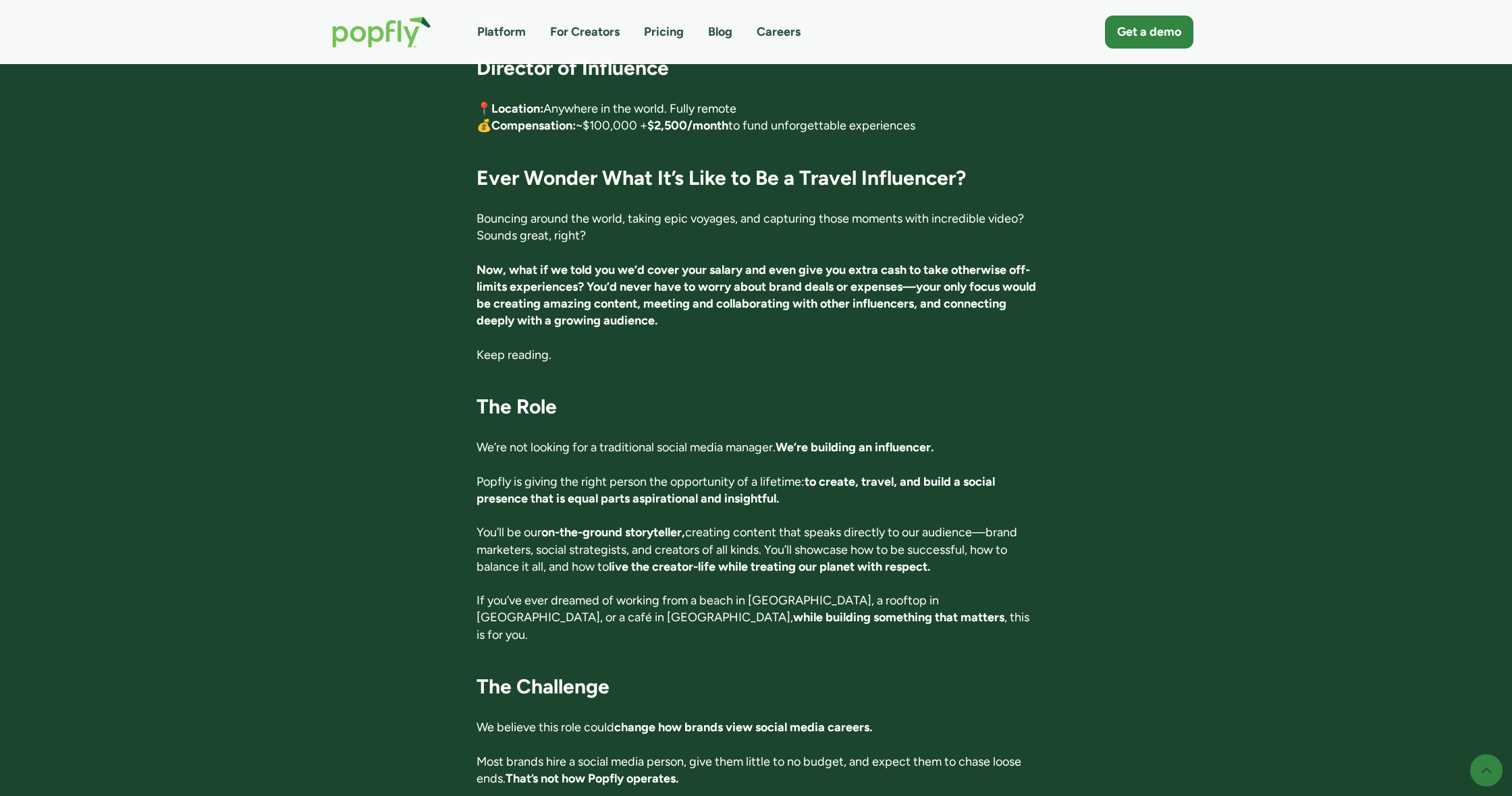
click at [721, 185] on strong "Ever Wonder What It’s Like to Be a Travel Influencer?" at bounding box center [721, 178] width 490 height 25
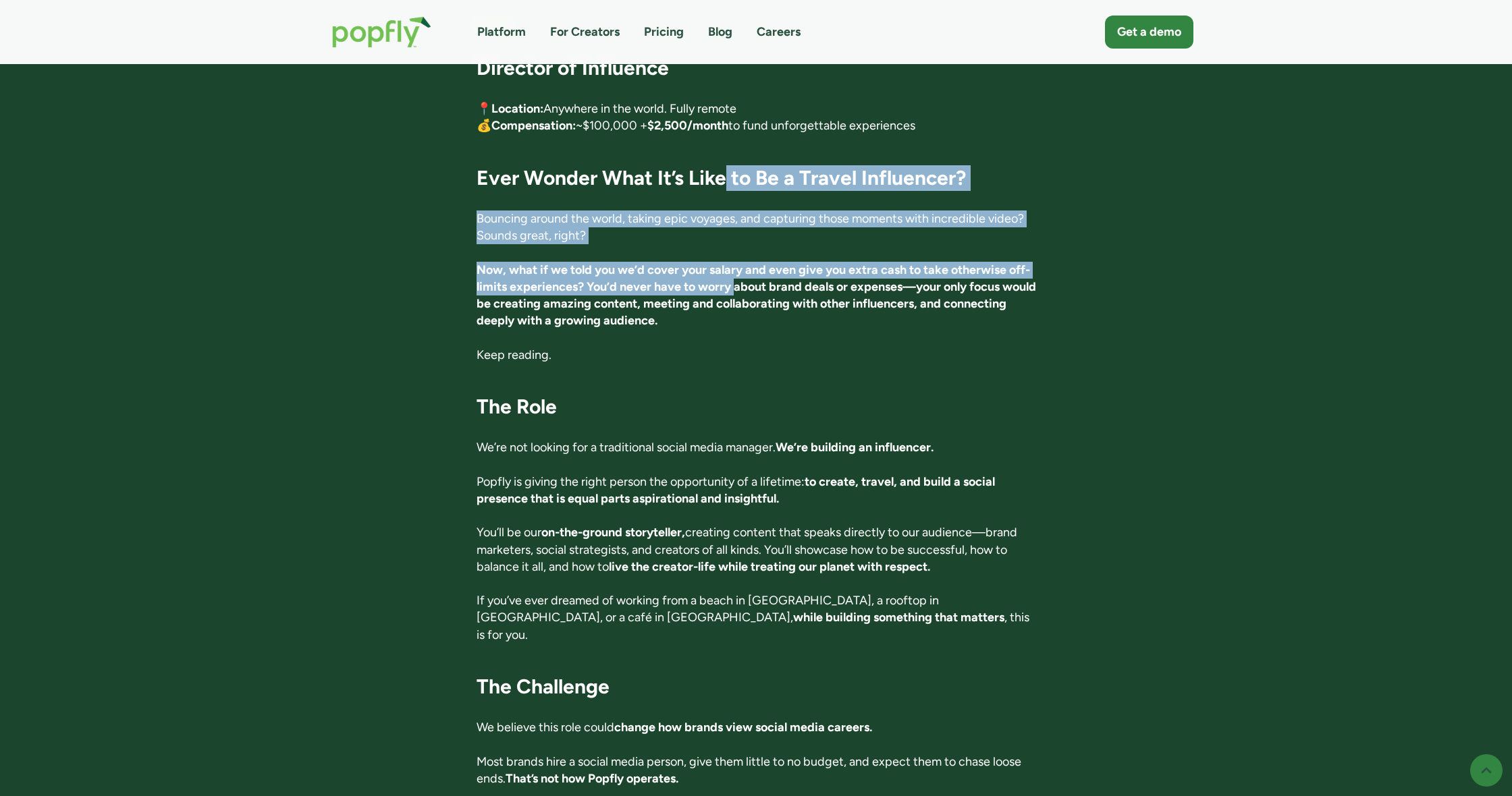
drag, startPoint x: 721, startPoint y: 185, endPoint x: 731, endPoint y: 287, distance: 102.5
click at [731, 287] on strong "Now, what if we told you we’d cover your salary and even give you extra cash to…" at bounding box center [756, 295] width 559 height 66
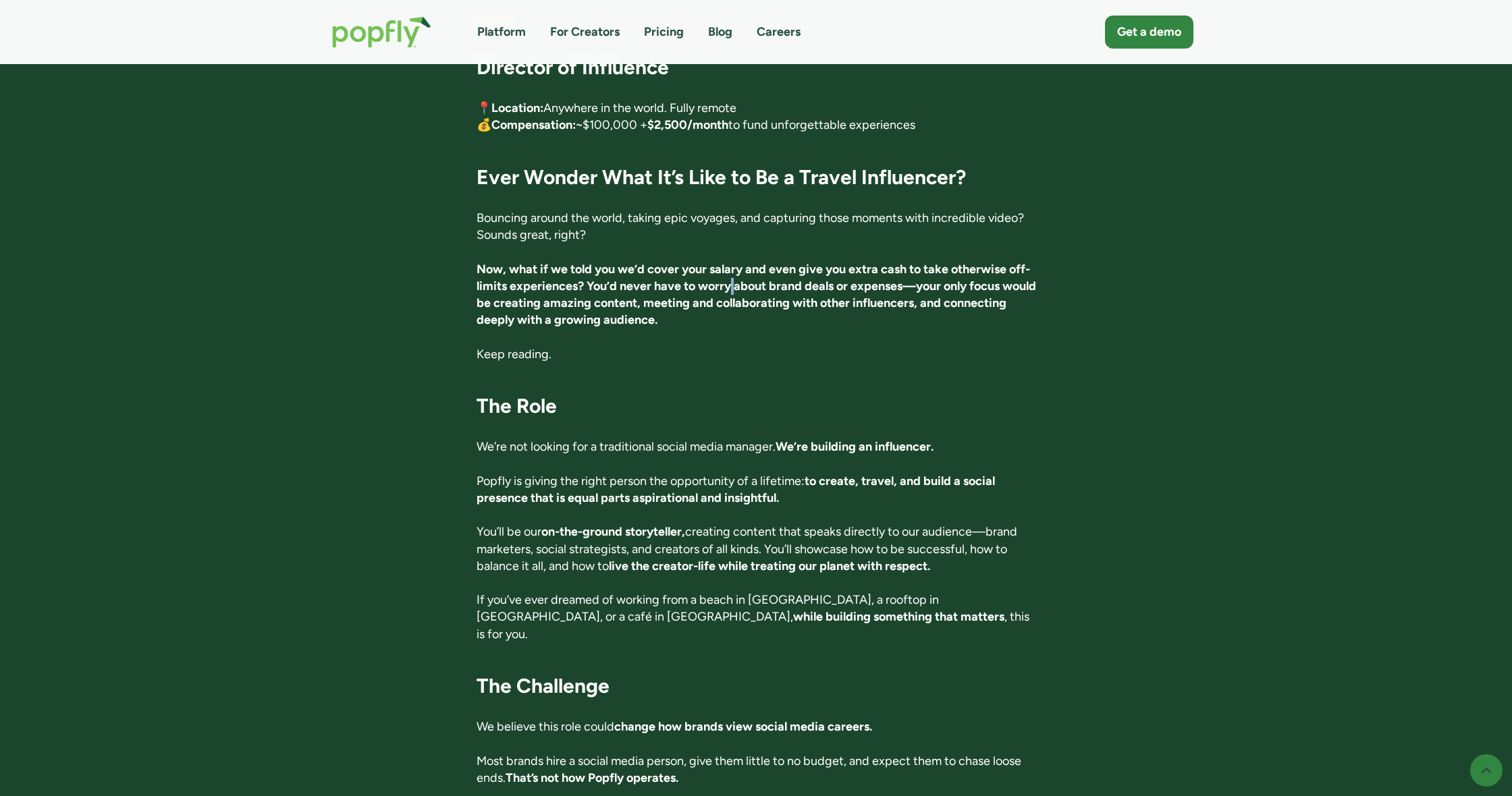
click at [731, 287] on strong "Now, what if we told you we’d cover your salary and even give you extra cash to…" at bounding box center [756, 295] width 559 height 66
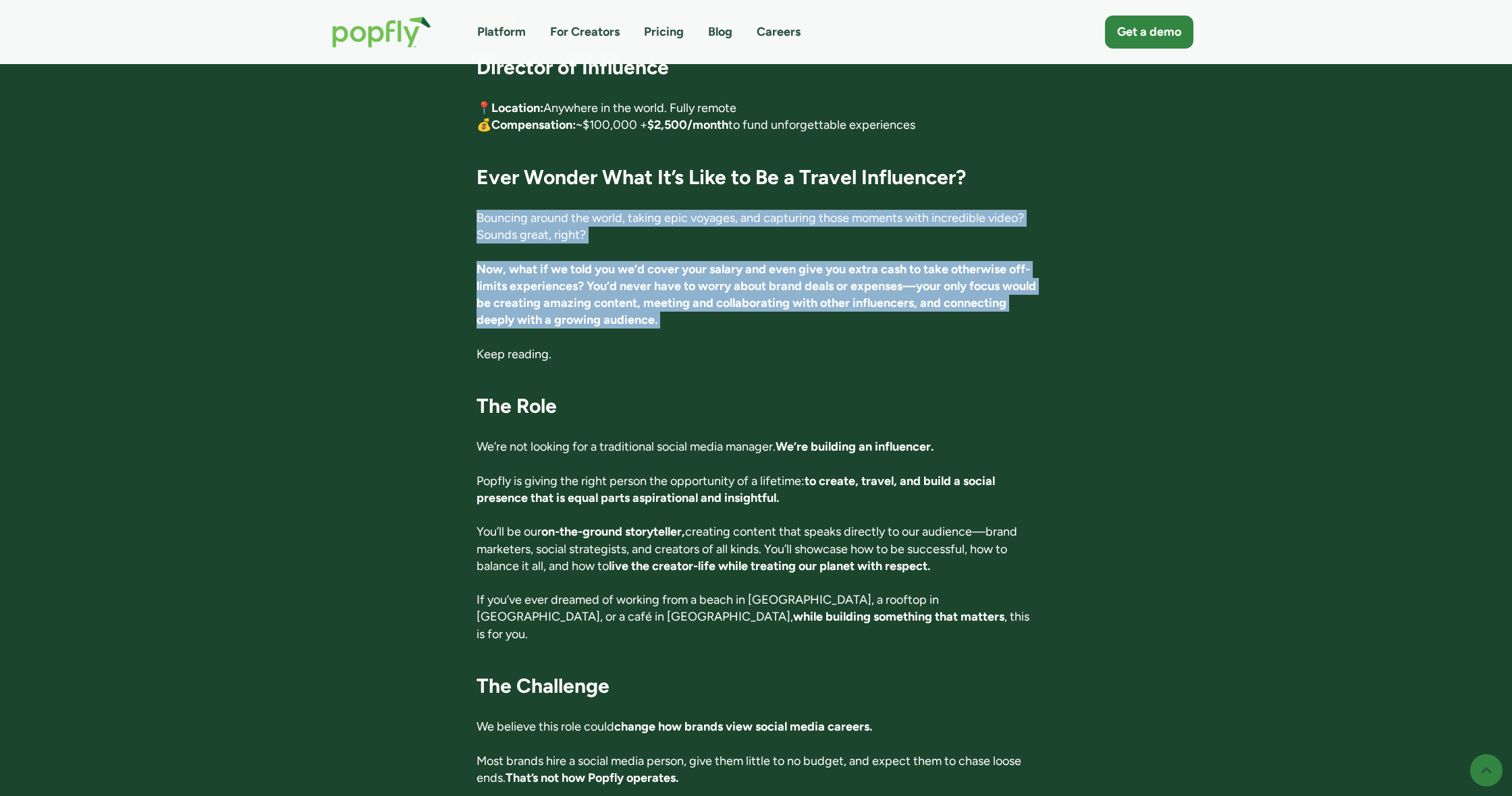
drag, startPoint x: 731, startPoint y: 287, endPoint x: 690, endPoint y: 187, distance: 108.1
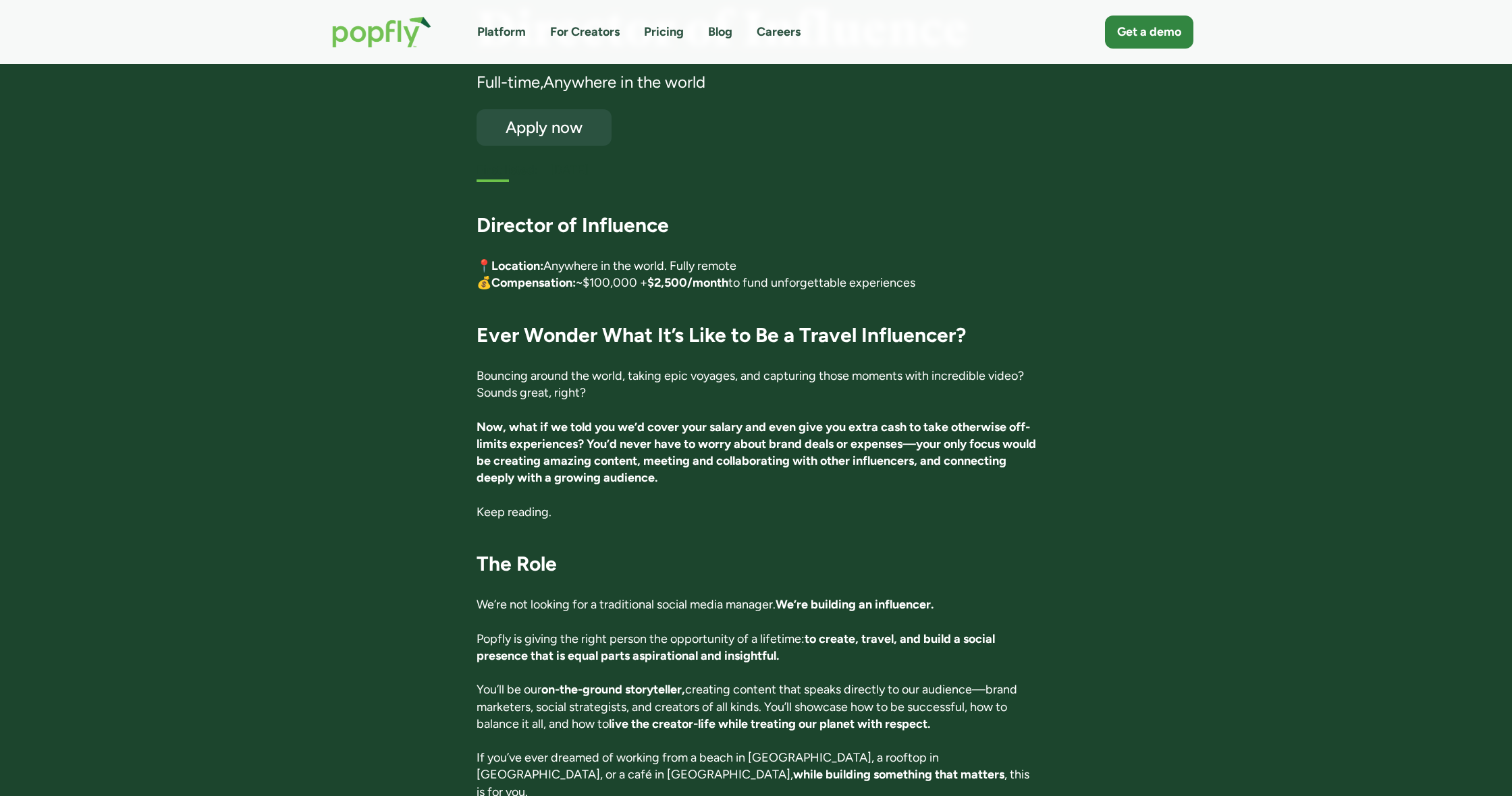
scroll to position [128, 0]
drag, startPoint x: 492, startPoint y: 230, endPoint x: 484, endPoint y: 227, distance: 8.5
click at [480, 222] on strong "Director of Influence" at bounding box center [572, 225] width 192 height 25
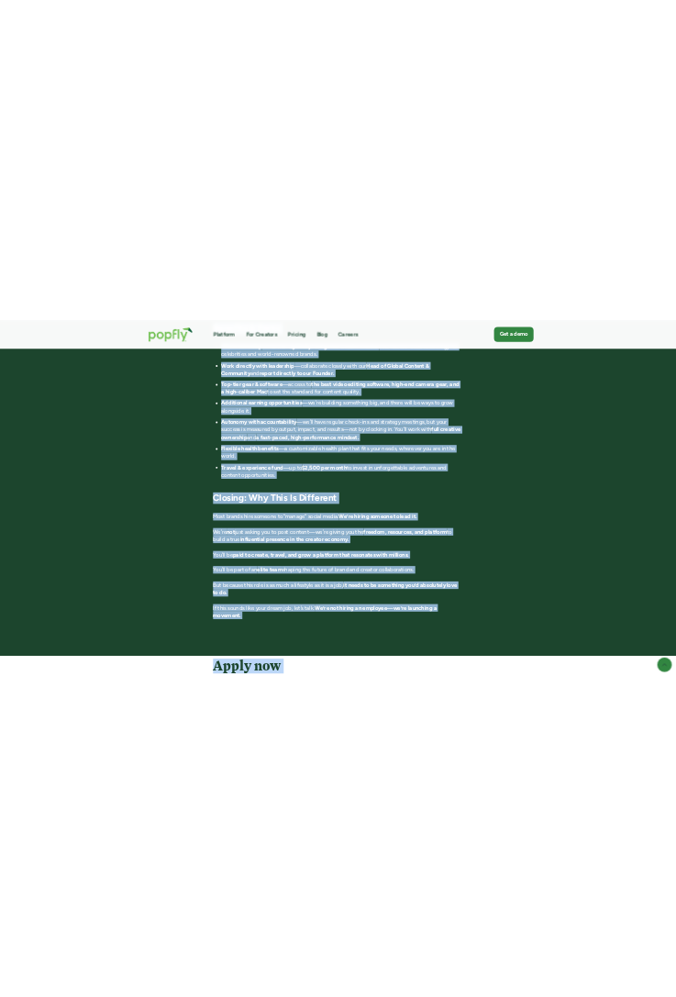
scroll to position [2994, 0]
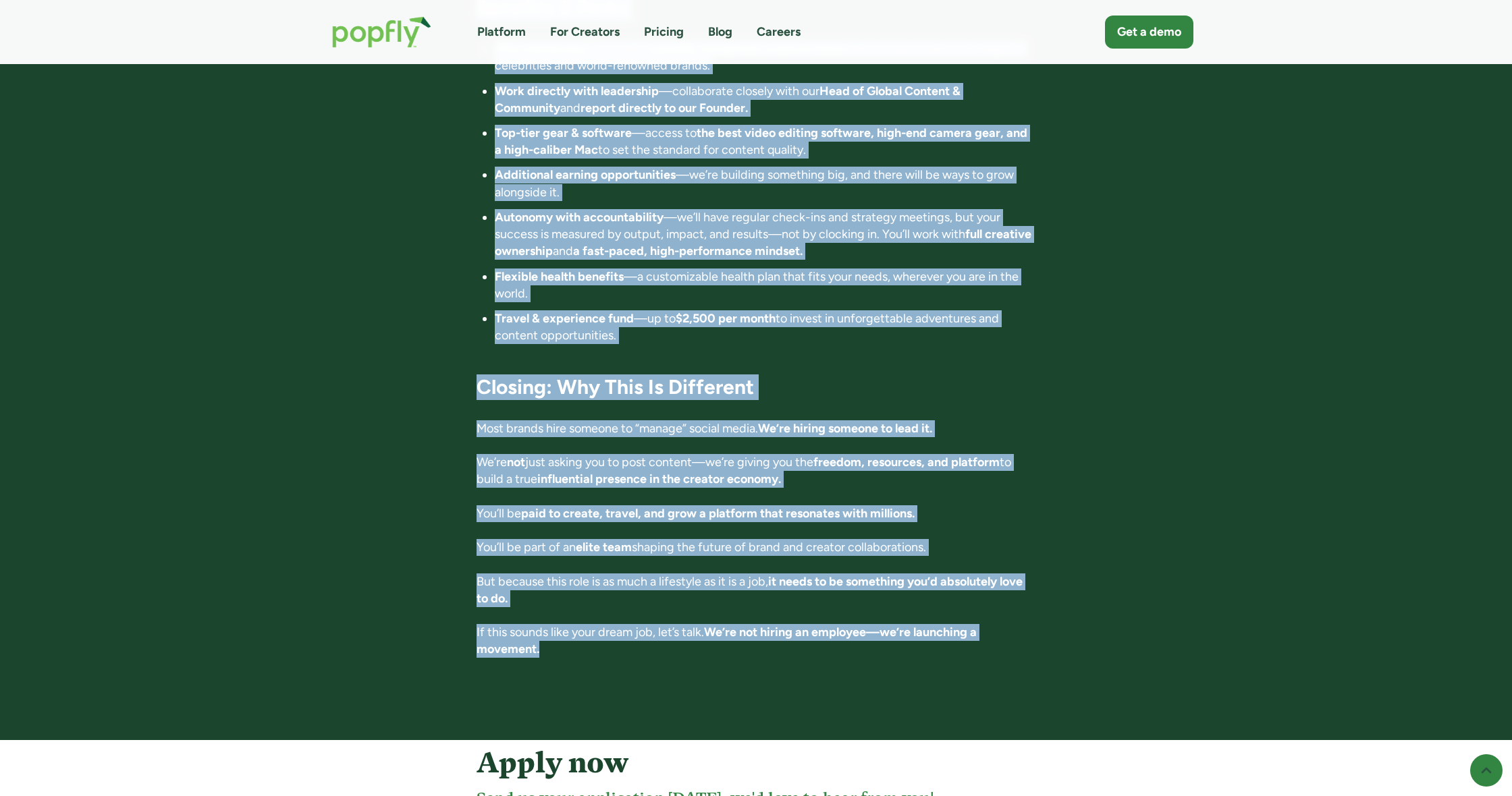
copy div "Director of Influence 📍 Location: Anywhere in the world. Fully remote 💰 Compens…"
drag, startPoint x: 448, startPoint y: 216, endPoint x: 873, endPoint y: 641, distance: 601.0
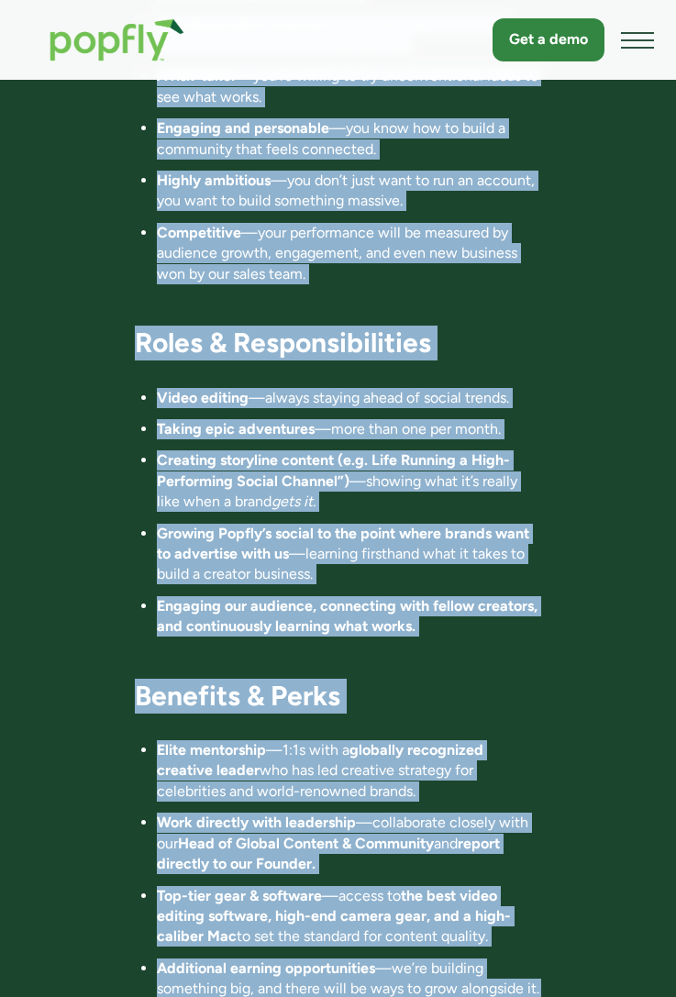
click at [376, 388] on ul "Video editing —always staying ahead of social trends. Taking epic adventures —m…" at bounding box center [338, 512] width 406 height 249
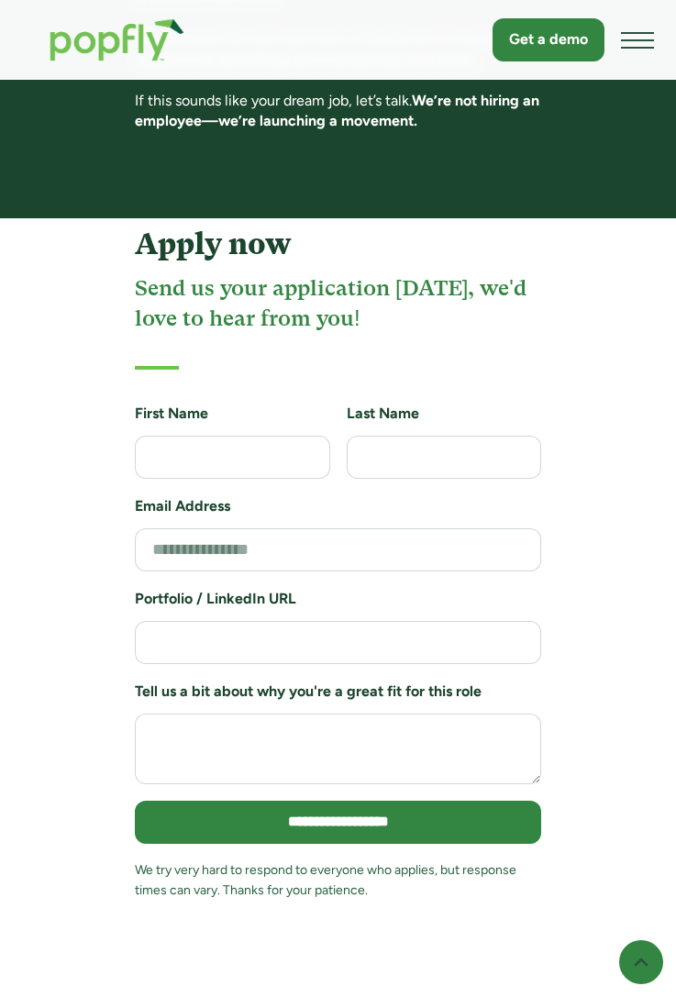
scroll to position [4807, 0]
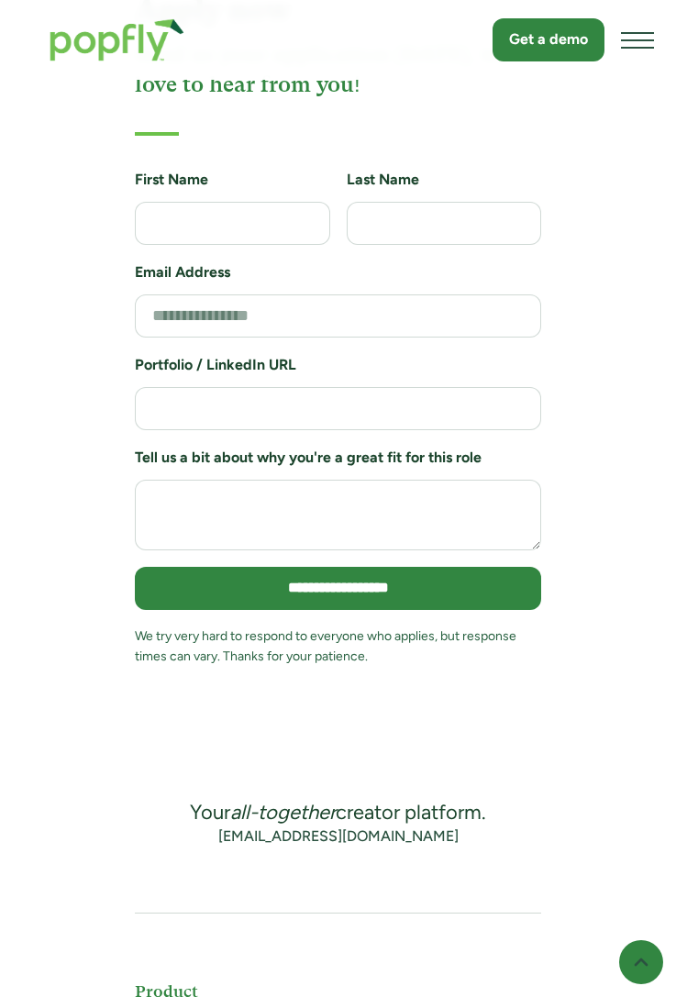
click at [342, 826] on div "[EMAIL_ADDRESS][DOMAIN_NAME]" at bounding box center [338, 836] width 240 height 20
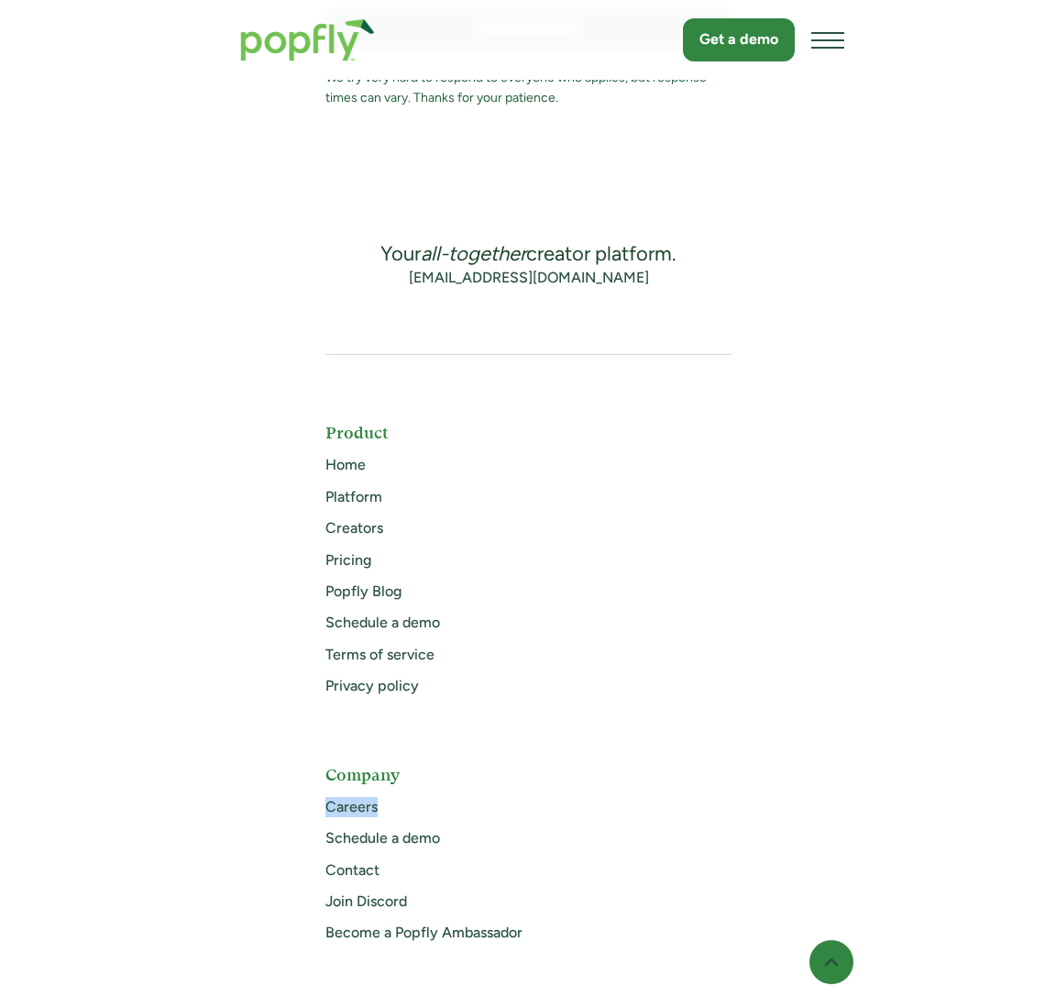
scroll to position [4180, 0]
